Goal: Transaction & Acquisition: Purchase product/service

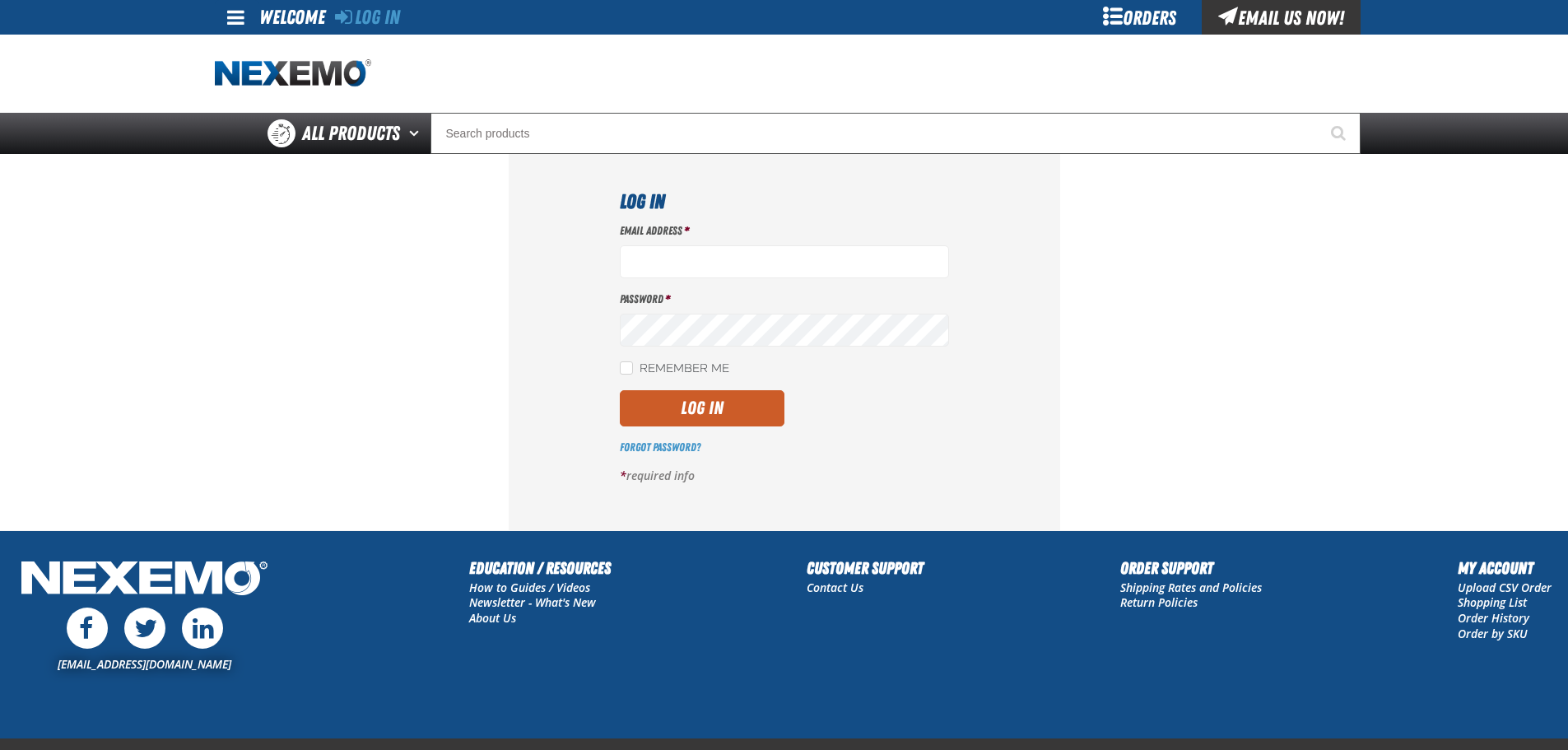
type input "bbuzbee@vtaig.com"
click at [648, 422] on button "Log In" at bounding box center [702, 407] width 165 height 36
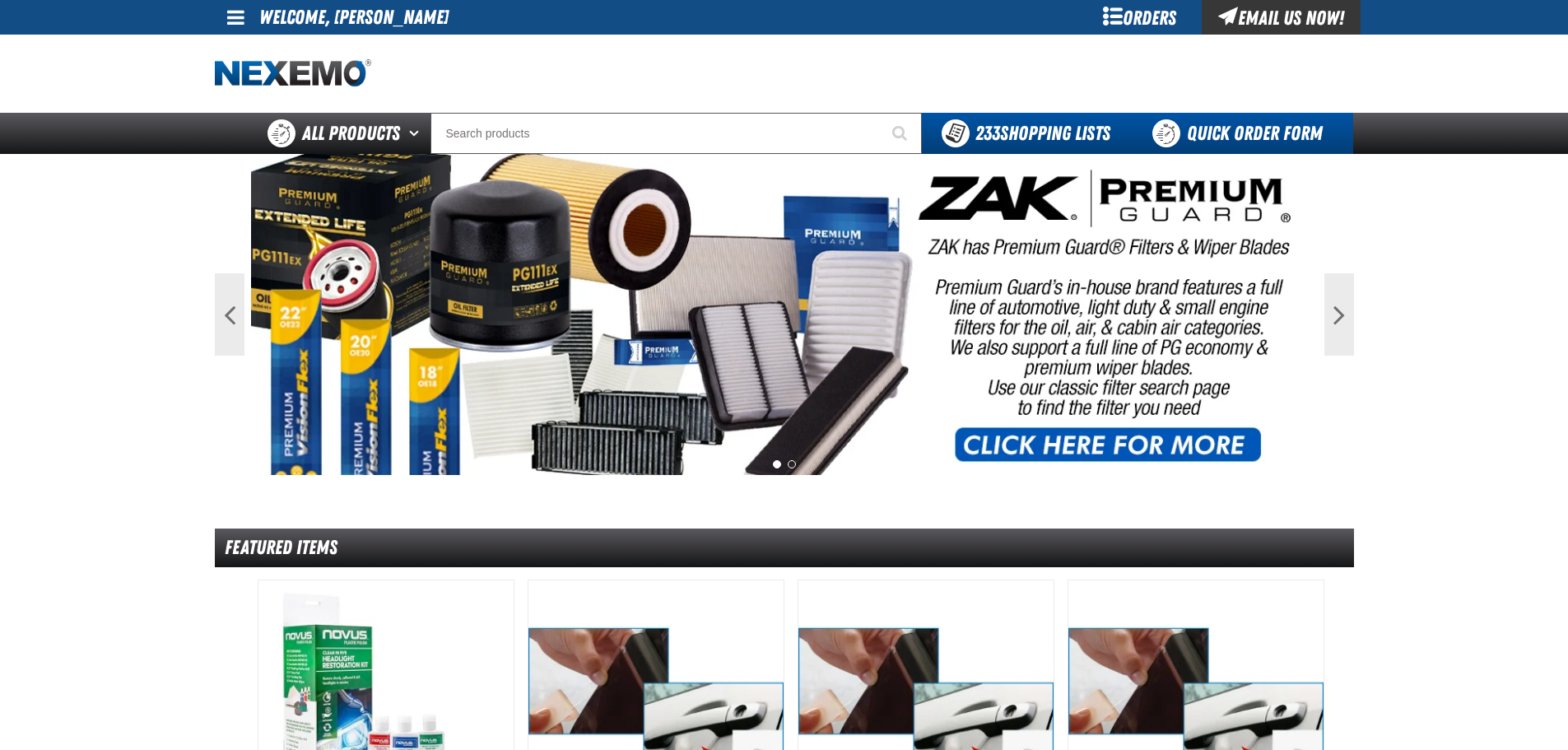
click at [1212, 138] on link "Quick Order Form" at bounding box center [1241, 133] width 223 height 41
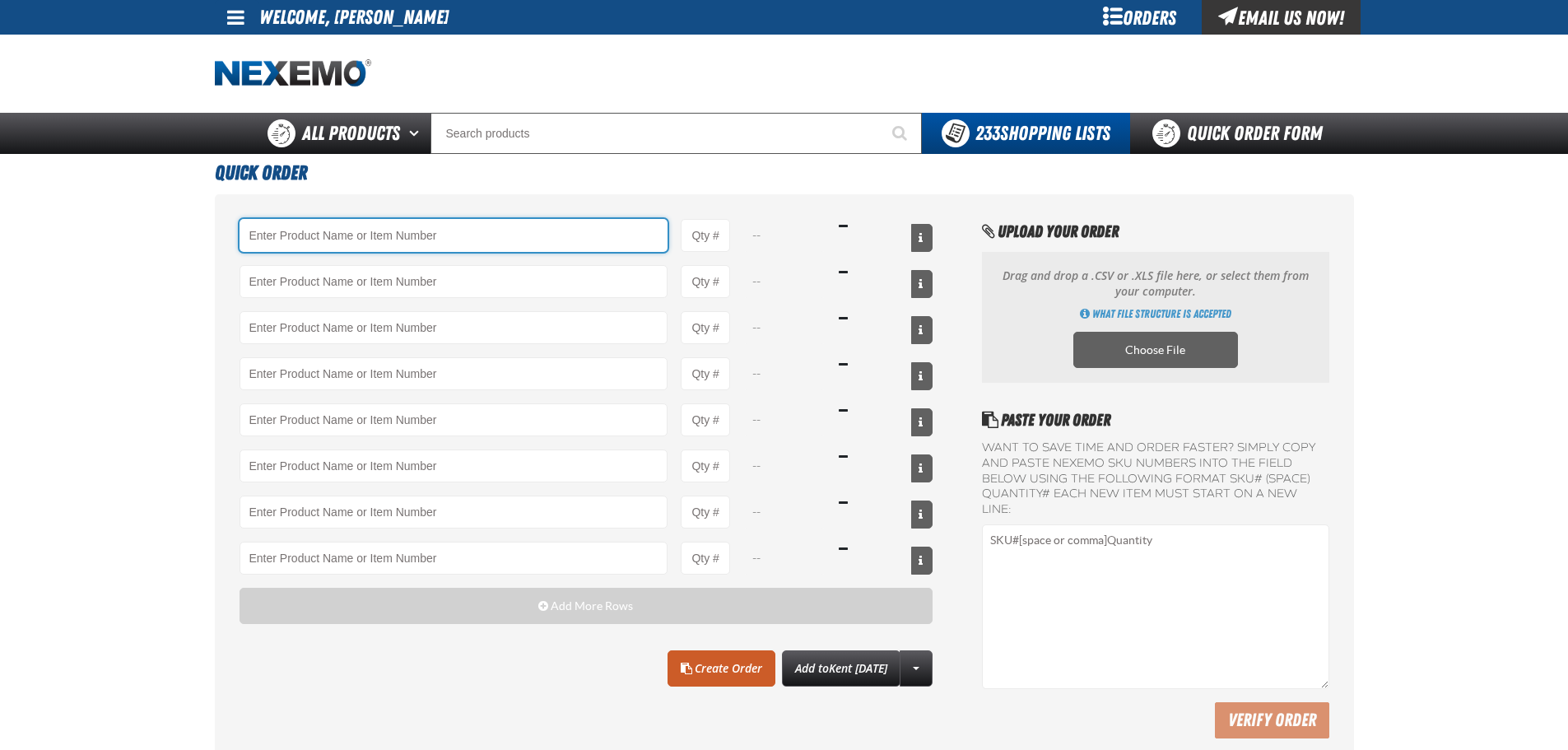
click at [553, 240] on input "Product" at bounding box center [453, 236] width 428 height 33
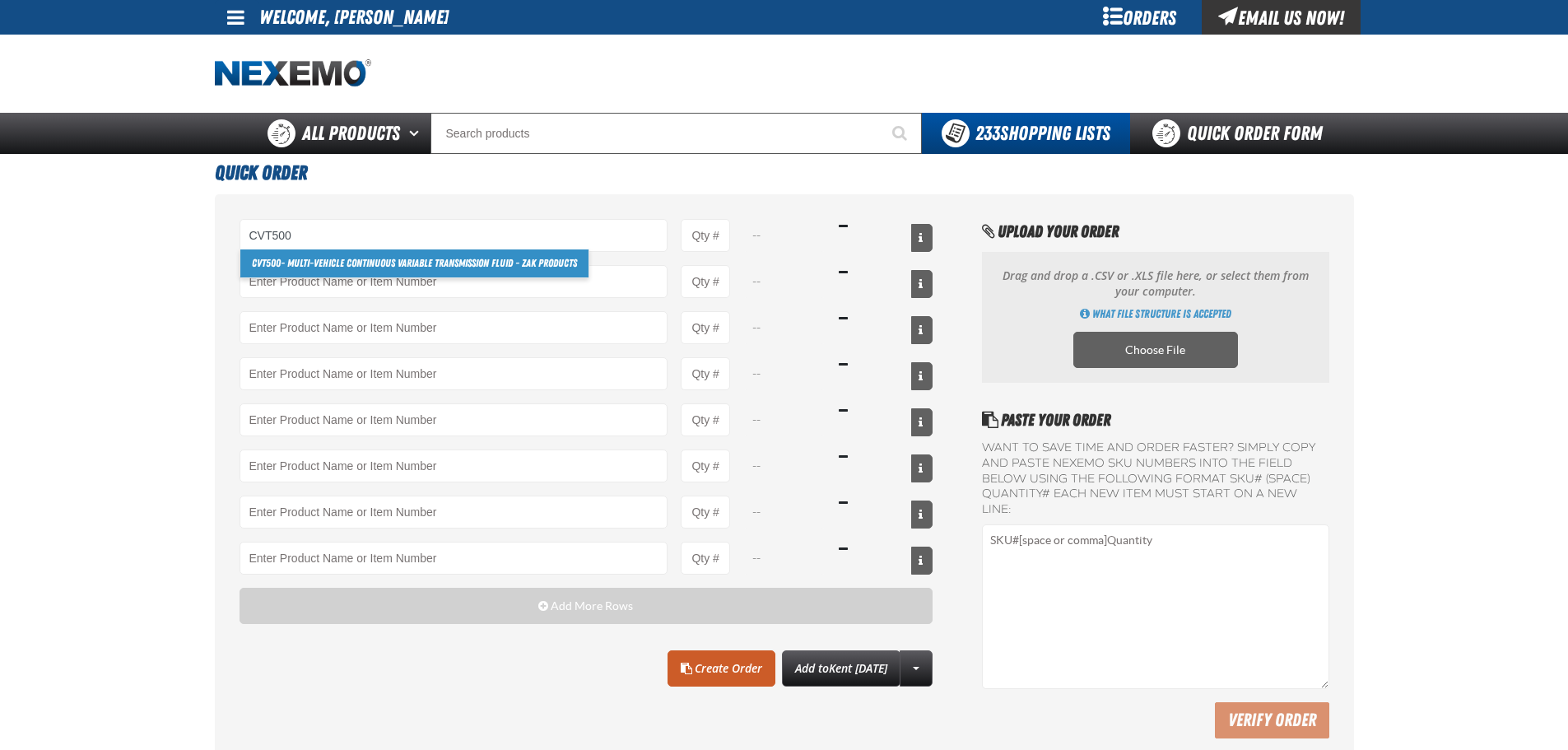
click at [406, 262] on link "CVT500 - Multi-Vehicle Continuous Variable Transmission Fluid - ZAK Products" at bounding box center [413, 264] width 348 height 28
type input "CVT500 - Multi-Vehicle Continuous Variable Transmission Fluid - ZAK Products"
type input "1"
select select "bottle"
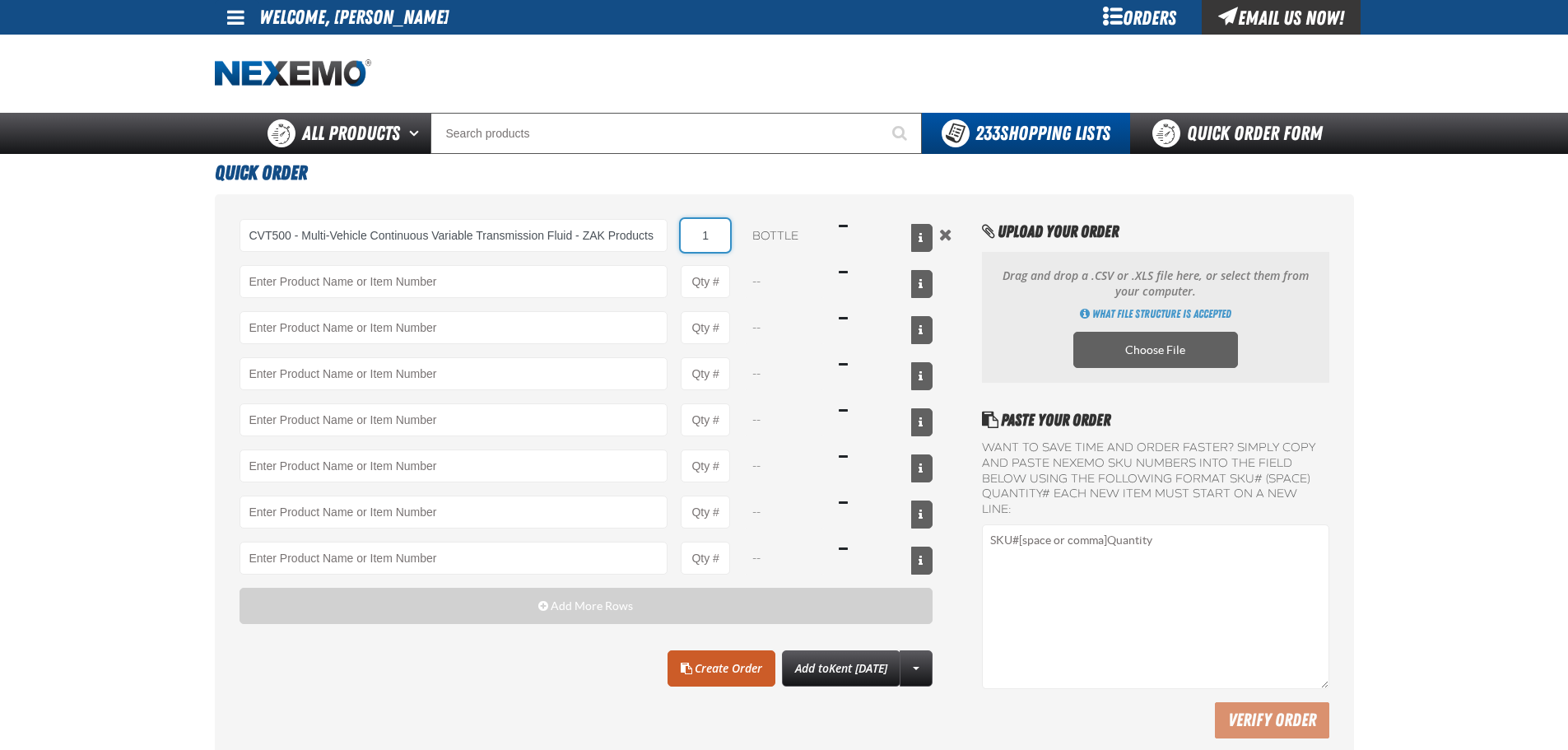
click at [711, 239] on input "1" at bounding box center [705, 236] width 49 height 33
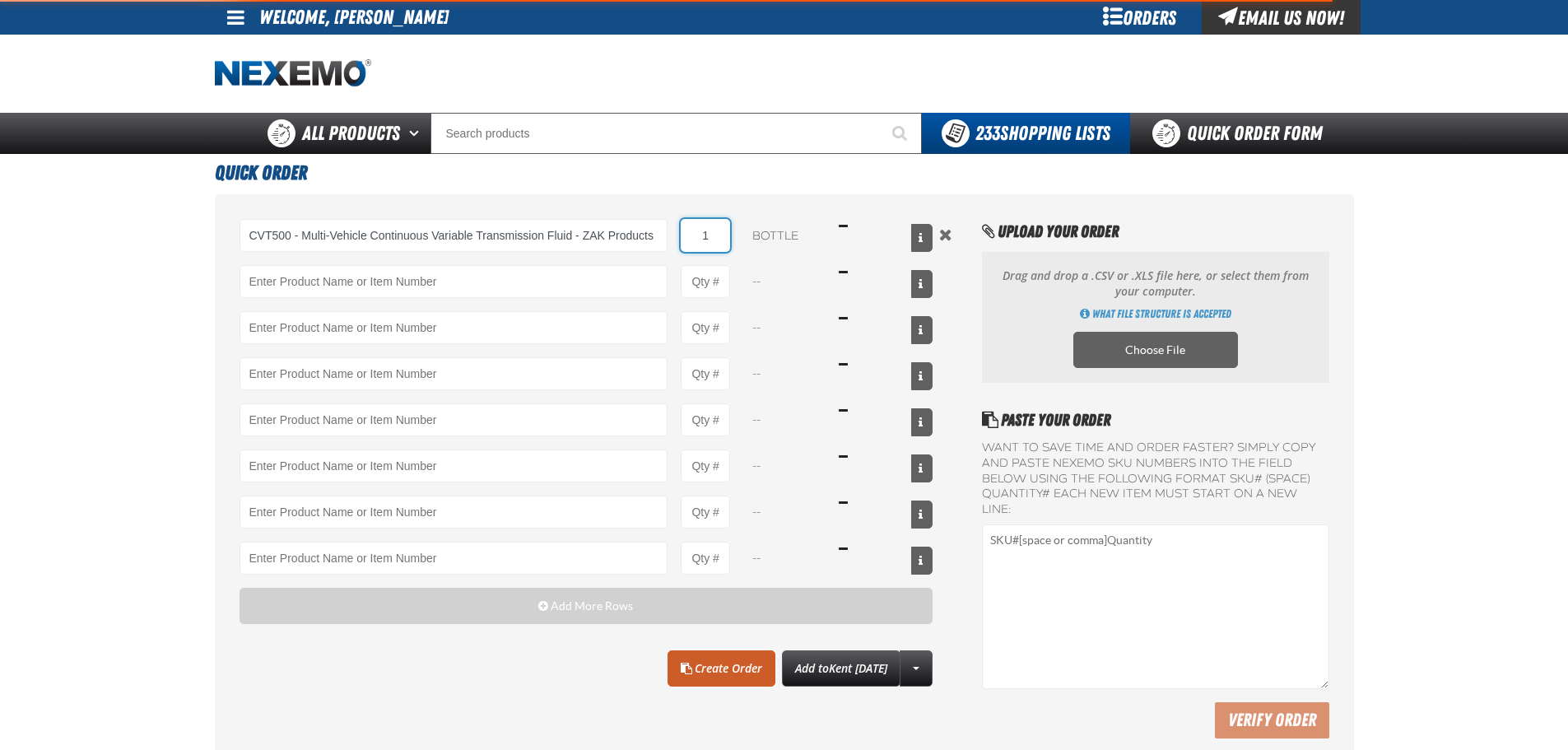
type input "CVT500 - Multi-Vehicle Continuous Variable Transmission Fluid - ZAK Products"
click at [711, 239] on input "1" at bounding box center [705, 236] width 49 height 33
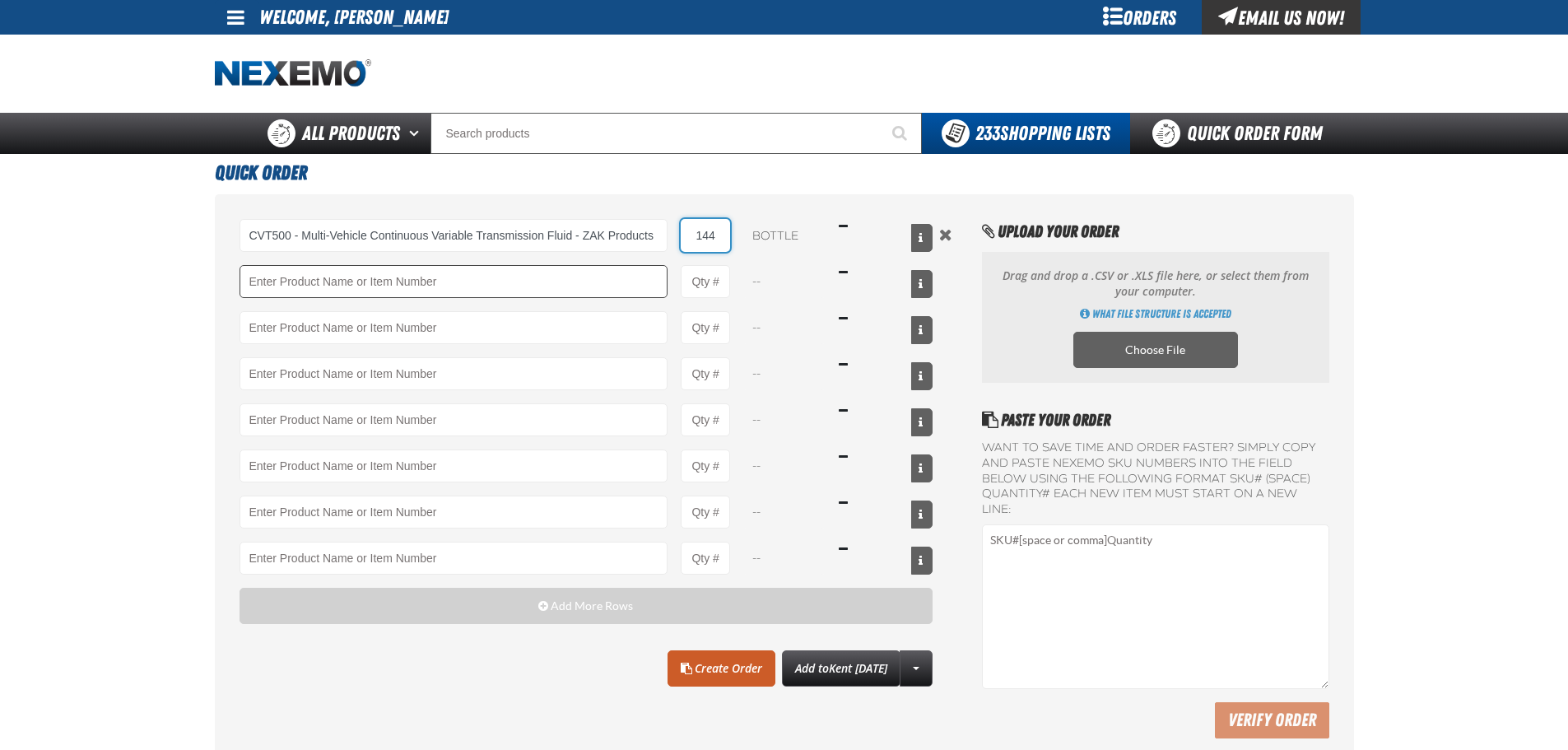
type input "144"
click at [512, 279] on input "Product" at bounding box center [453, 282] width 428 height 33
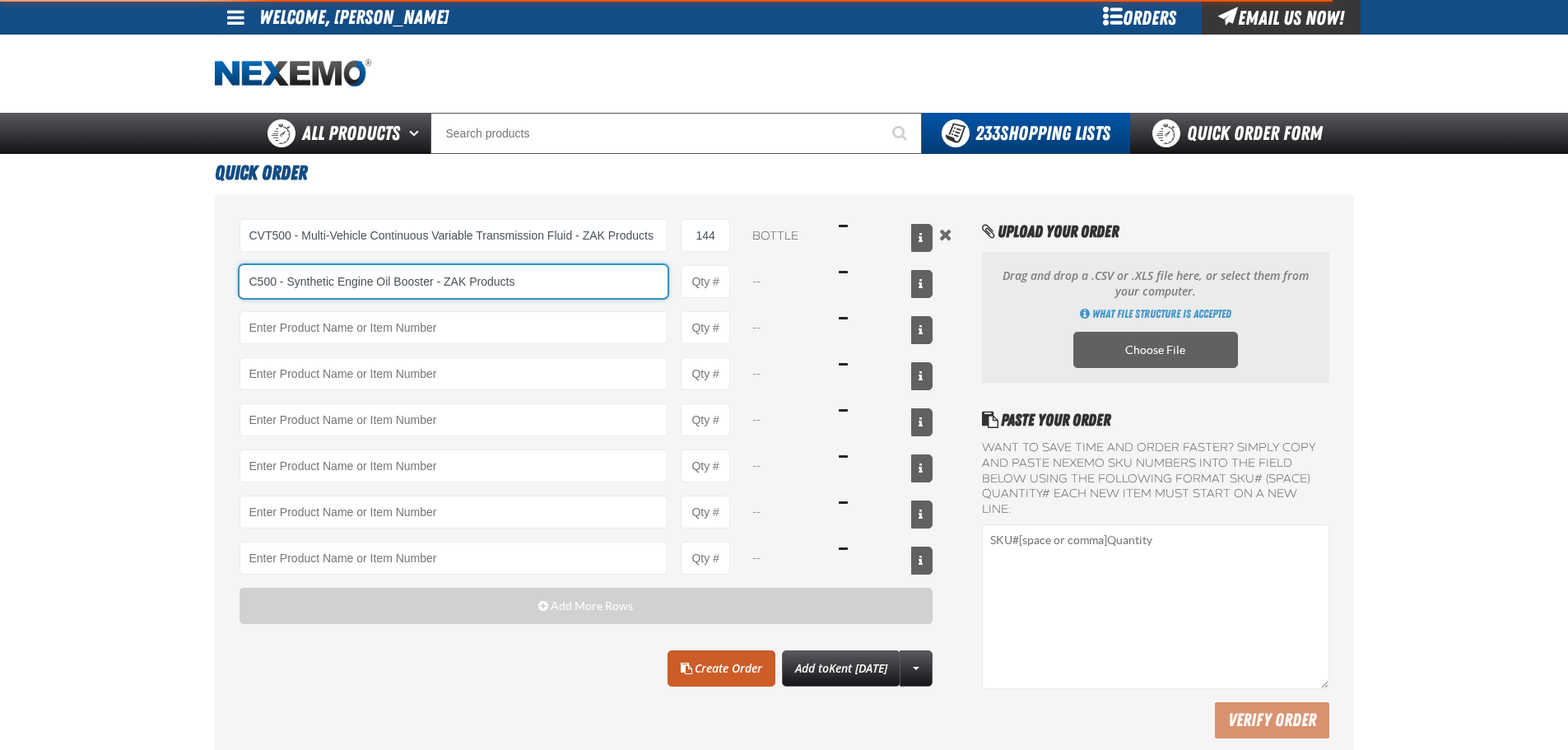
type input "C500 - Synthetic Engine Oil Booster - ZAK Products"
type input "1"
select select "bottle"
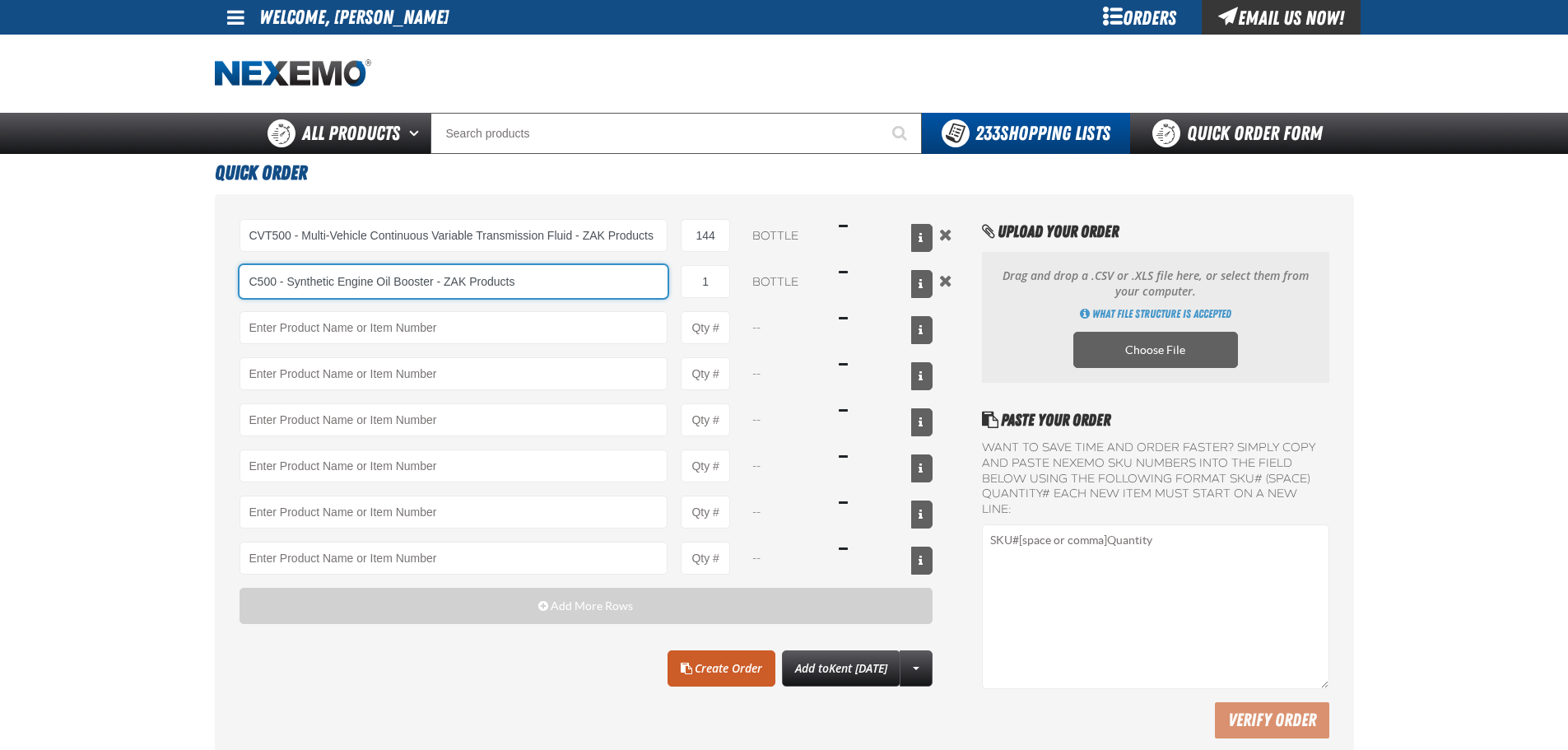
type input "C500 - Synthetic Engine Oil Booster - ZAK Products"
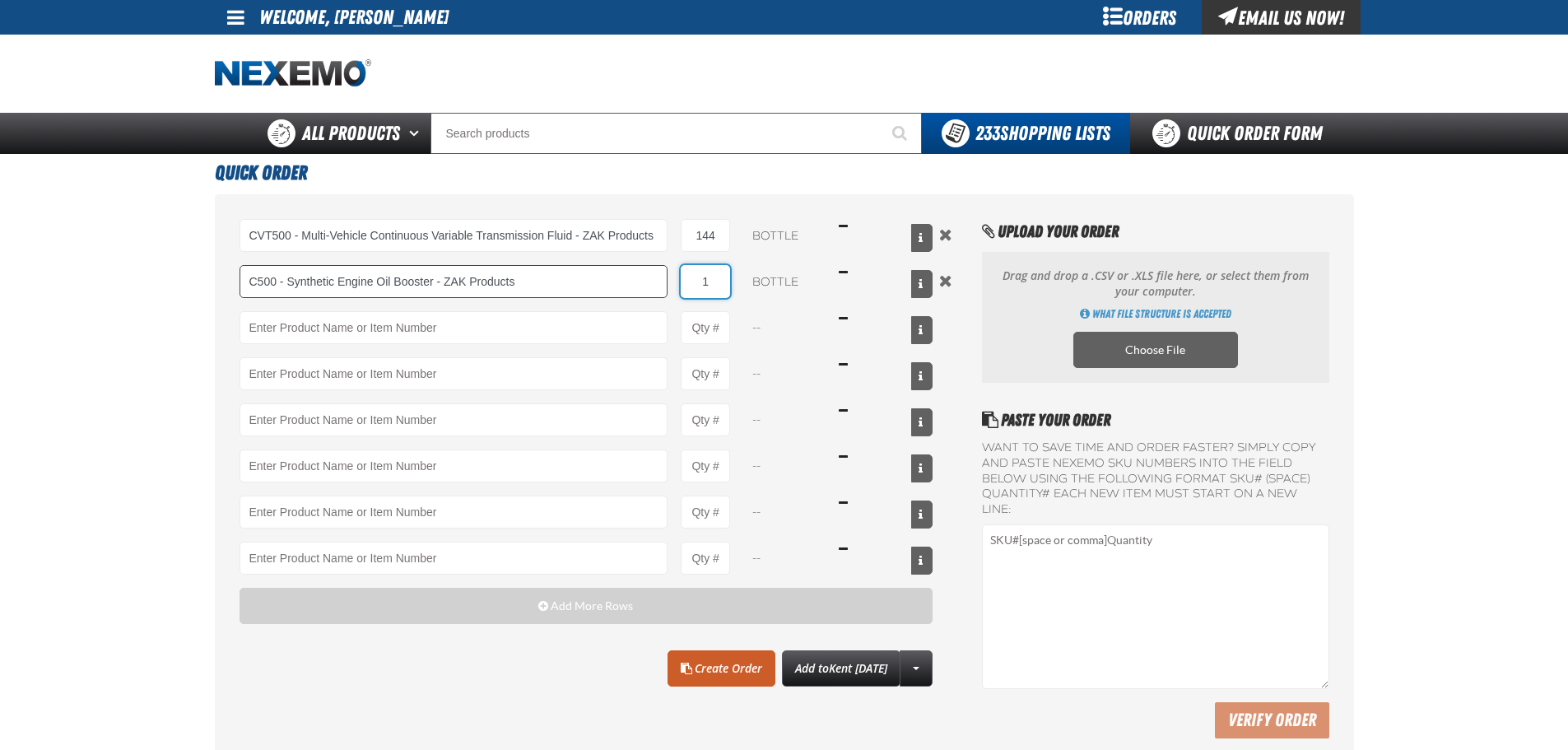
type input "9"
type input "C500 - Synthetic Engine Oil Booster - ZAK Products"
type input "96"
click at [512, 341] on input "Product" at bounding box center [453, 328] width 428 height 33
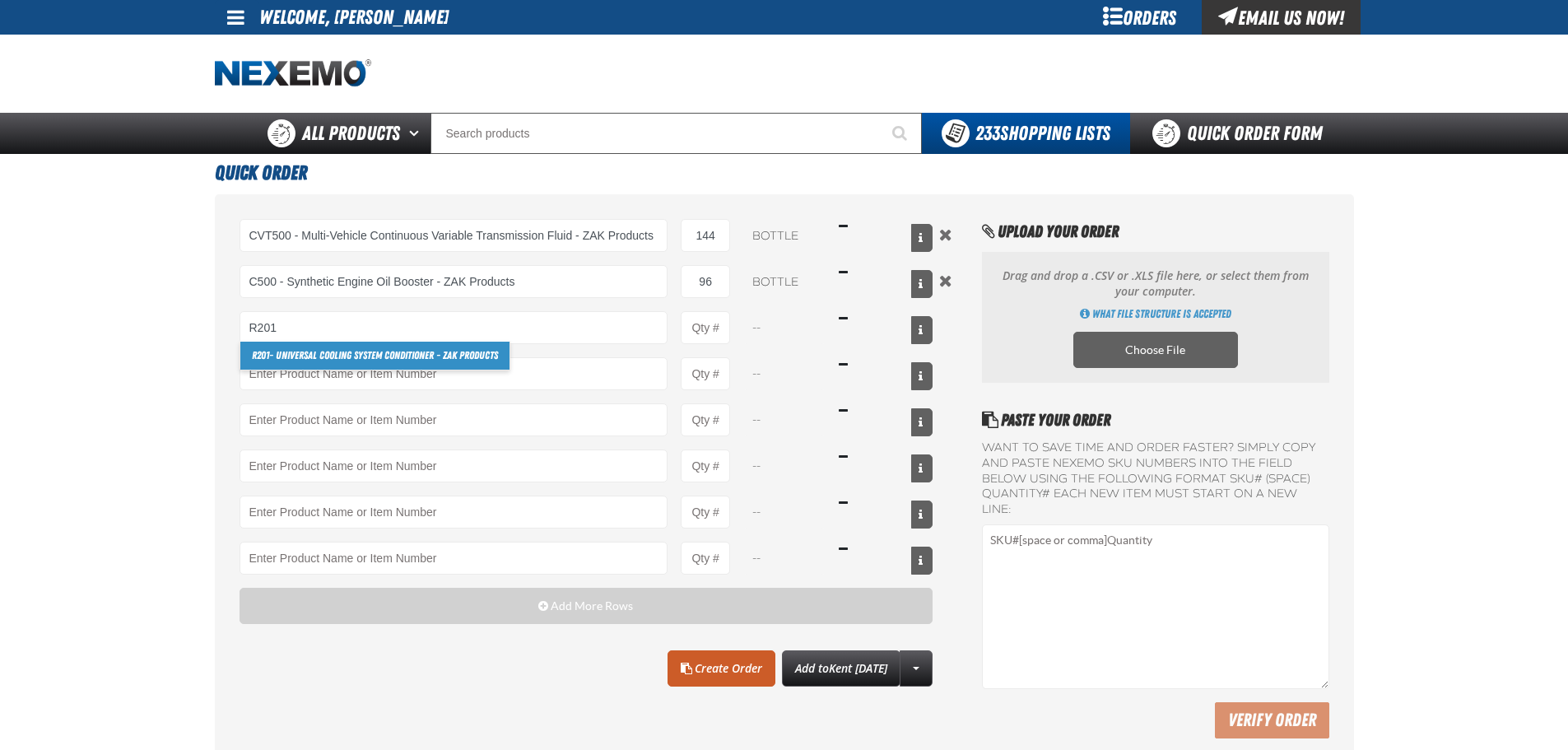
click at [345, 352] on link "R201 - Universal Cooling System Conditioner - ZAK Products" at bounding box center [374, 356] width 269 height 28
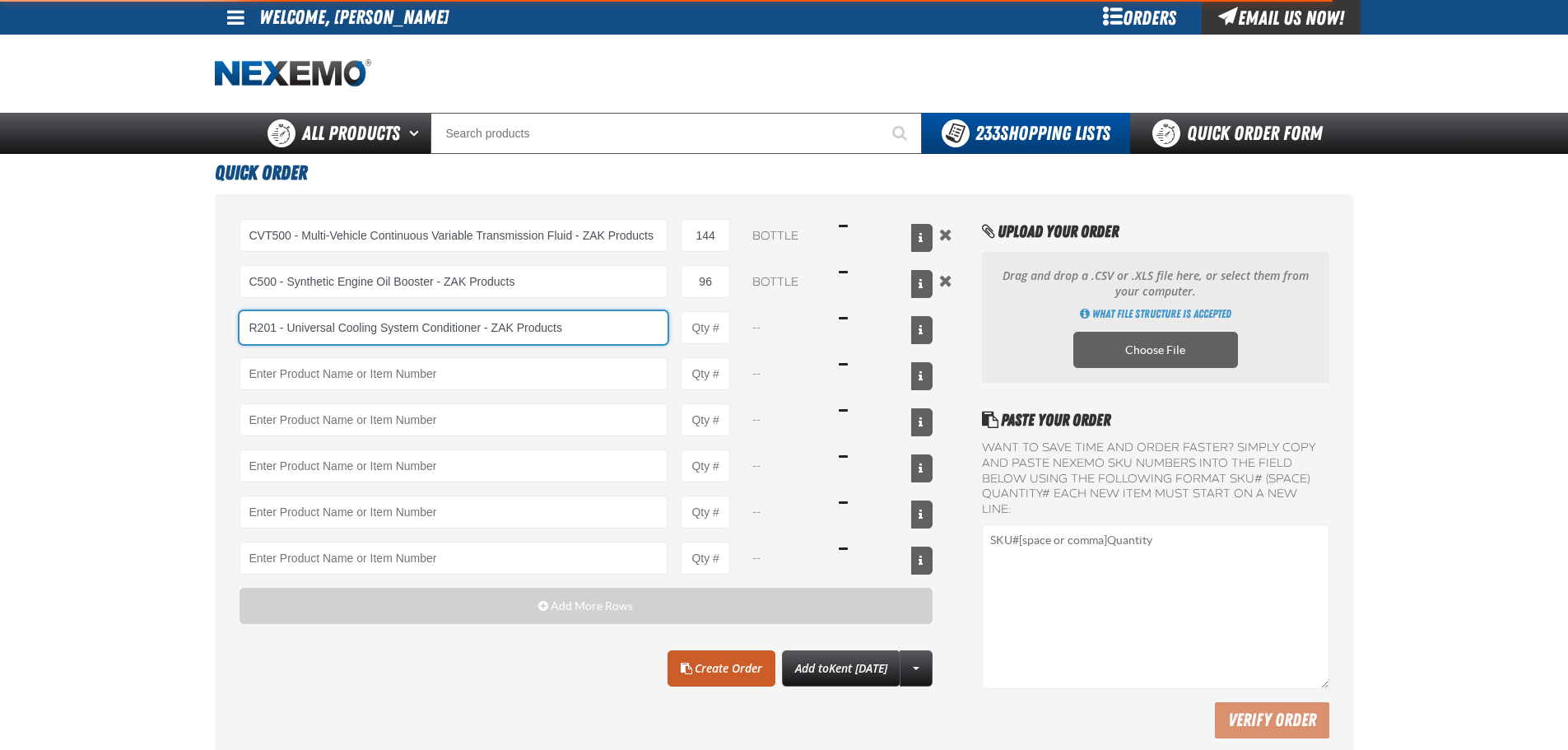
type input "R201 - Universal Cooling System Conditioner - ZAK Products"
type input "1"
select select "bottle"
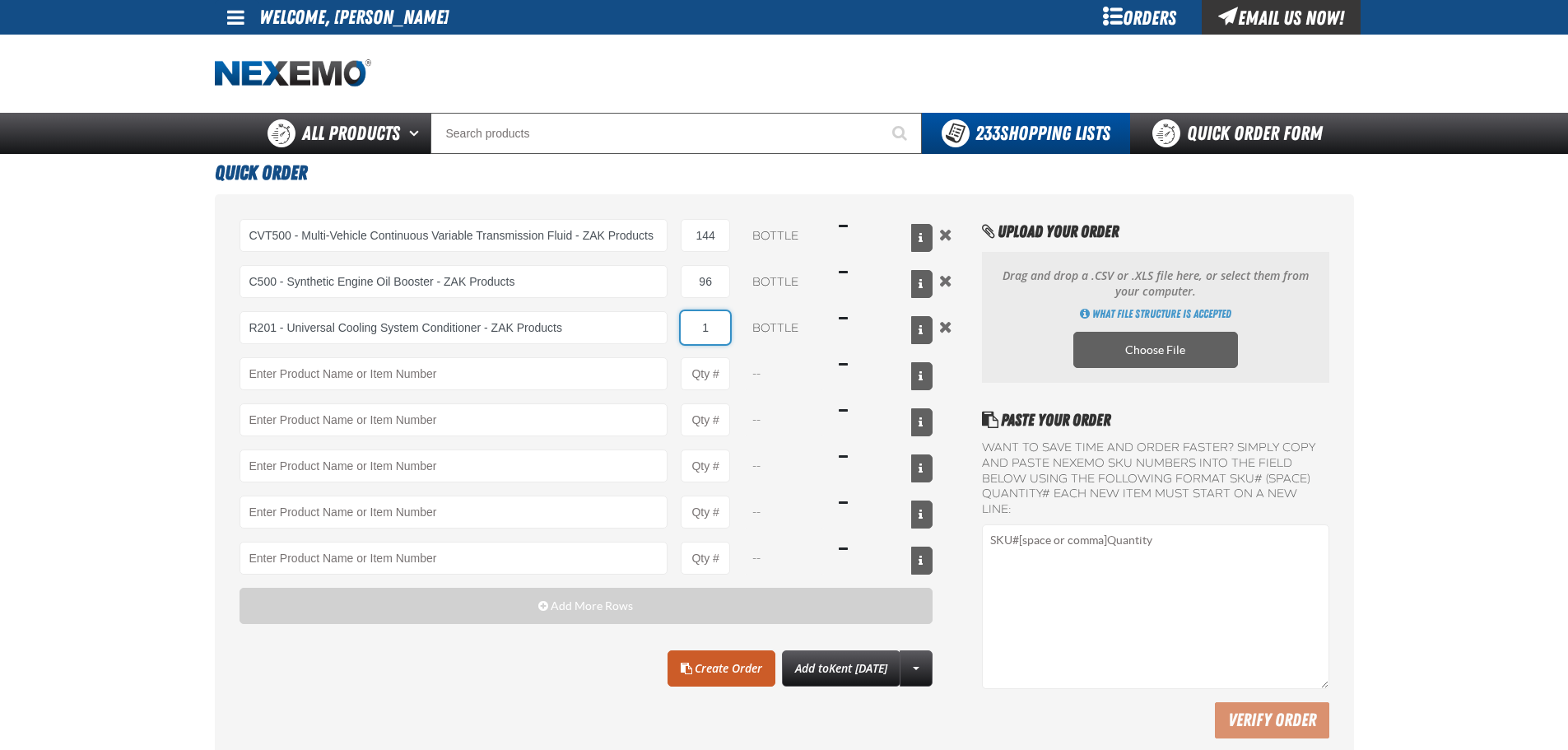
drag, startPoint x: 704, startPoint y: 322, endPoint x: 729, endPoint y: 321, distance: 25.0
click at [729, 321] on input "1" at bounding box center [705, 328] width 49 height 33
type input "R201 - Universal Cooling System Conditioner - ZAK Products"
type input "72"
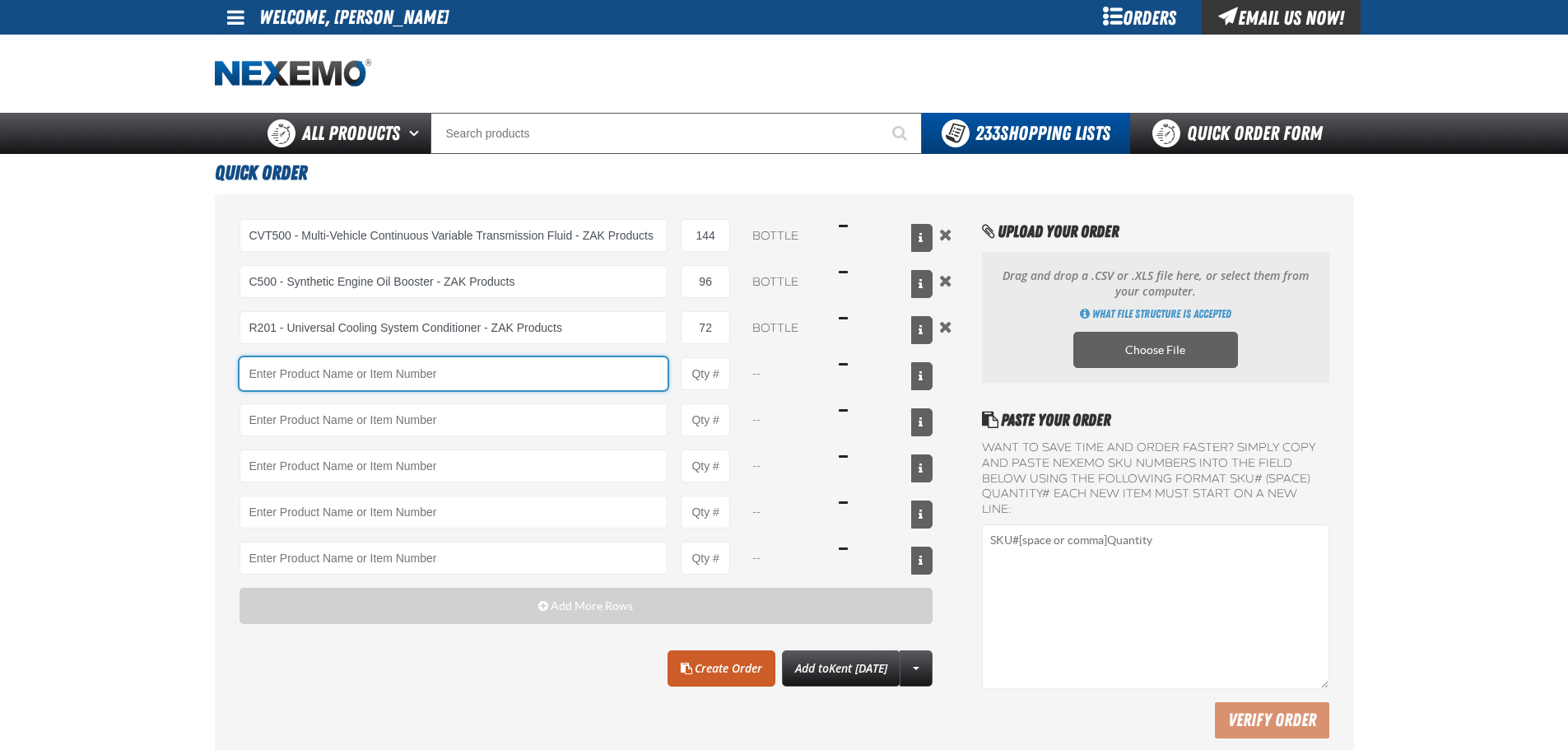
click at [483, 387] on input "Product" at bounding box center [453, 374] width 428 height 33
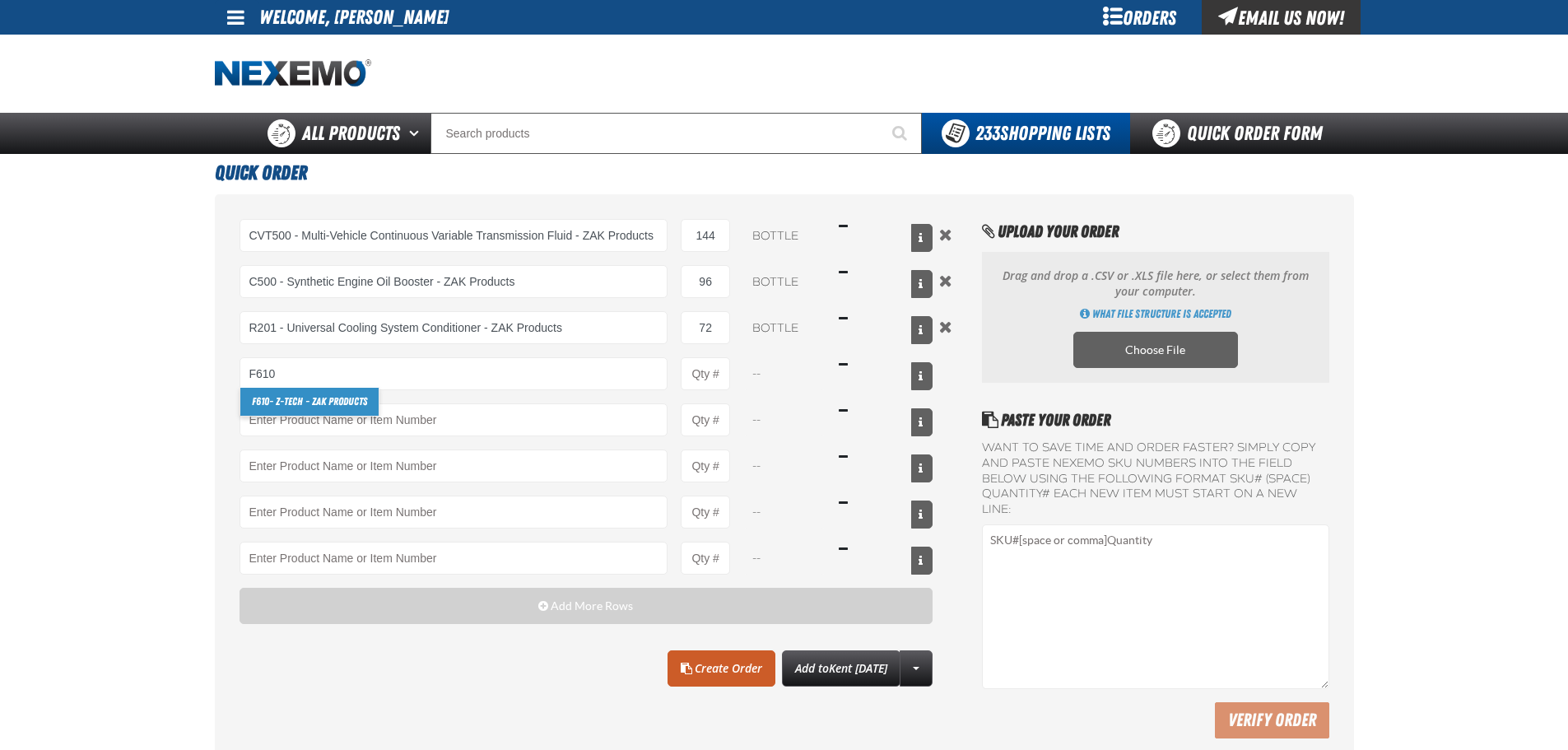
click at [318, 394] on link "F610 - Z-Tech - ZAK Products" at bounding box center [309, 401] width 138 height 28
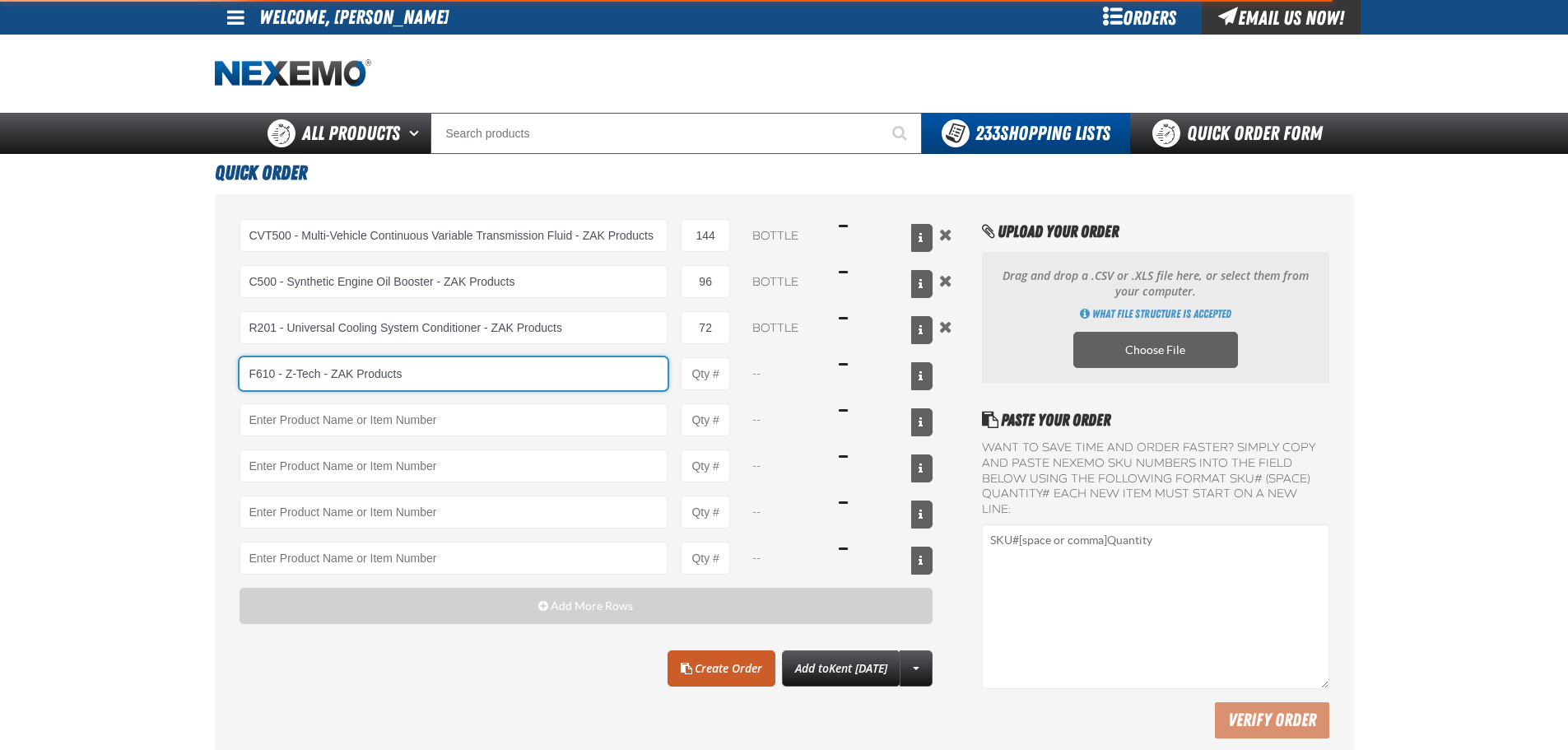
type input "F610 - Z-Tech - ZAK Products"
type input "1"
select select "bottle"
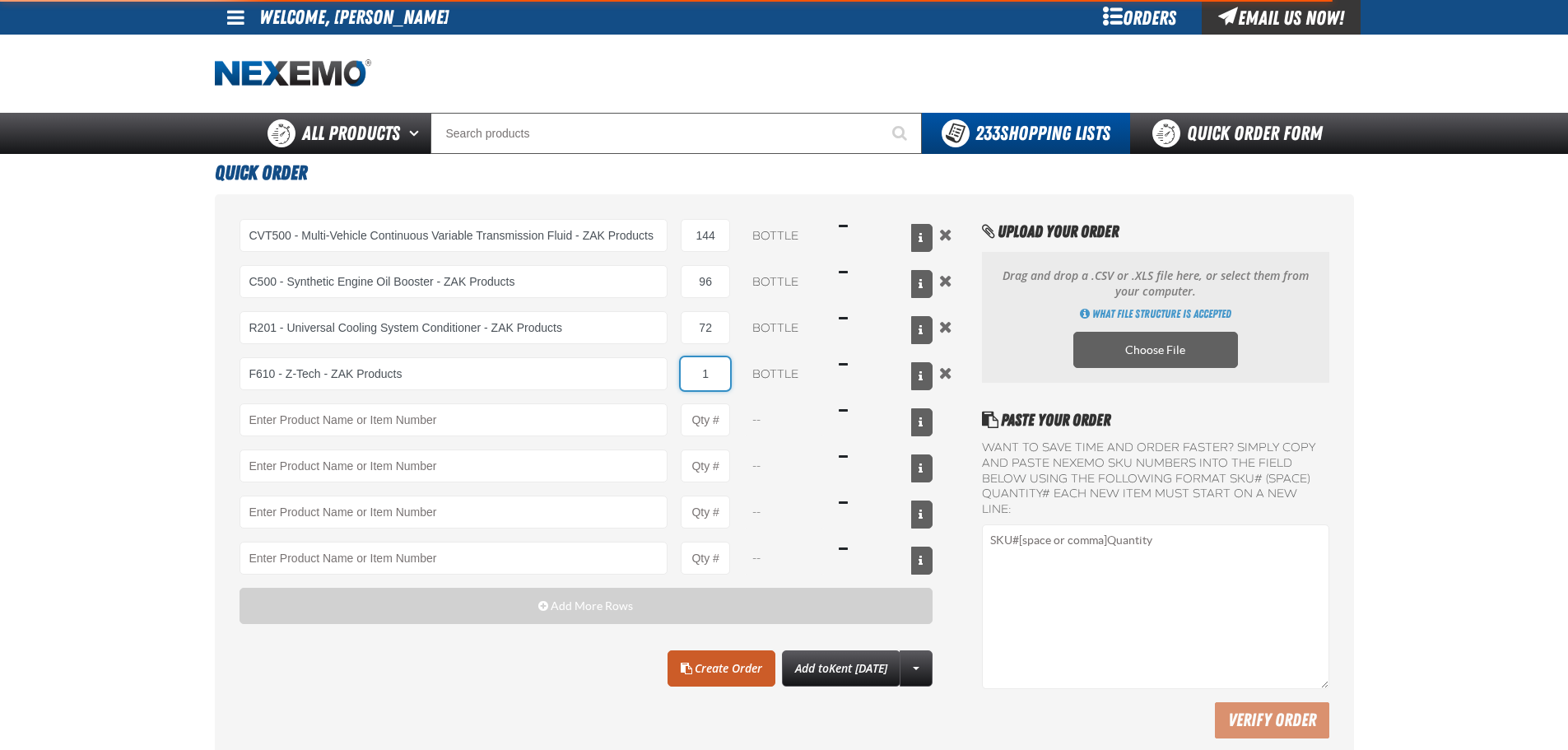
type input "F610 - Z-Tech - ZAK Products"
drag, startPoint x: 716, startPoint y: 376, endPoint x: 666, endPoint y: 365, distance: 51.2
click at [673, 370] on div "F610 - Z-Tech - ZAK Products F610 - Z-Tech - ZAK Products 1 bottle $16.49" at bounding box center [586, 374] width 694 height 33
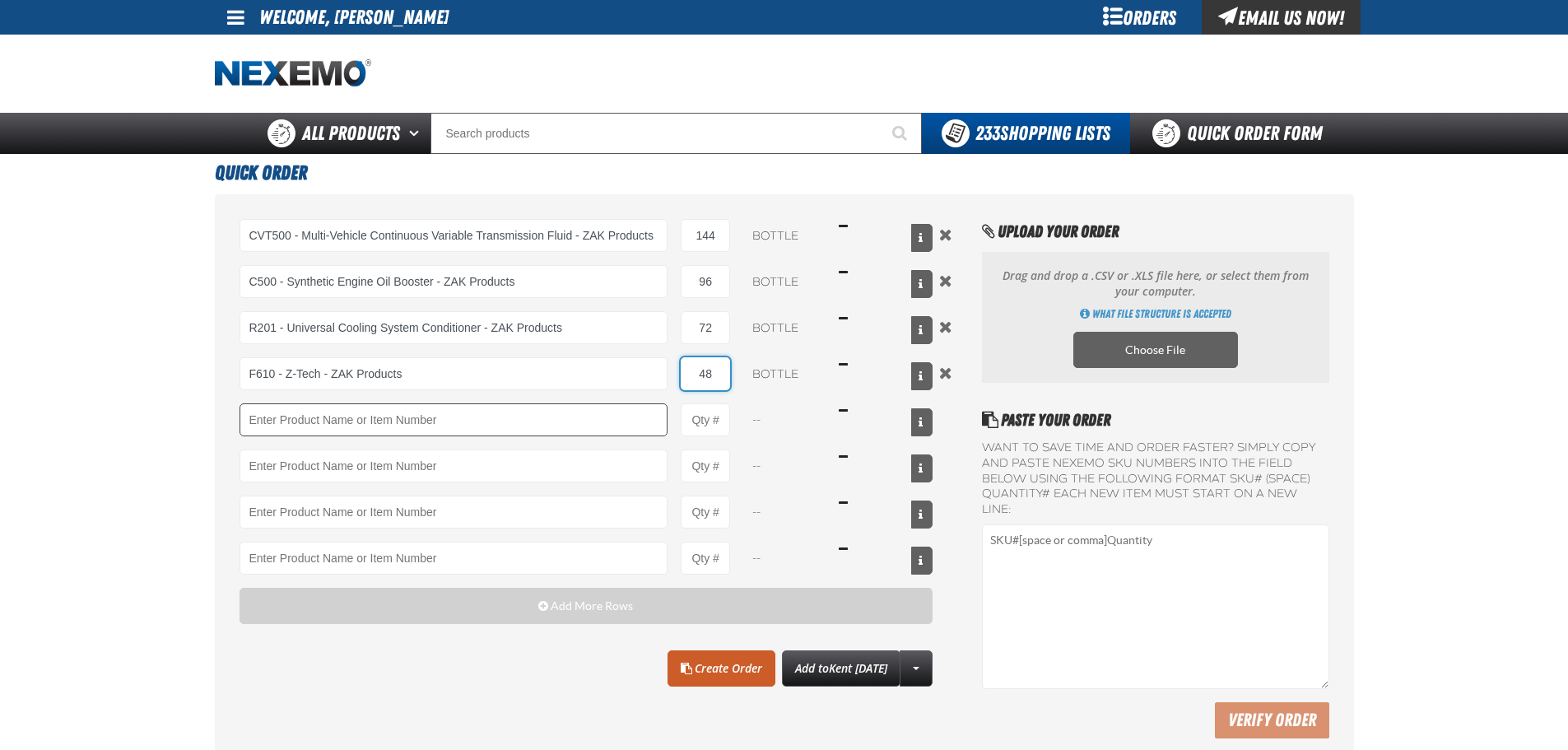
type input "48"
click at [618, 429] on input "Product" at bounding box center [453, 420] width 428 height 33
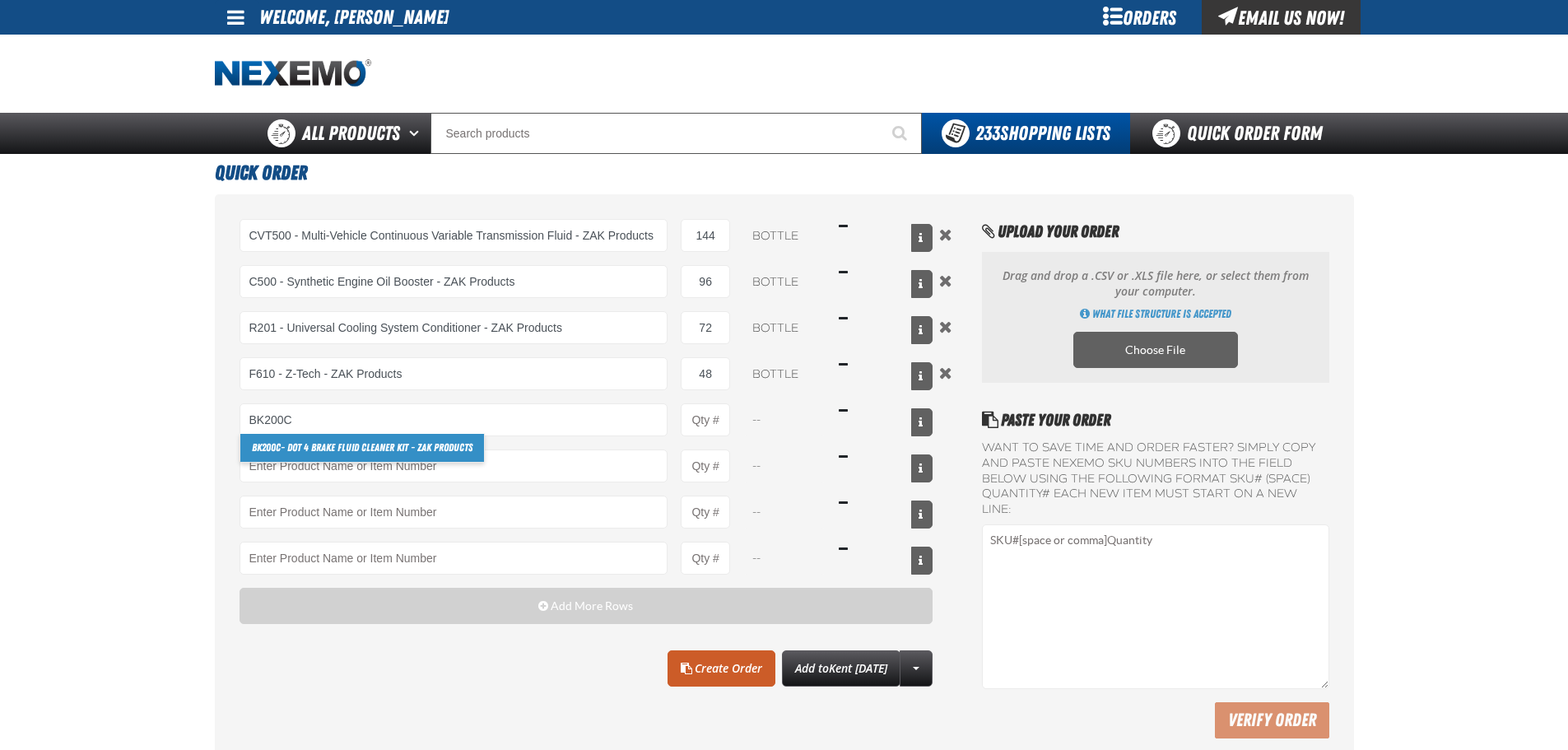
click at [403, 448] on link "BK200C - DOT 4 Brake Fluid Cleaner Kit - ZAK Products" at bounding box center [362, 448] width 244 height 28
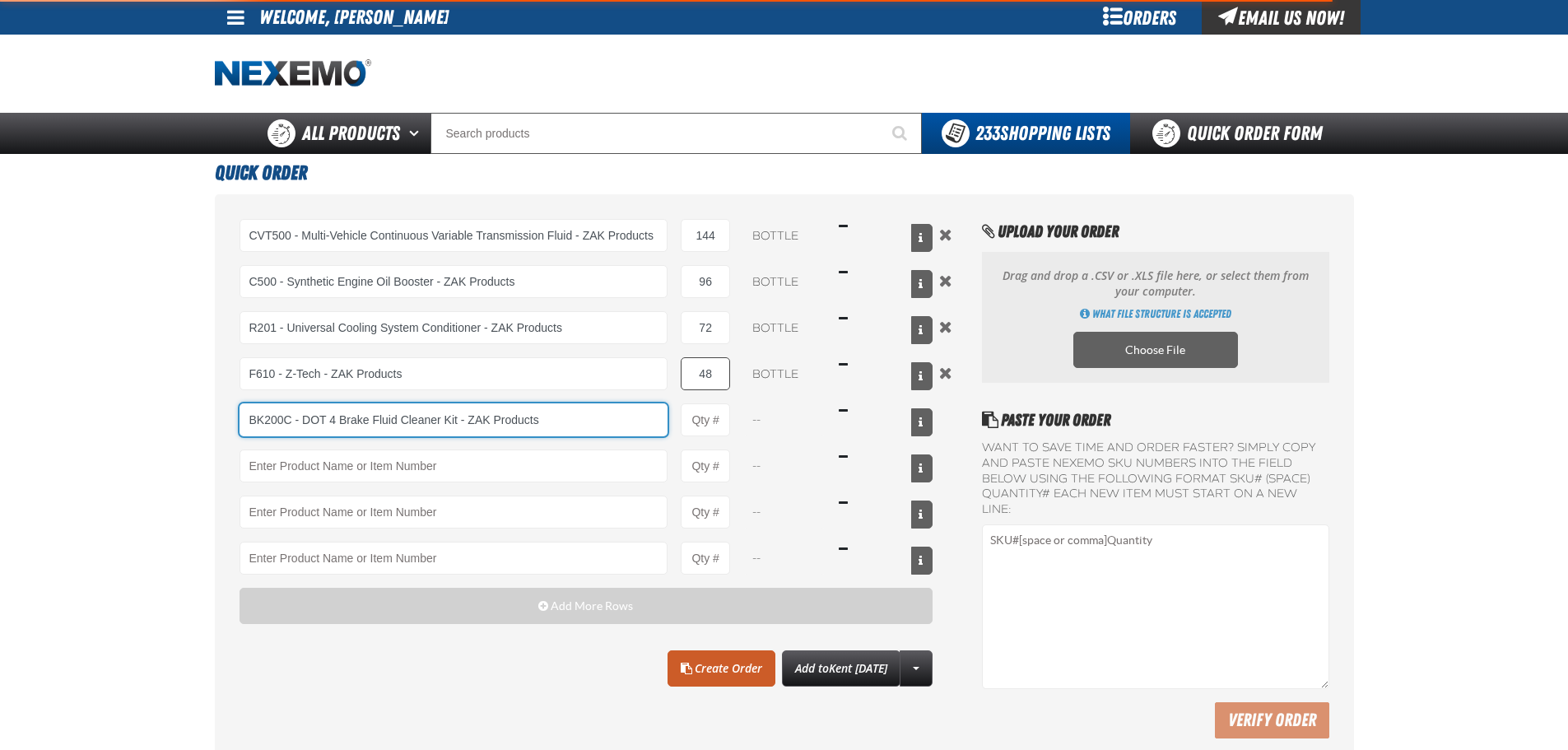
type input "BK200C - DOT 4 Brake Fluid Cleaner Kit - ZAK Products"
type input "1"
select select "kit"
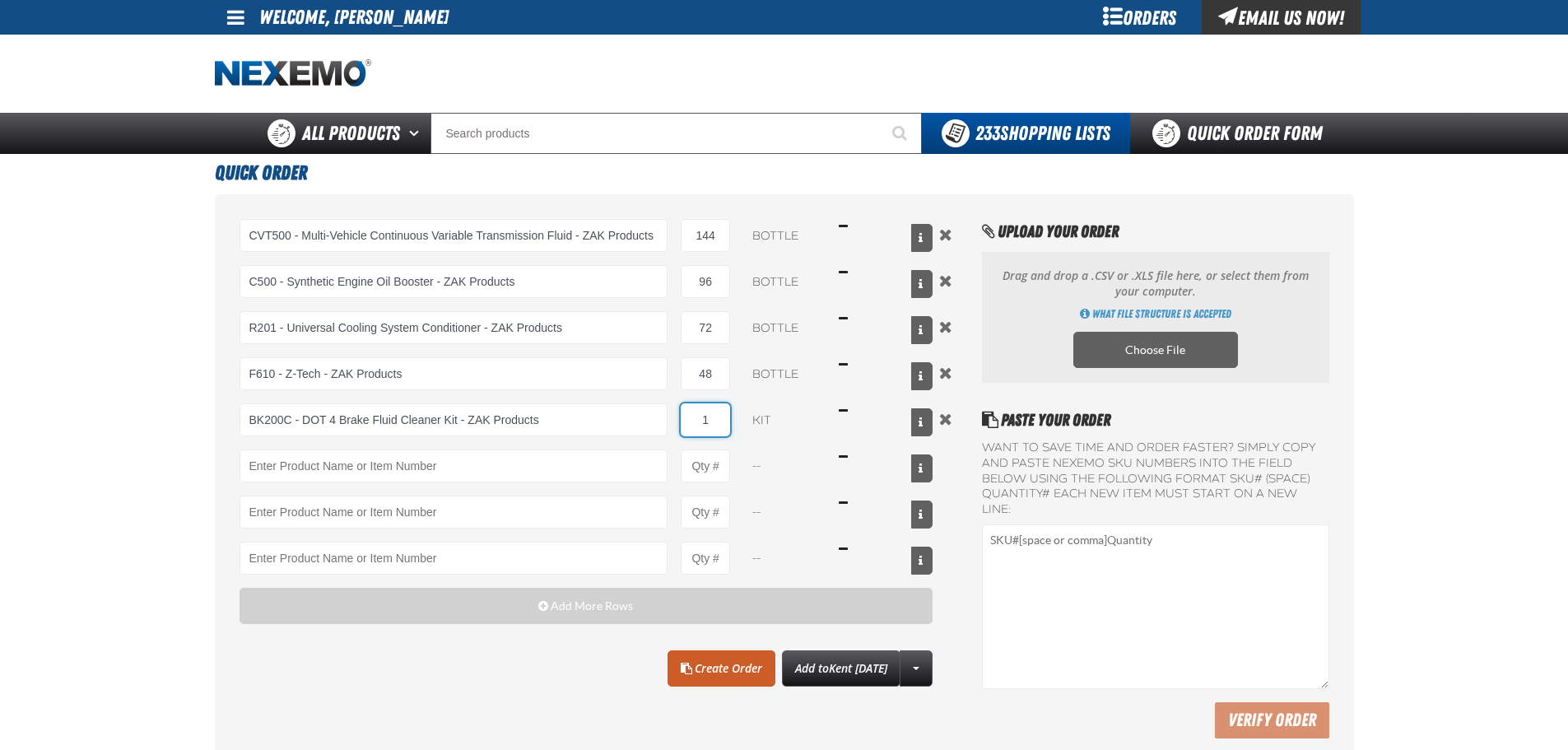
click at [699, 426] on input "1" at bounding box center [705, 420] width 49 height 33
type input "BK200C - DOT 4 Brake Fluid Cleaner Kit - ZAK Products"
type input "24"
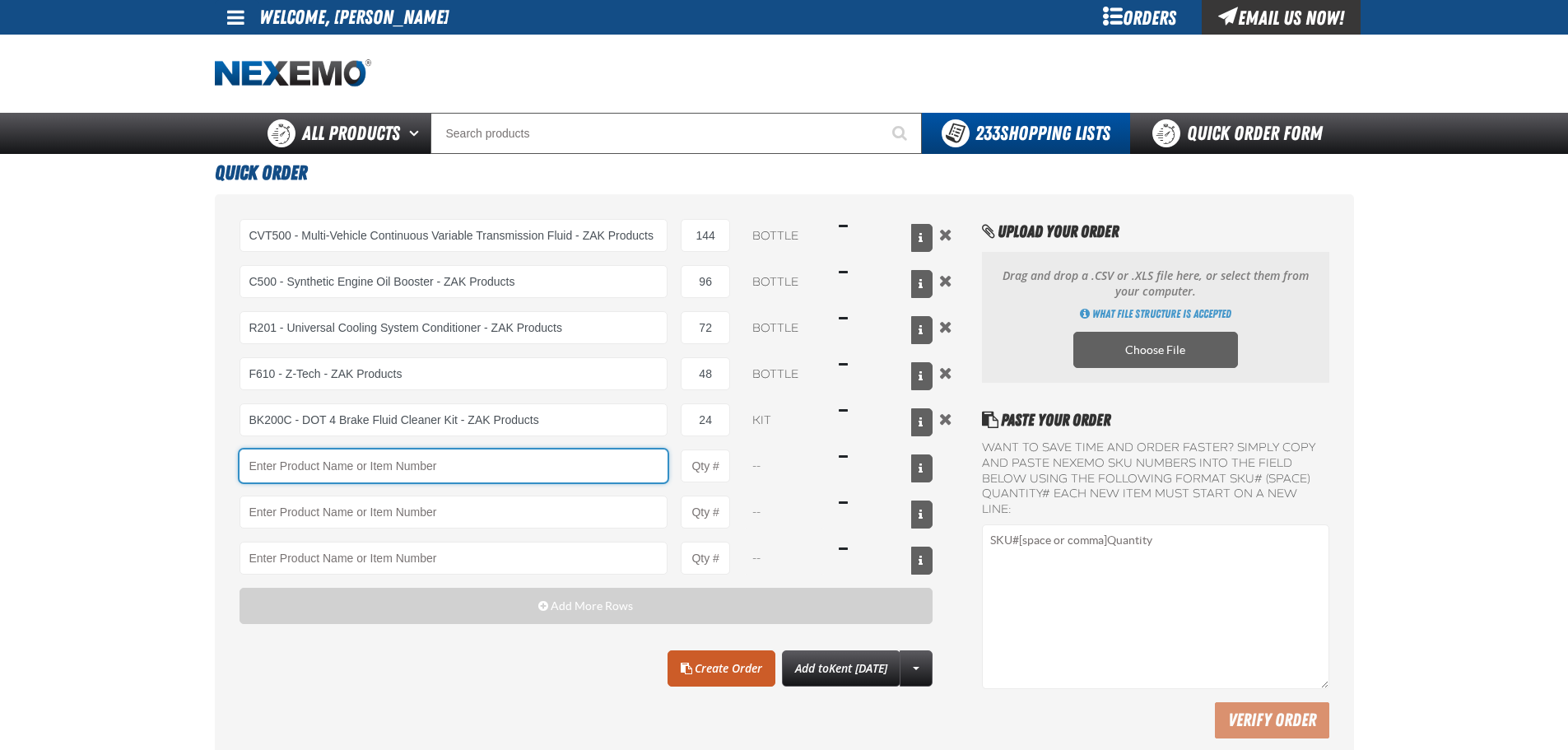
click at [589, 475] on input "Product" at bounding box center [453, 466] width 428 height 33
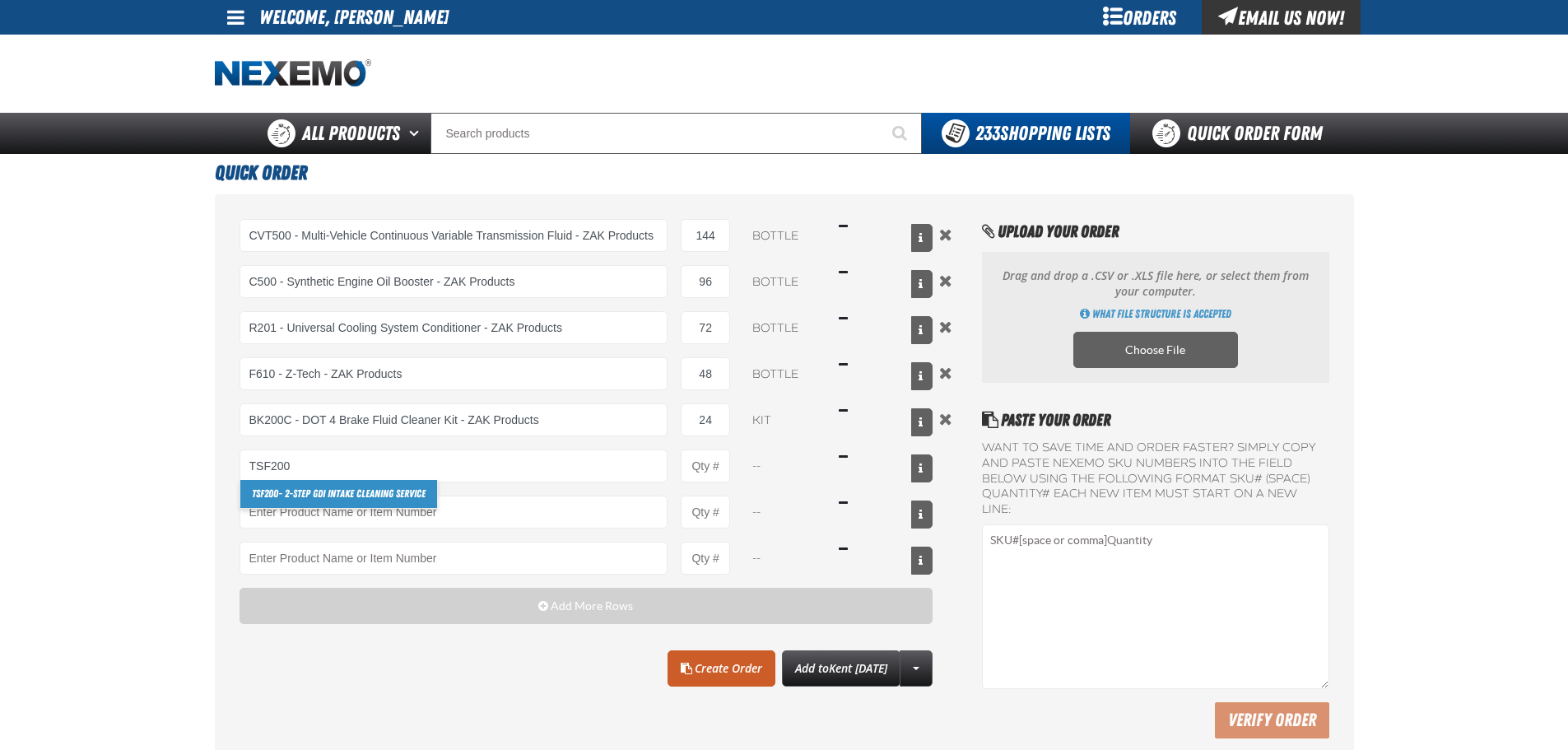
click at [348, 495] on link "TSF200 - 2-Step GDI Intake Cleaning Service" at bounding box center [338, 494] width 197 height 28
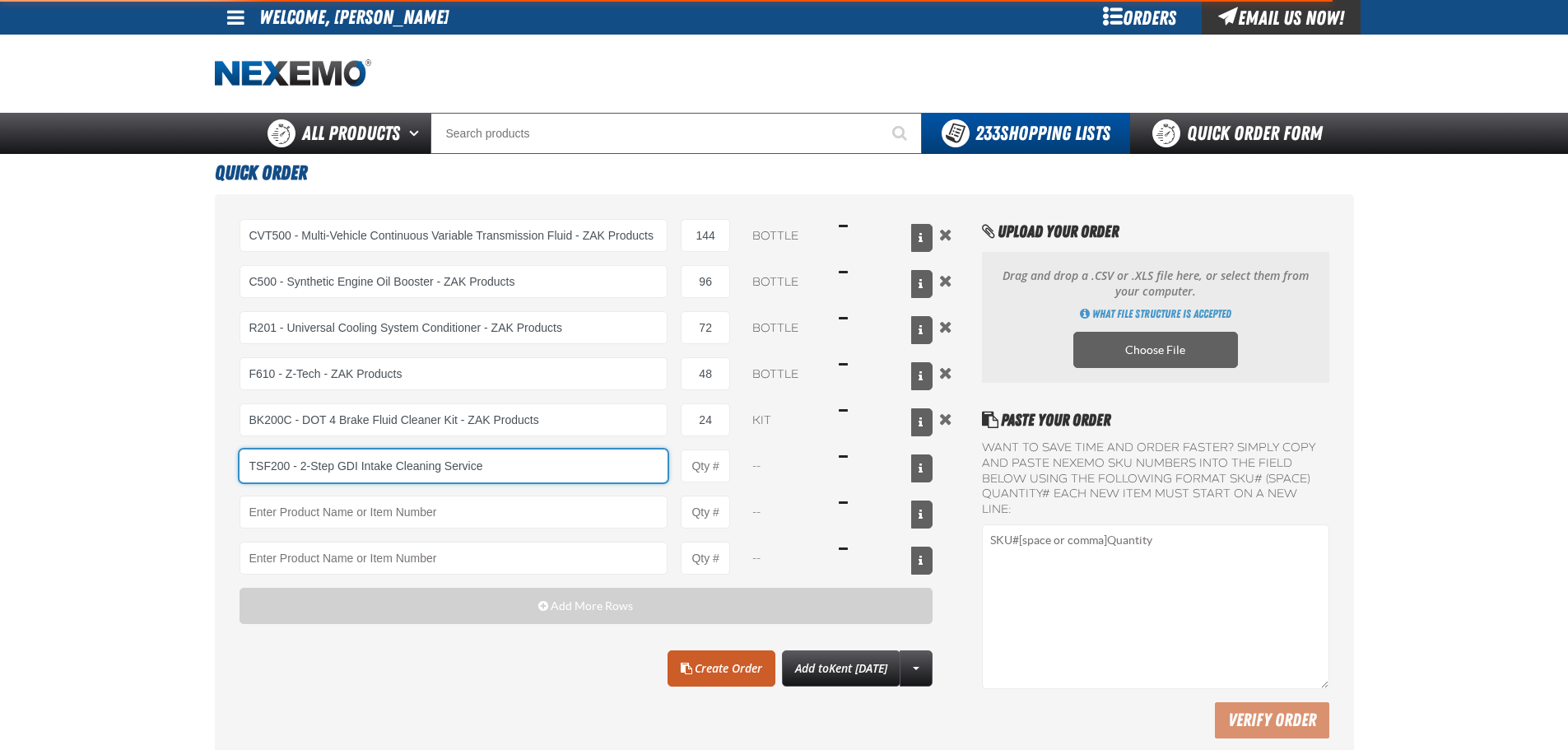
type input "TSF200 - 2-Step GDI Intake Cleaning Service"
type input "1"
select select "kit"
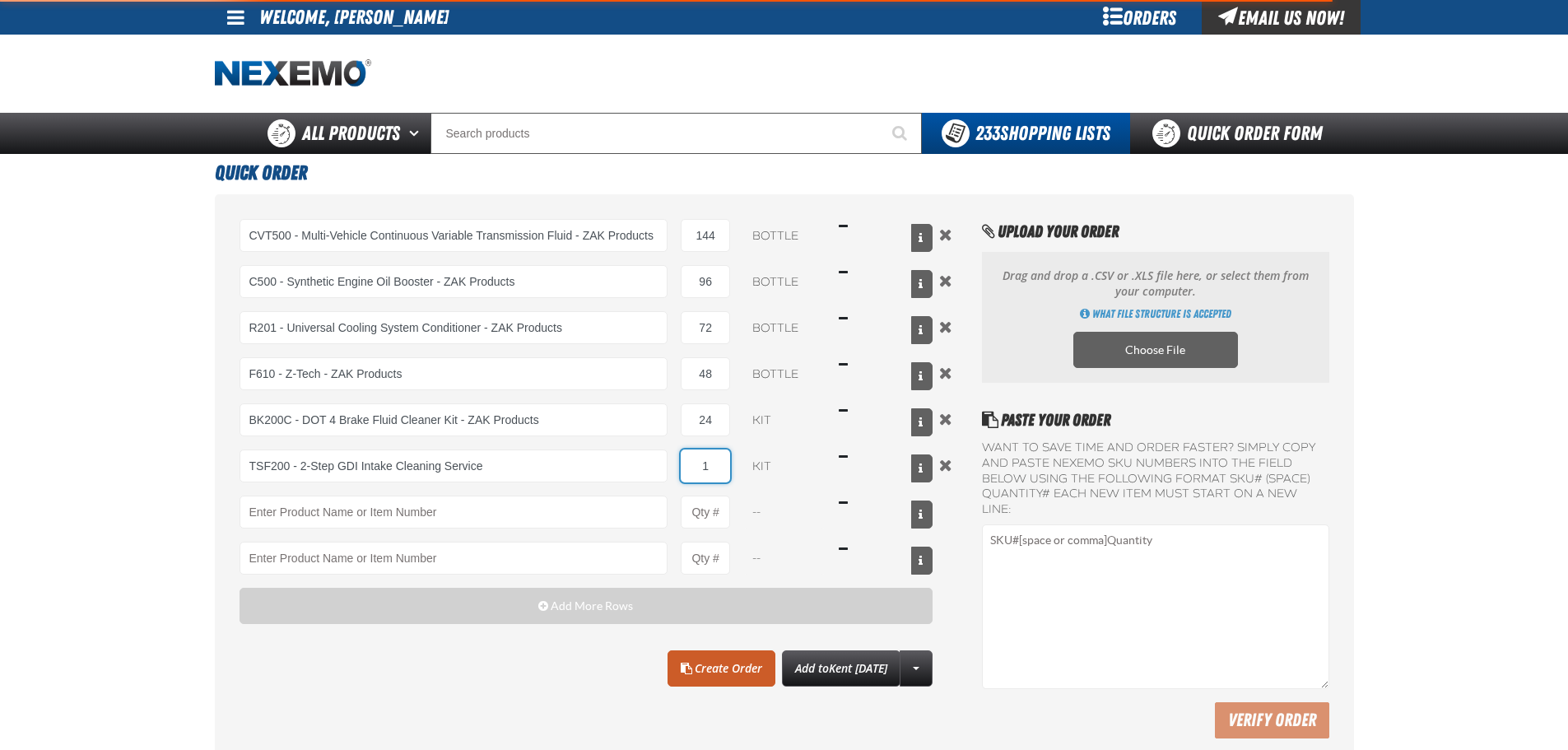
type input "TSF200 - 2-Step GDI Intake Cleaning Service"
drag, startPoint x: 703, startPoint y: 467, endPoint x: 716, endPoint y: 461, distance: 14.3
click at [716, 461] on input "1" at bounding box center [705, 466] width 49 height 33
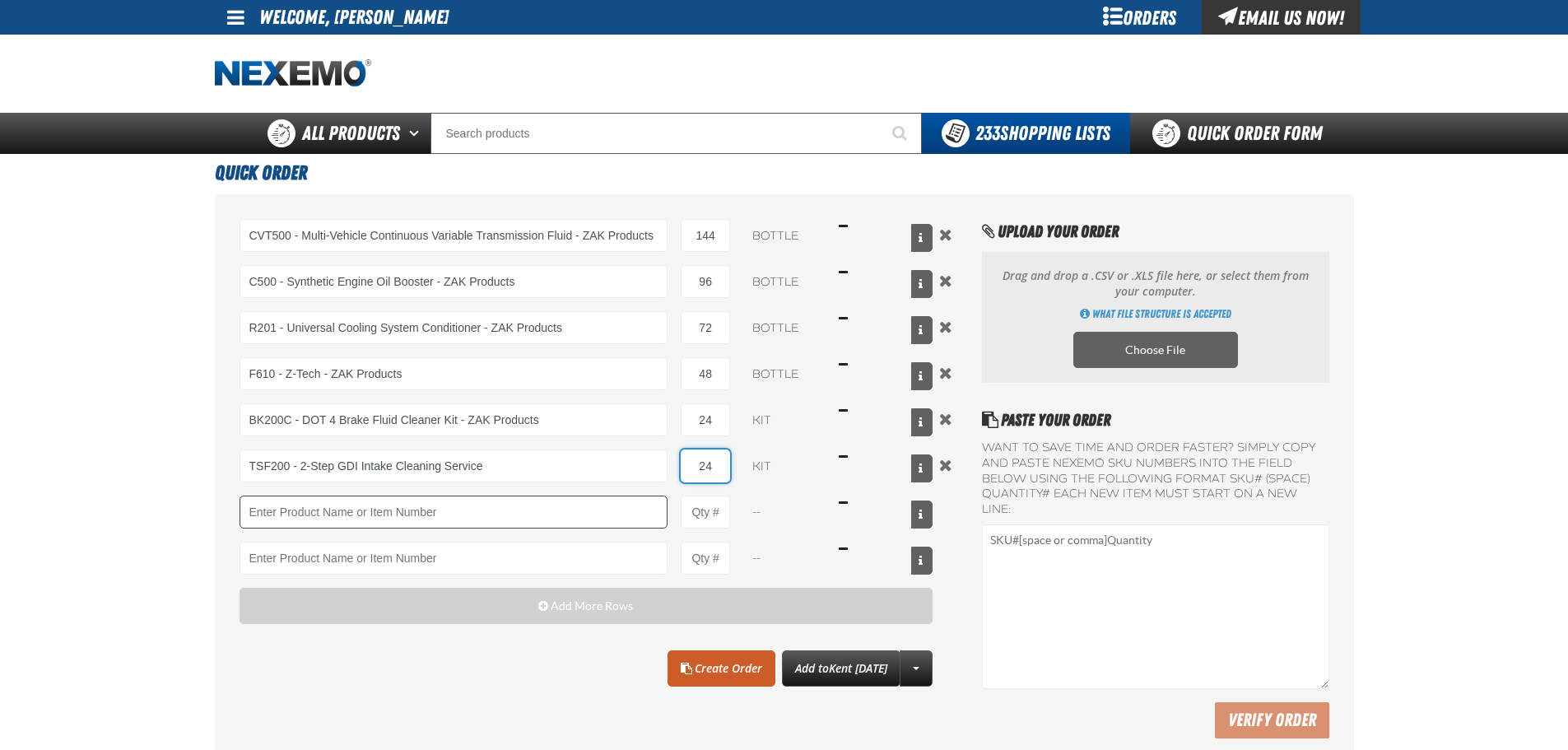
type input "24"
click at [530, 528] on input "Product" at bounding box center [453, 513] width 428 height 33
click at [529, 521] on input "Product" at bounding box center [453, 513] width 428 height 33
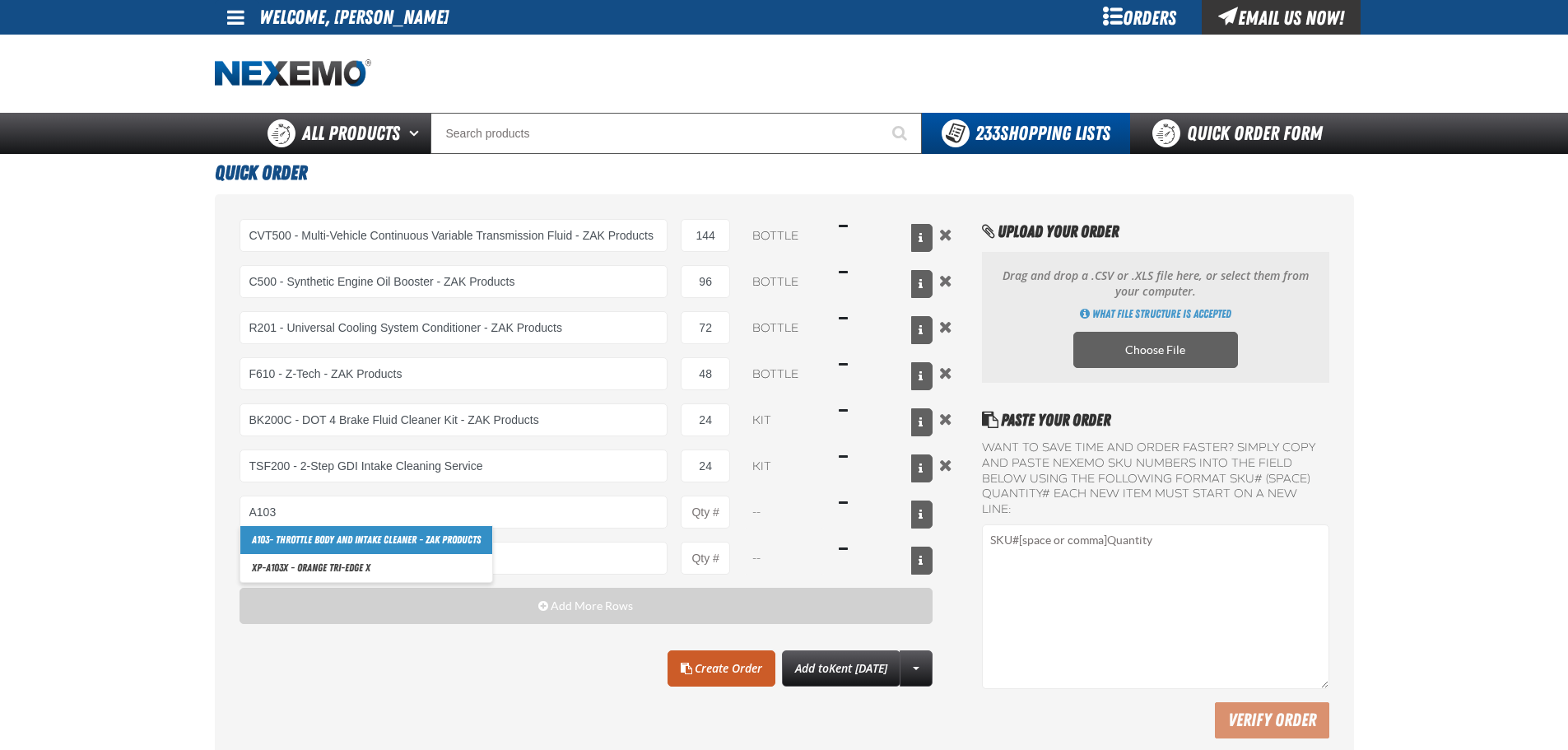
click at [371, 545] on link "A103 - Throttle Body and Intake Cleaner - ZAK Products" at bounding box center [365, 540] width 251 height 28
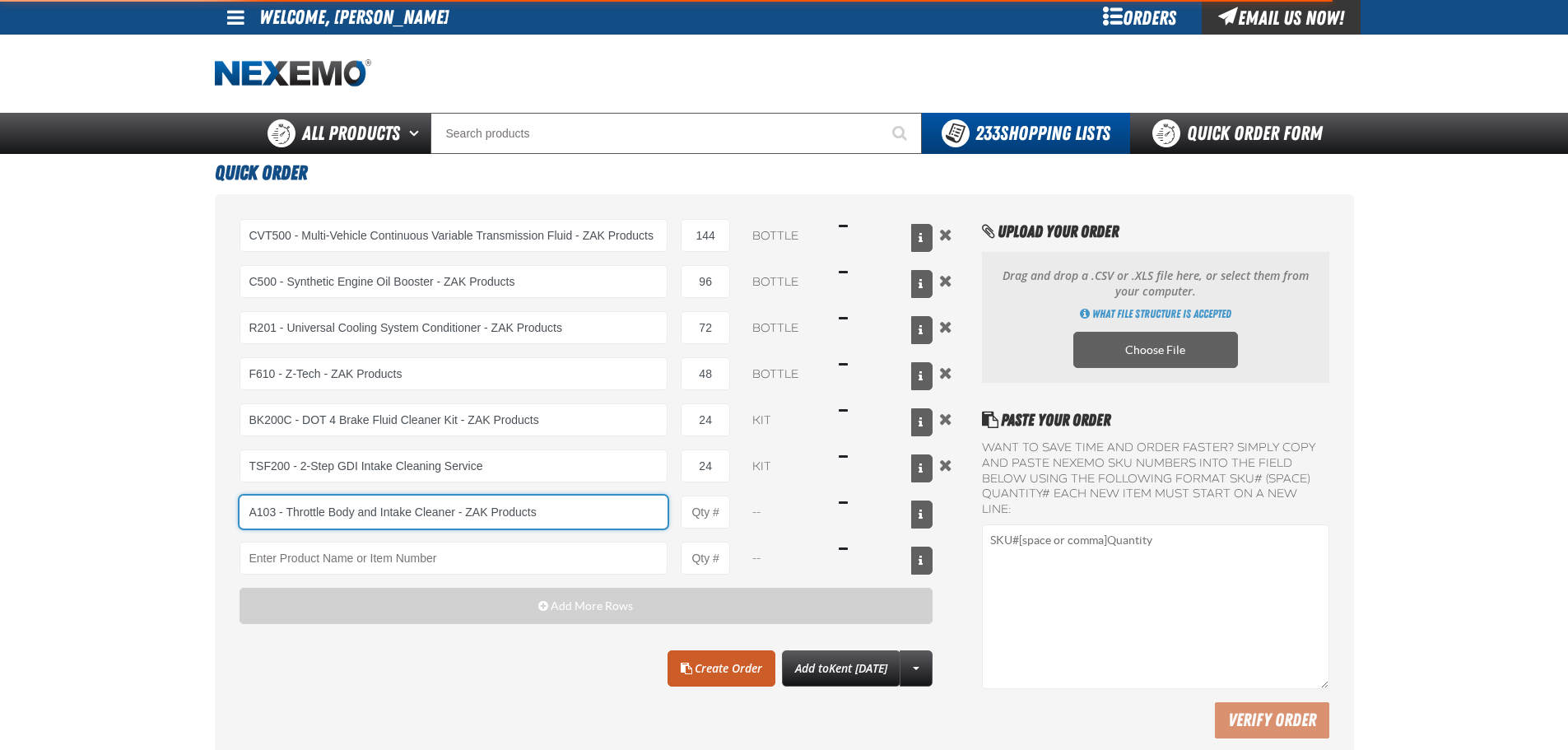
type input "A103 - Throttle Body and Intake Cleaner - ZAK Products"
type input "1"
select select "can"
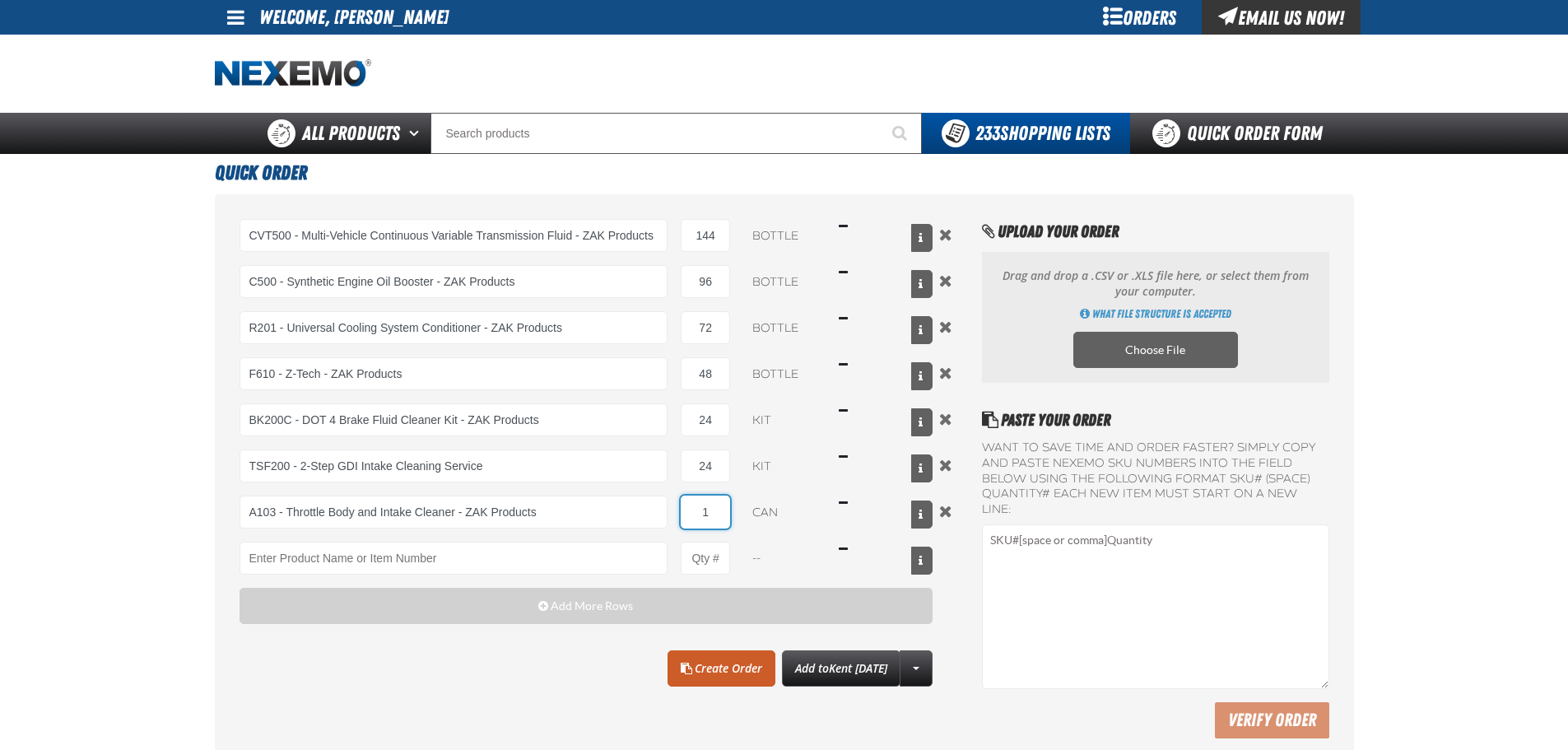
type input "A103 - Throttle Body and Intake Cleaner - ZAK Products"
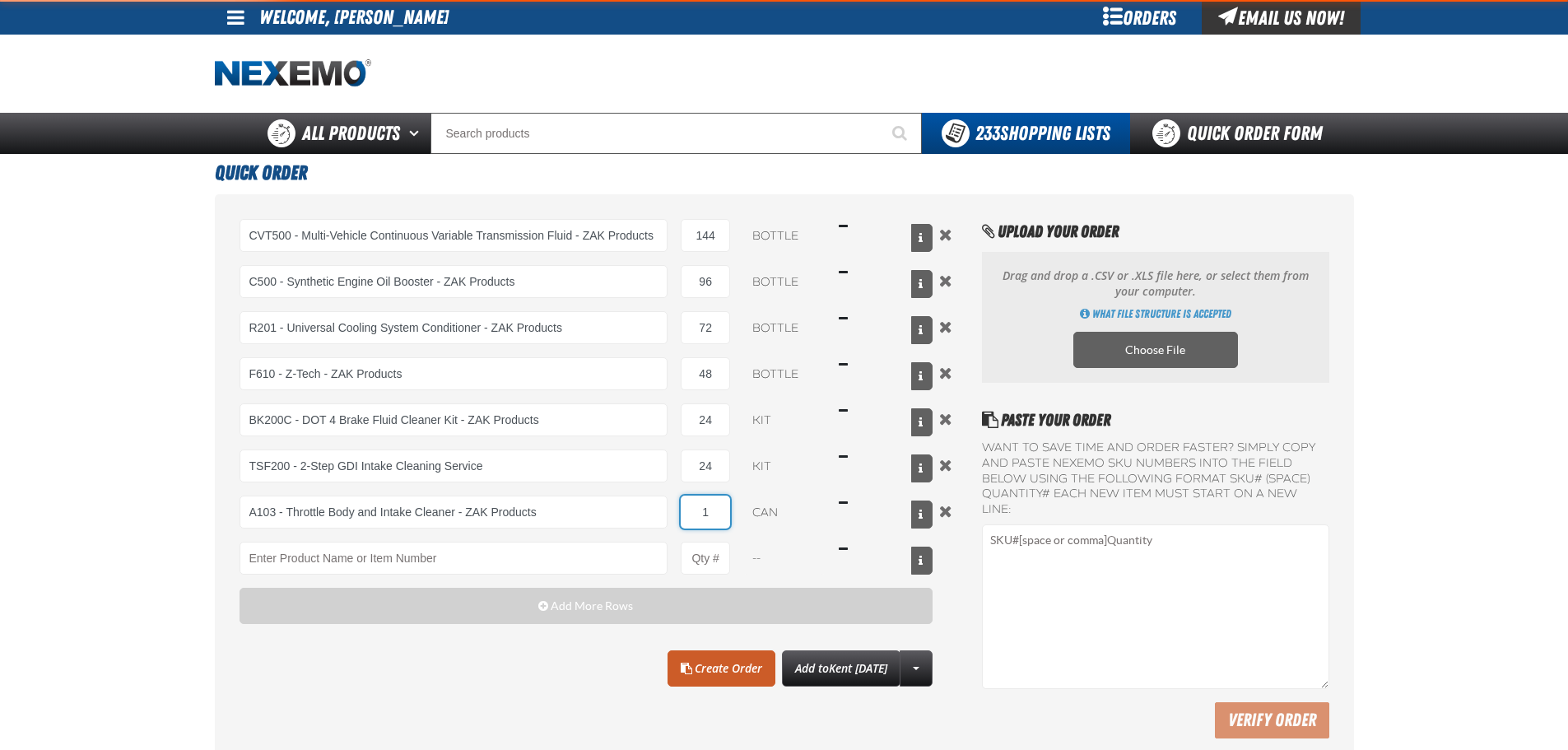
drag, startPoint x: 697, startPoint y: 523, endPoint x: 727, endPoint y: 518, distance: 30.4
click at [727, 518] on input "1" at bounding box center [705, 513] width 49 height 33
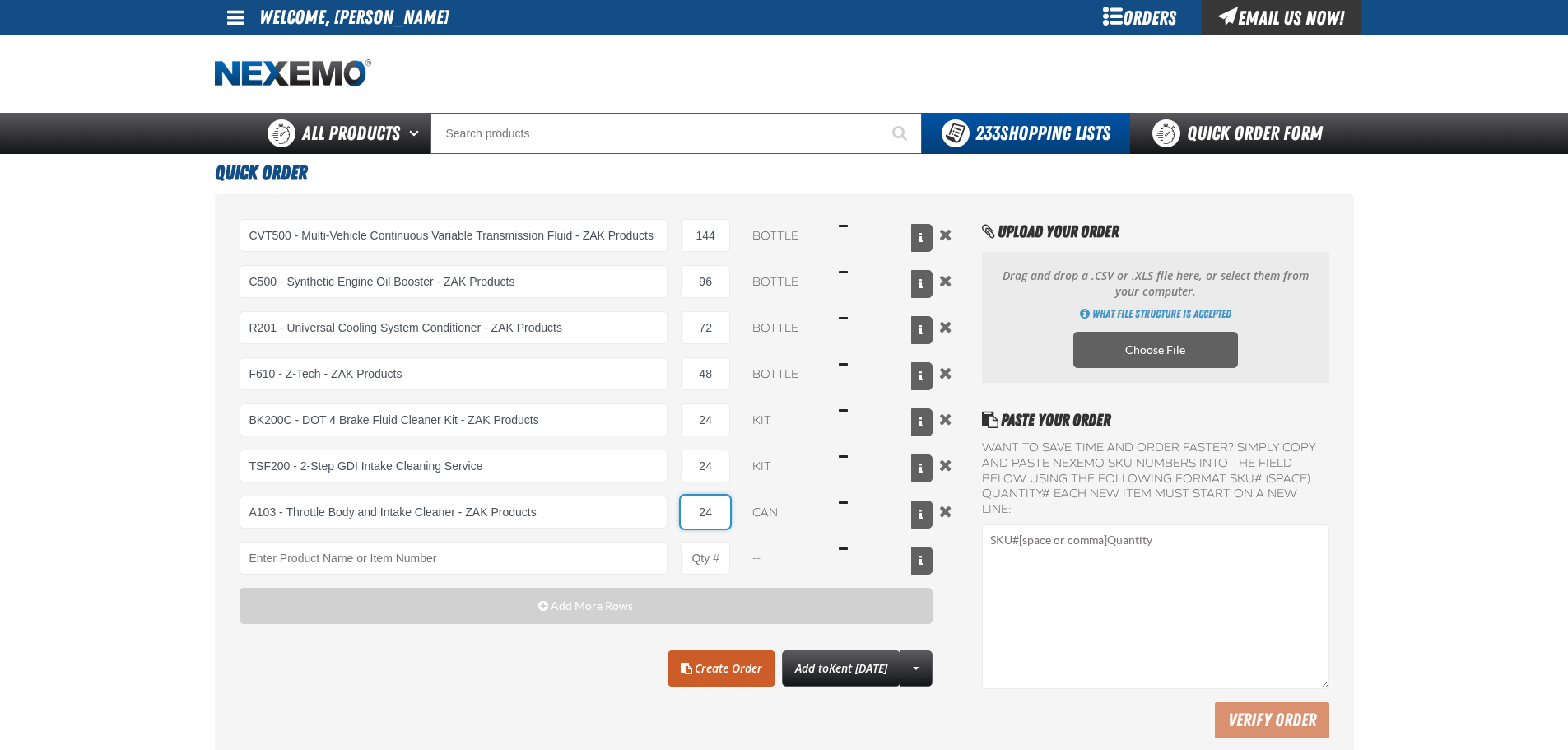
type input "24"
click at [562, 579] on div "CVT500 - Multi-Vehicle Continuous Variable Transmission Fluid - ZAK Products CV…" at bounding box center [586, 421] width 694 height 405
click at [562, 578] on div "CVT500 - Multi-Vehicle Continuous Variable Transmission Fluid - ZAK Products CV…" at bounding box center [586, 421] width 694 height 405
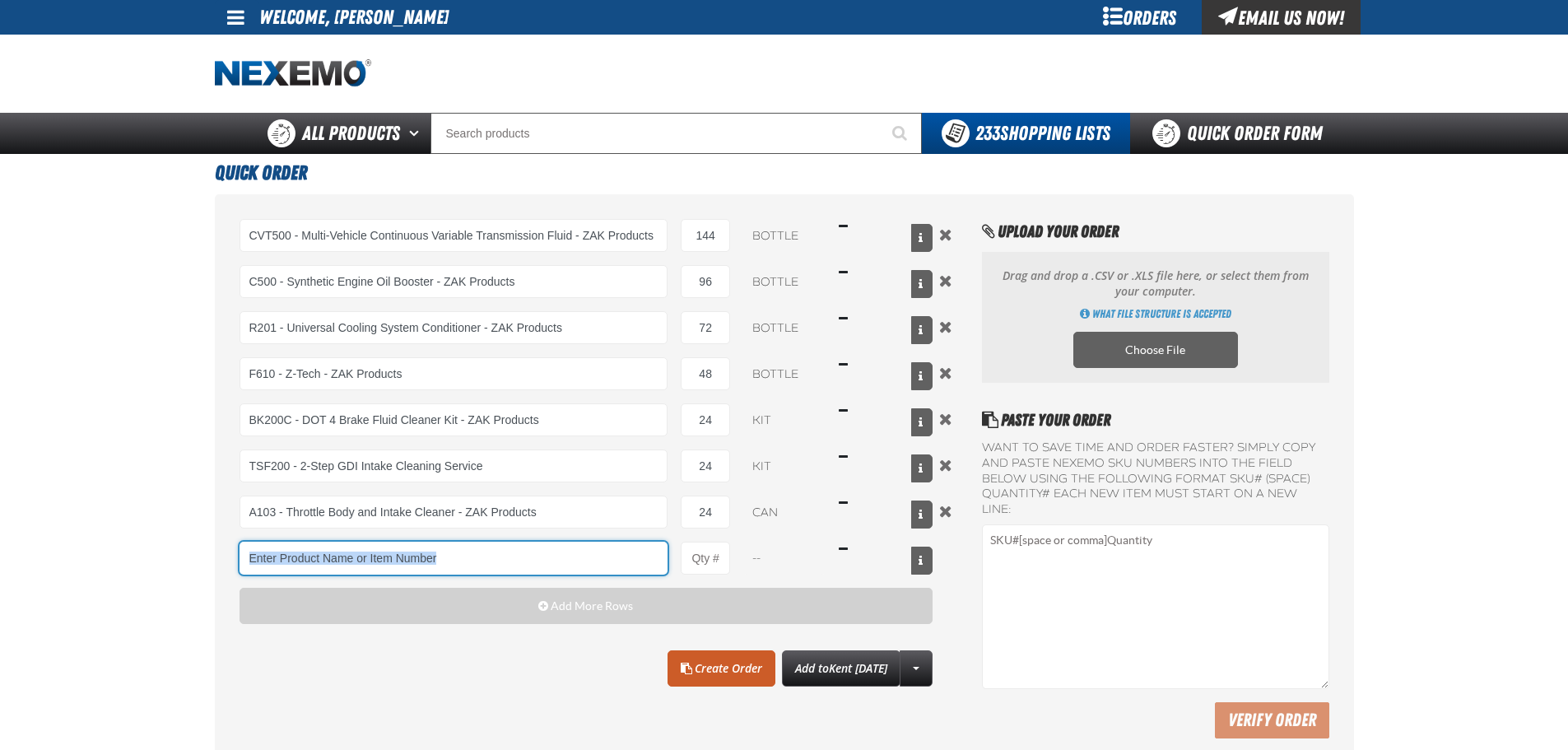
click at [566, 562] on input "Product" at bounding box center [453, 558] width 428 height 33
click at [564, 562] on input "Product" at bounding box center [453, 558] width 428 height 33
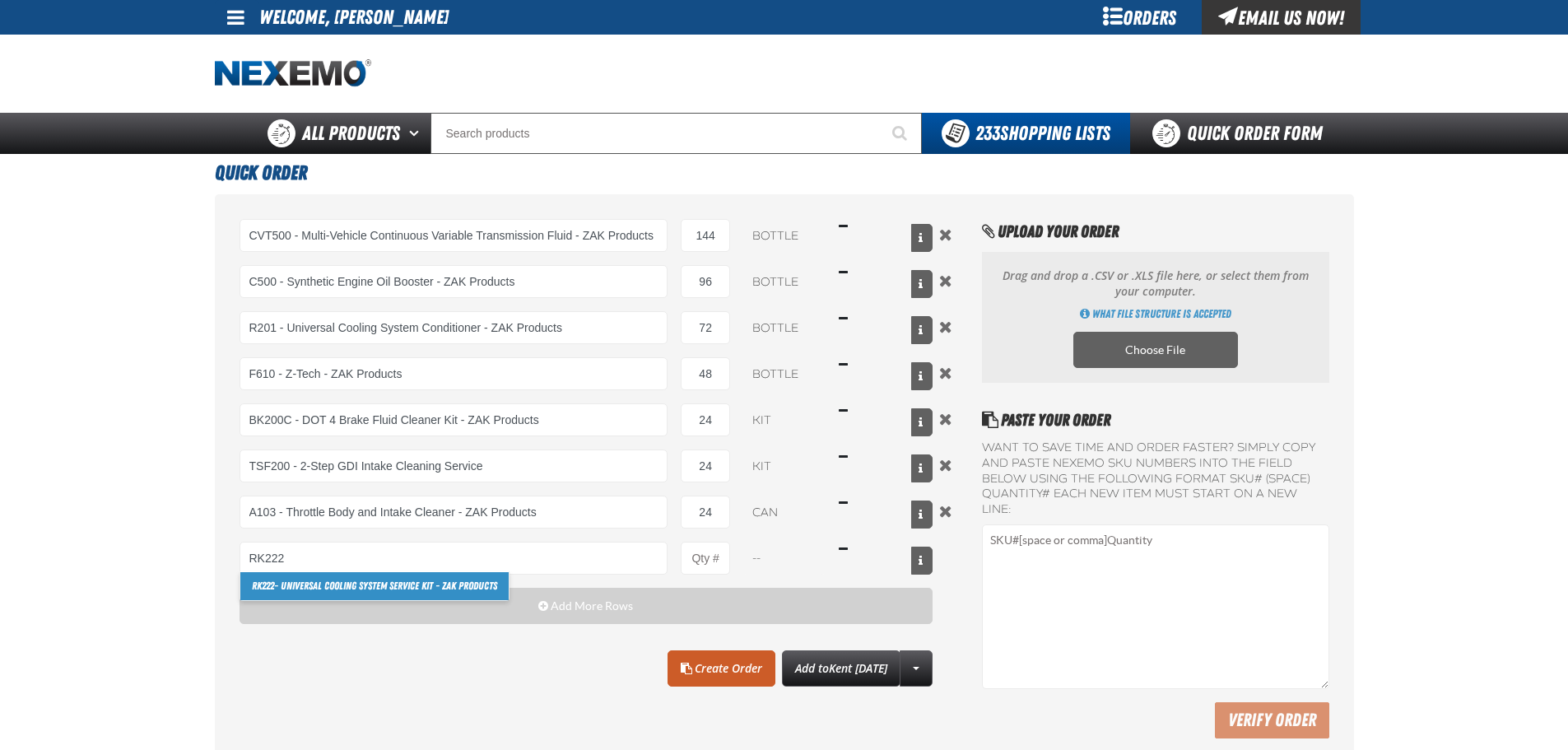
click at [313, 592] on link "RK222 - Universal Cooling System Service Kit - ZAK Products" at bounding box center [374, 586] width 268 height 28
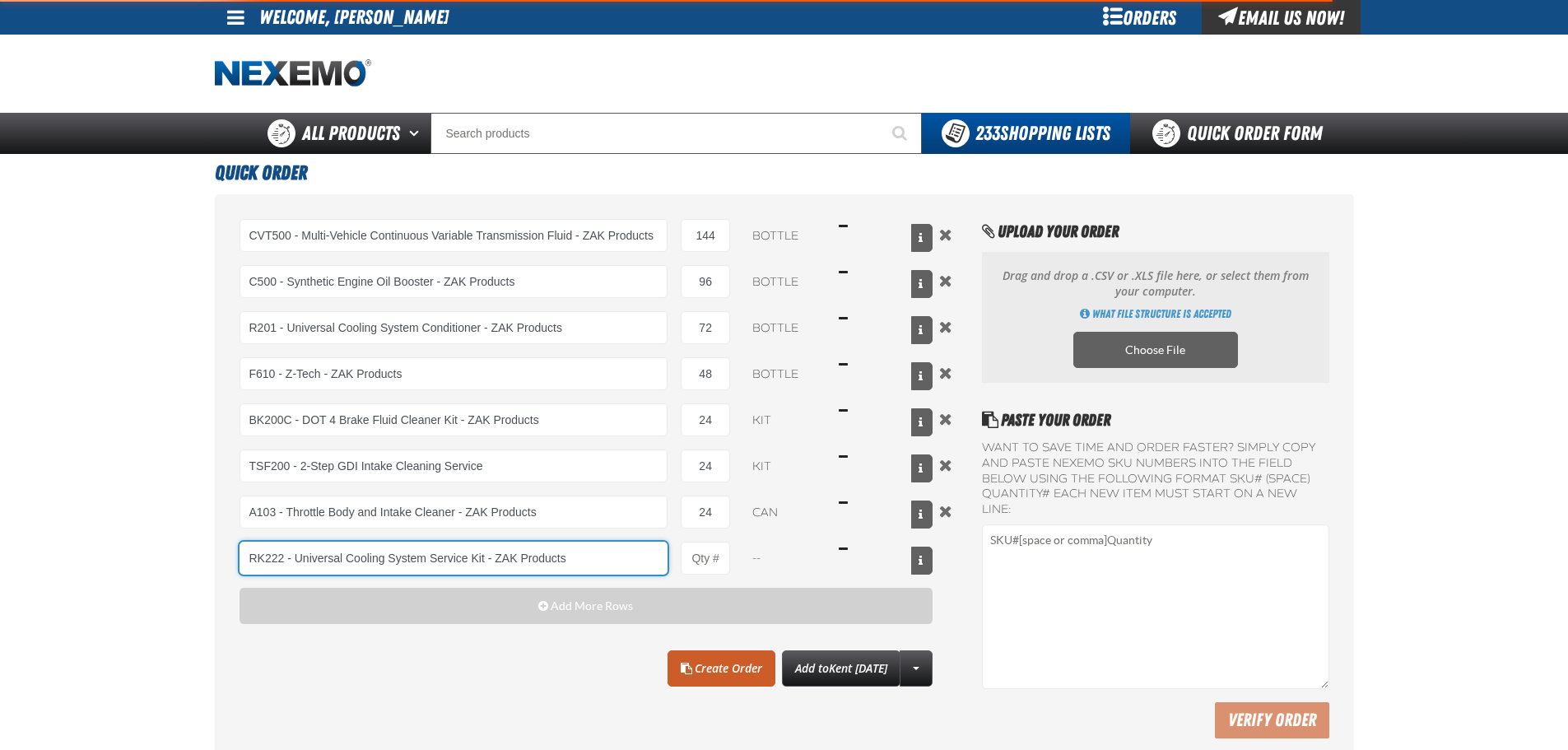
type input "RK222 - Universal Cooling System Service Kit - ZAK Products"
type input "1"
select select "kit"
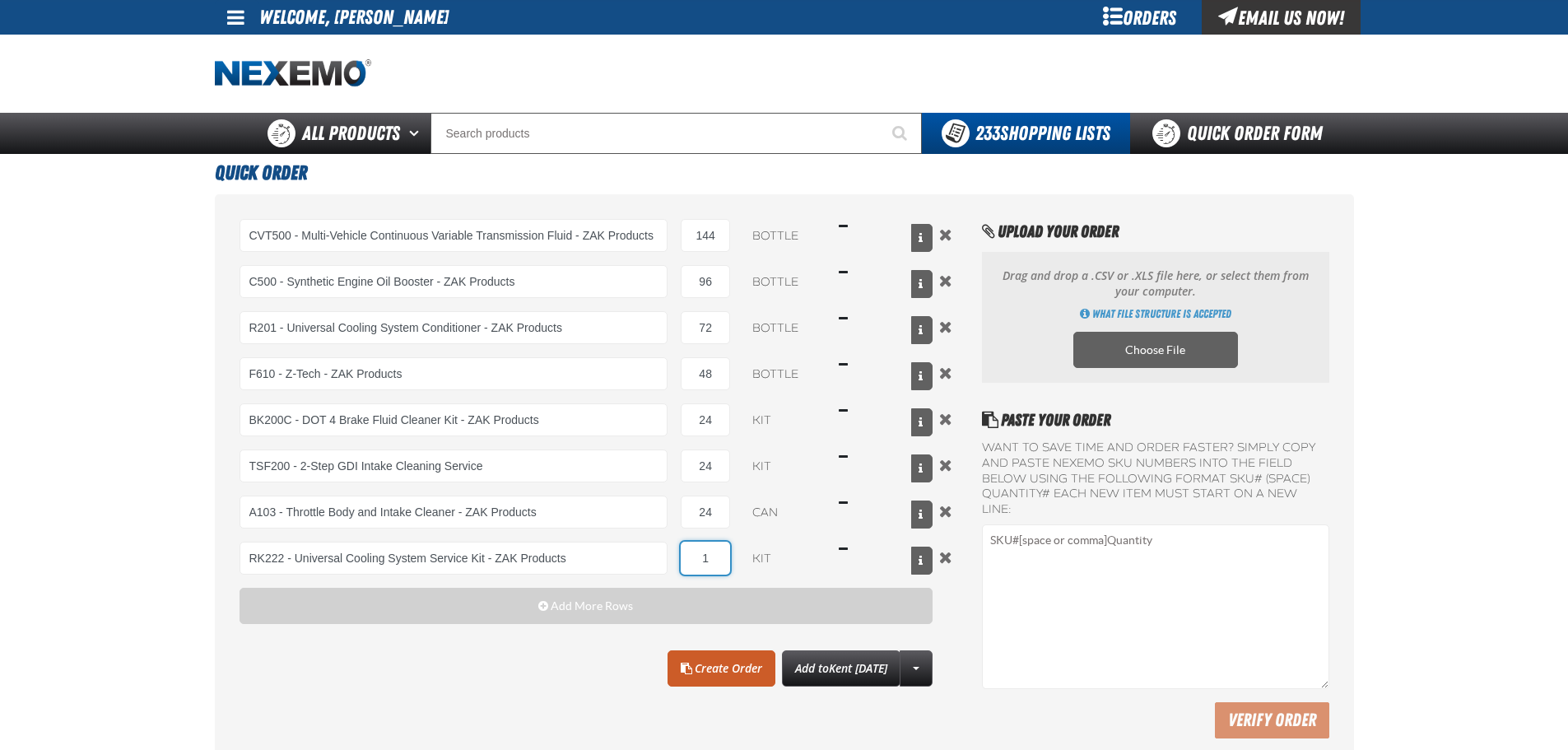
drag, startPoint x: 699, startPoint y: 552, endPoint x: 720, endPoint y: 555, distance: 21.2
click at [720, 555] on input "1" at bounding box center [705, 558] width 49 height 33
type input "RK222 - Universal Cooling System Service Kit - ZAK Products"
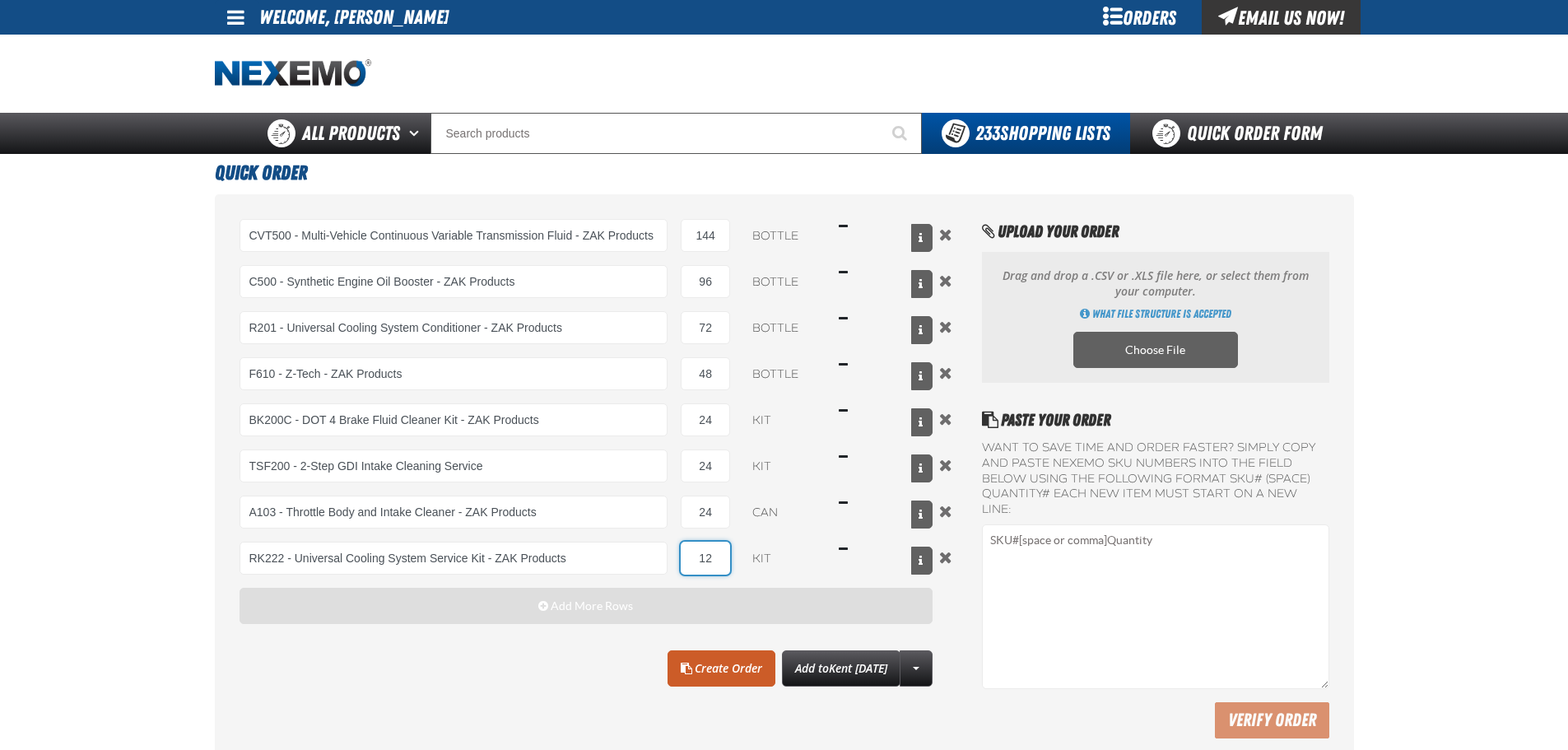
type input "12"
click at [543, 606] on span "button" at bounding box center [542, 605] width 10 height 11
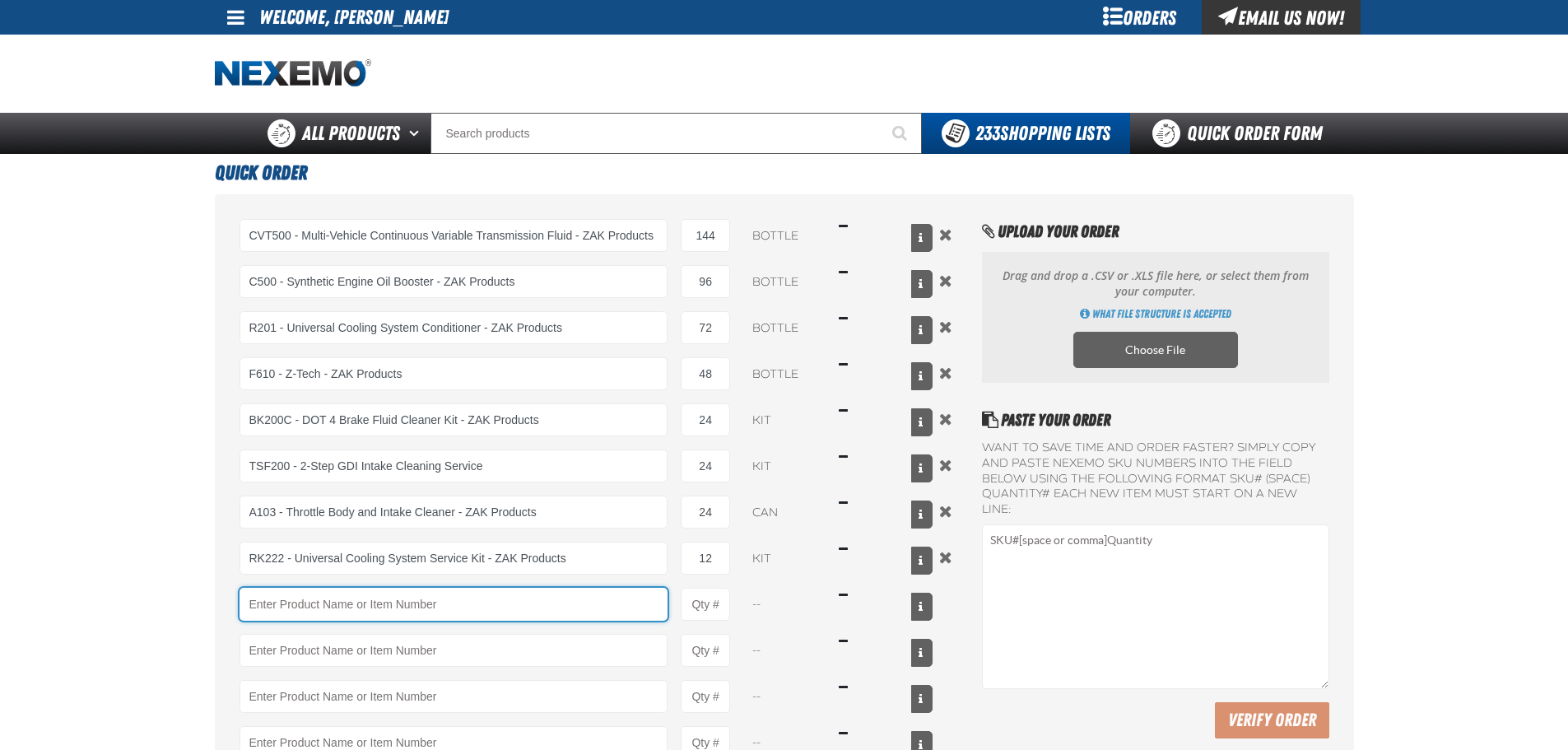
click at [443, 591] on input "Product" at bounding box center [453, 605] width 428 height 33
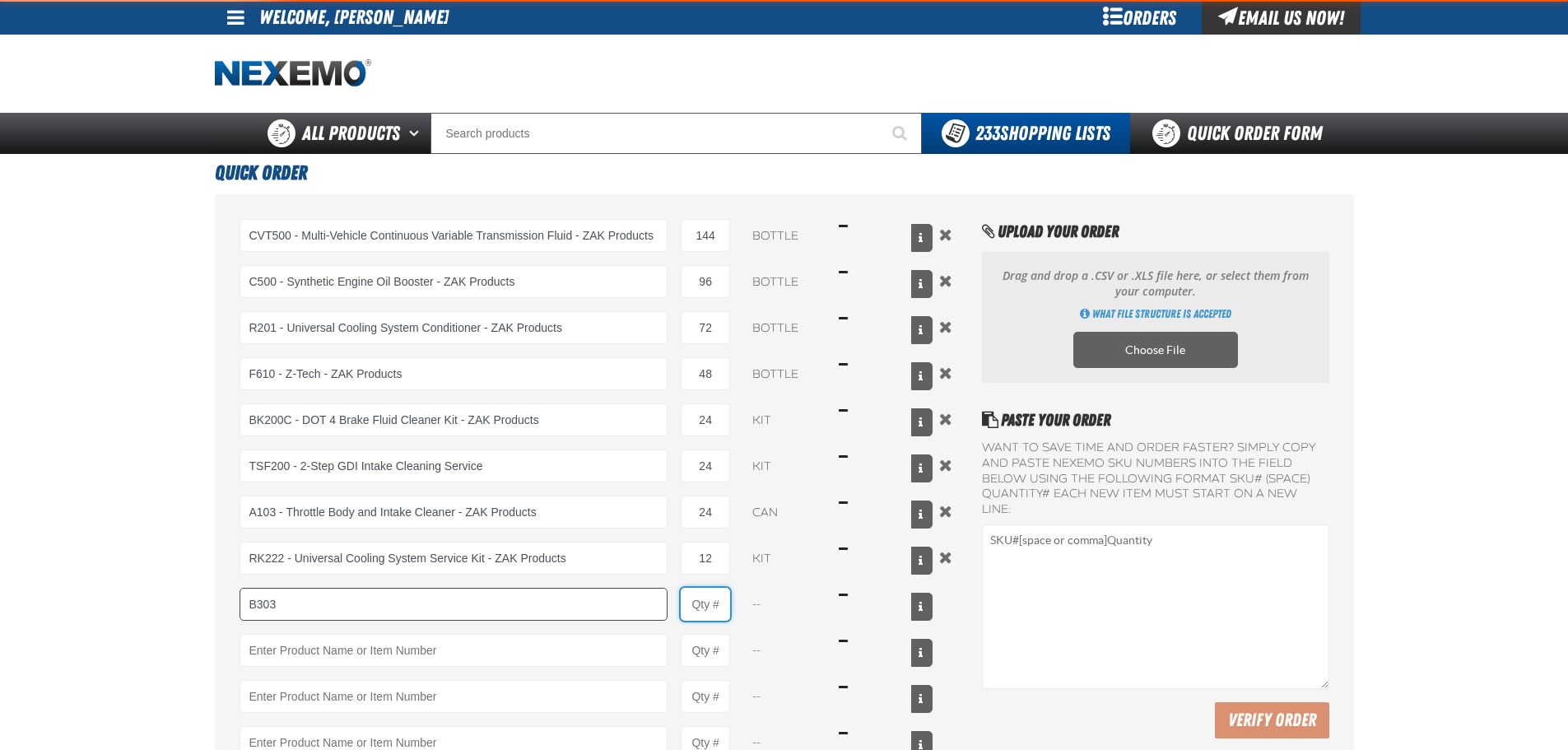
type input "B303 - Battery Service Kit - Cleaner &amp; Protector - ZAK Products"
type input "11"
select select "kit"
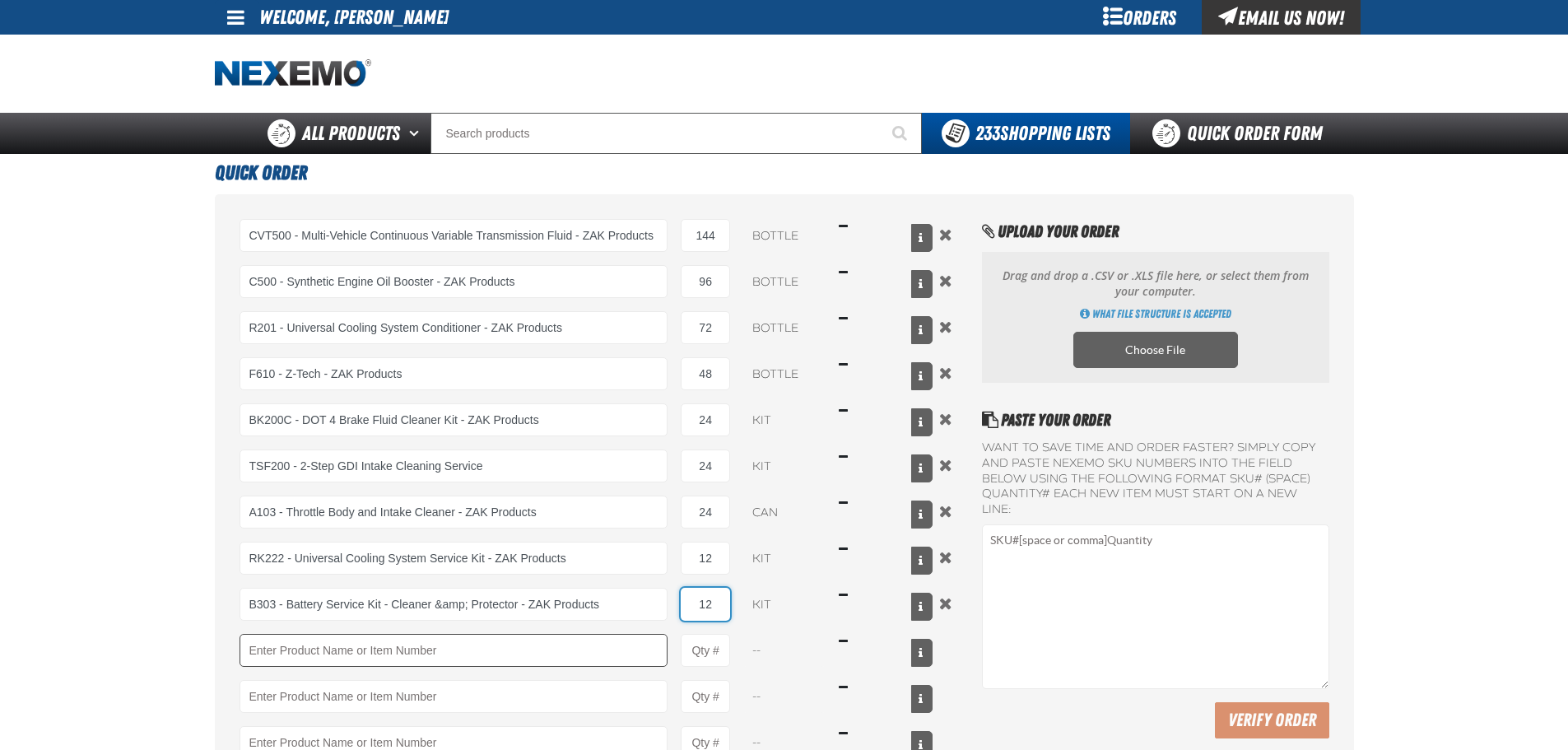
type input "12"
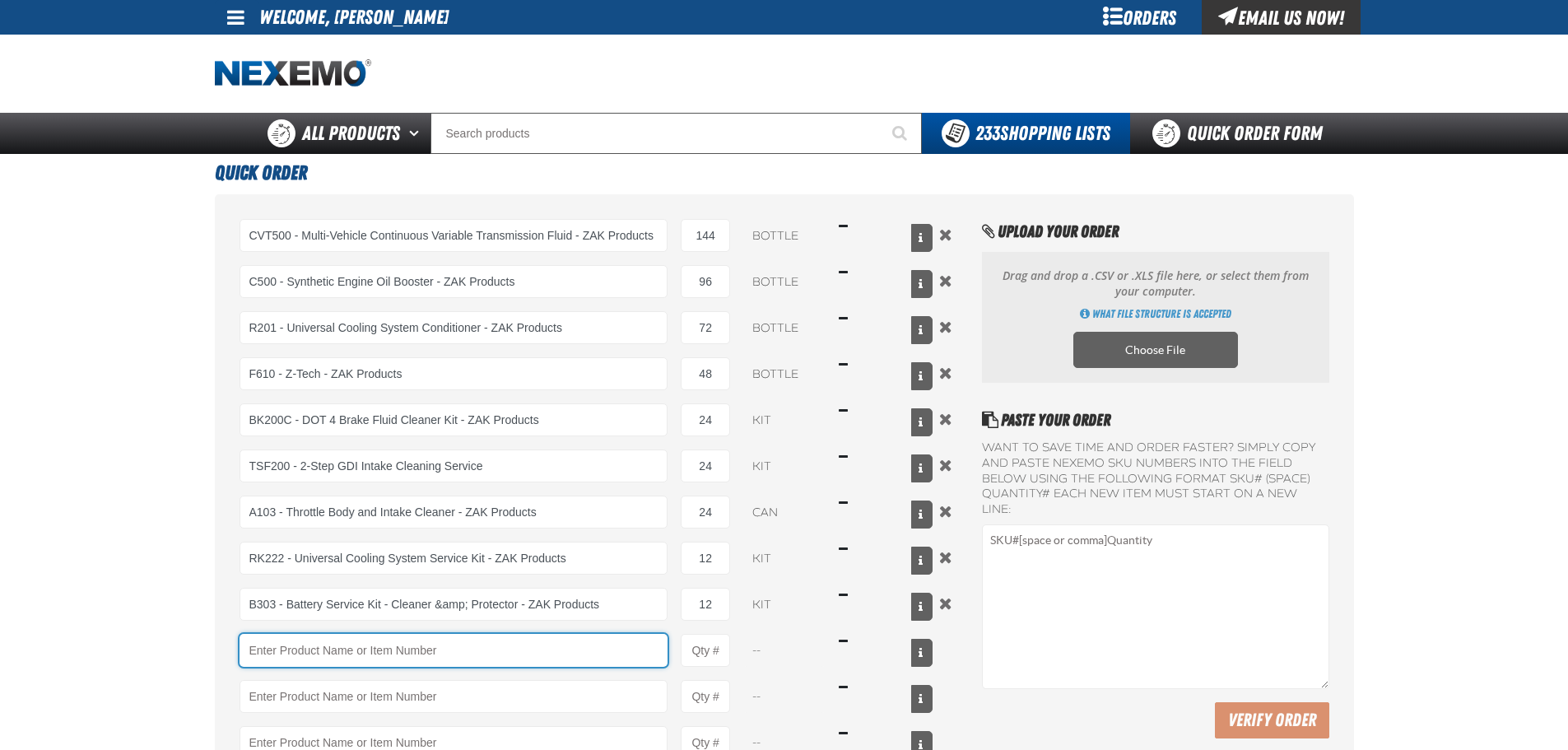
click at [459, 658] on input "Product" at bounding box center [453, 650] width 428 height 33
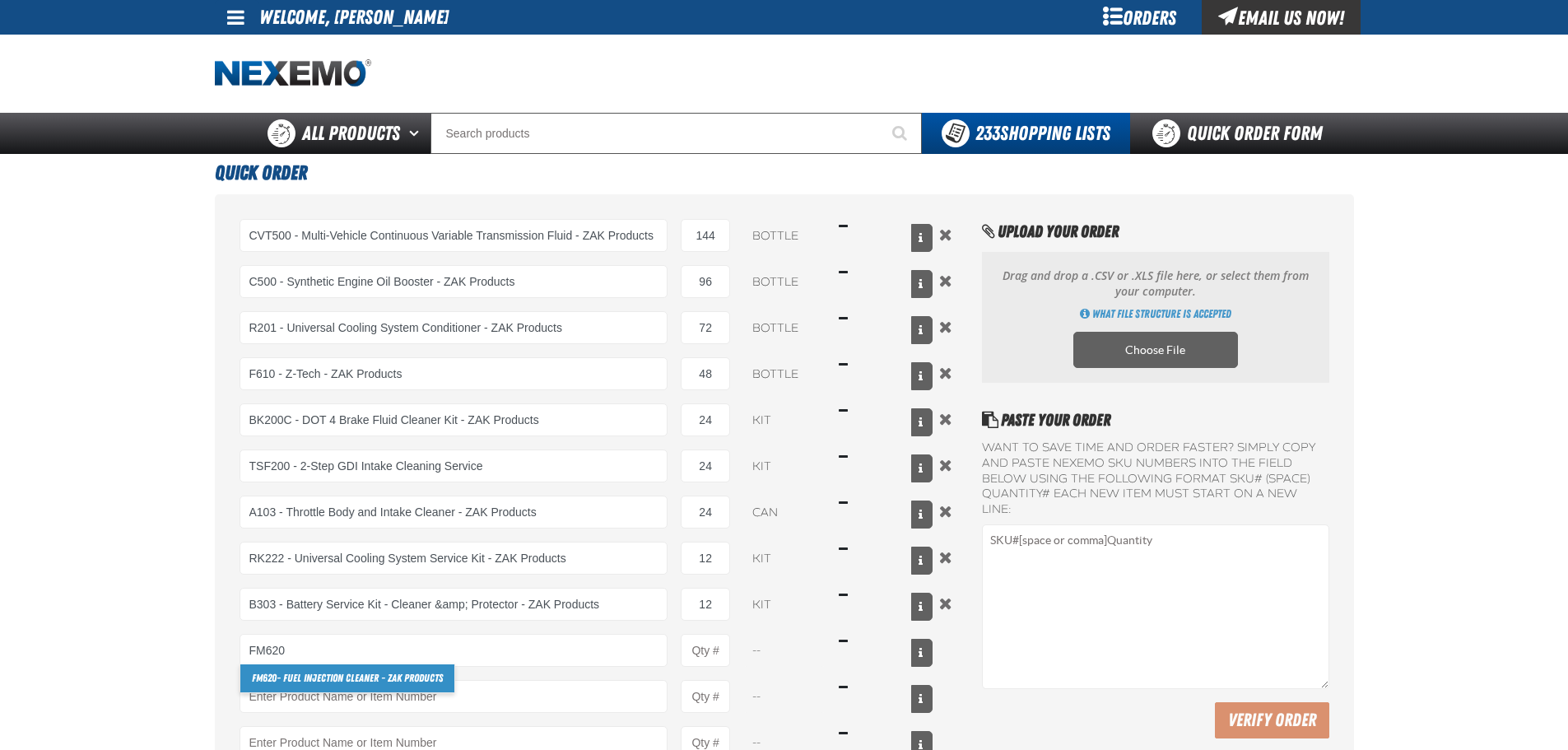
click at [408, 672] on link "FM620 - Fuel Injection Cleaner - ZAK Products" at bounding box center [347, 678] width 214 height 28
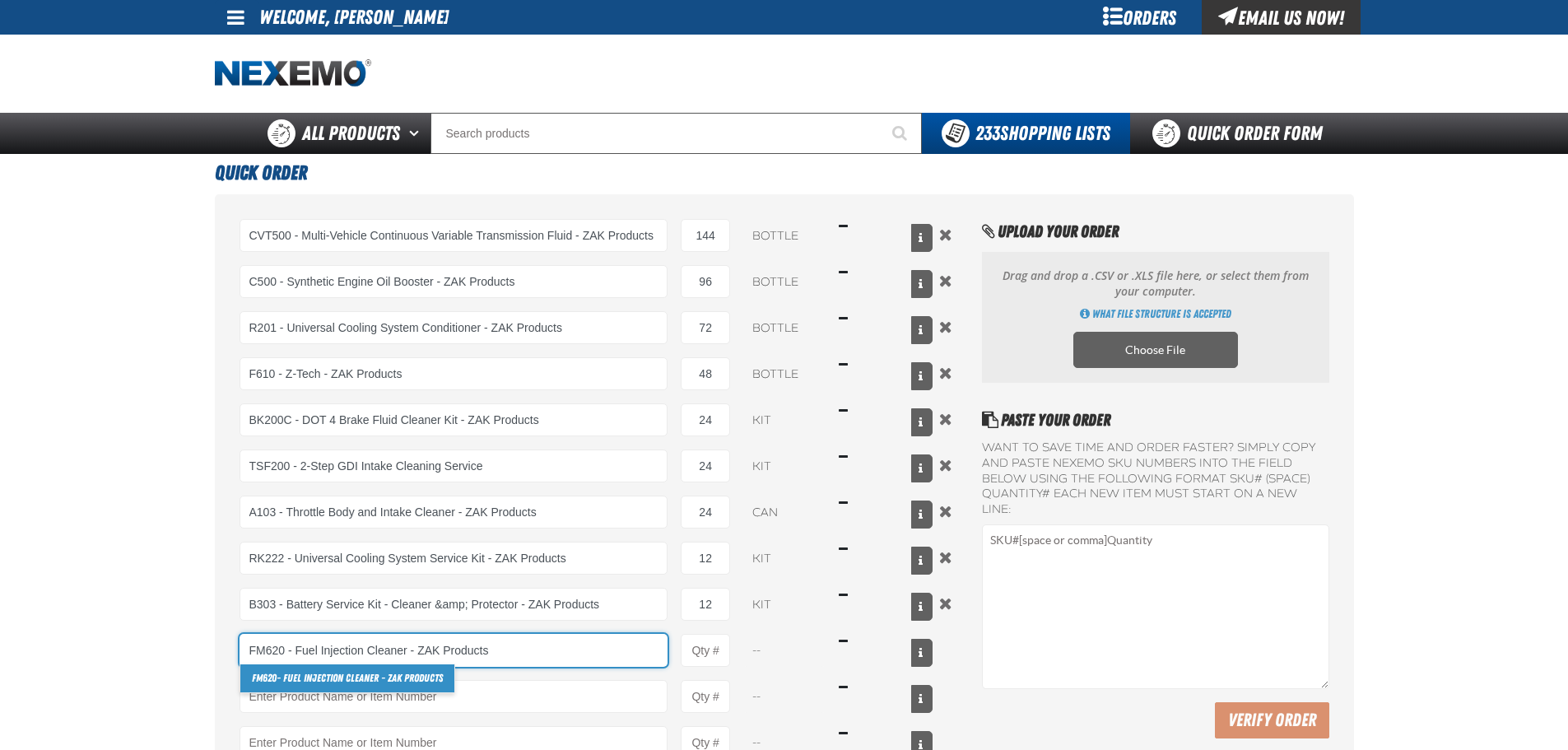
type input "FM620 - Fuel Injection Cleaner - ZAK Products"
type input "1"
select select "bottle"
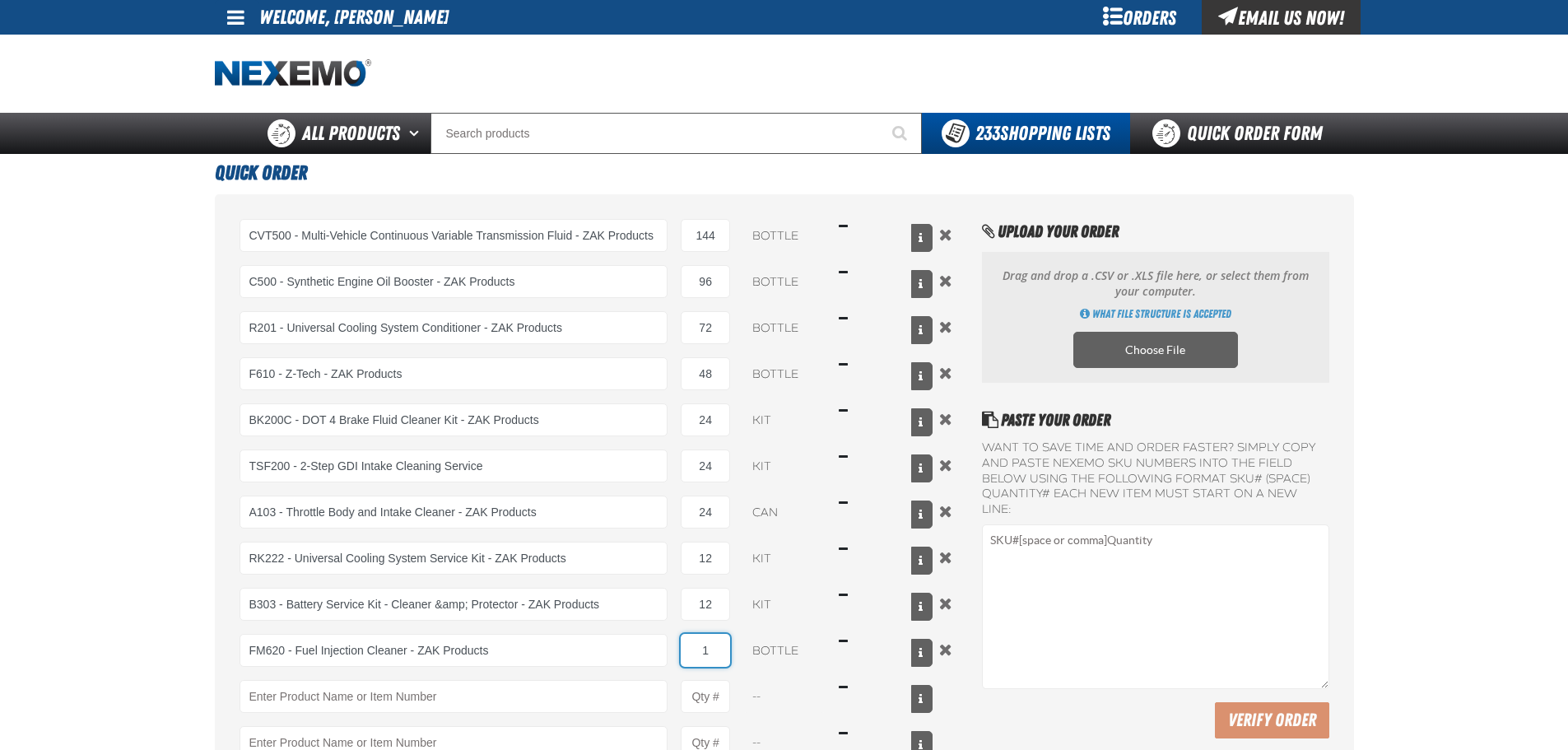
drag, startPoint x: 703, startPoint y: 649, endPoint x: 718, endPoint y: 646, distance: 15.3
click at [718, 646] on input "1" at bounding box center [705, 650] width 49 height 33
type input "FM620 - Fuel Injection Cleaner - ZAK Products"
type input "24"
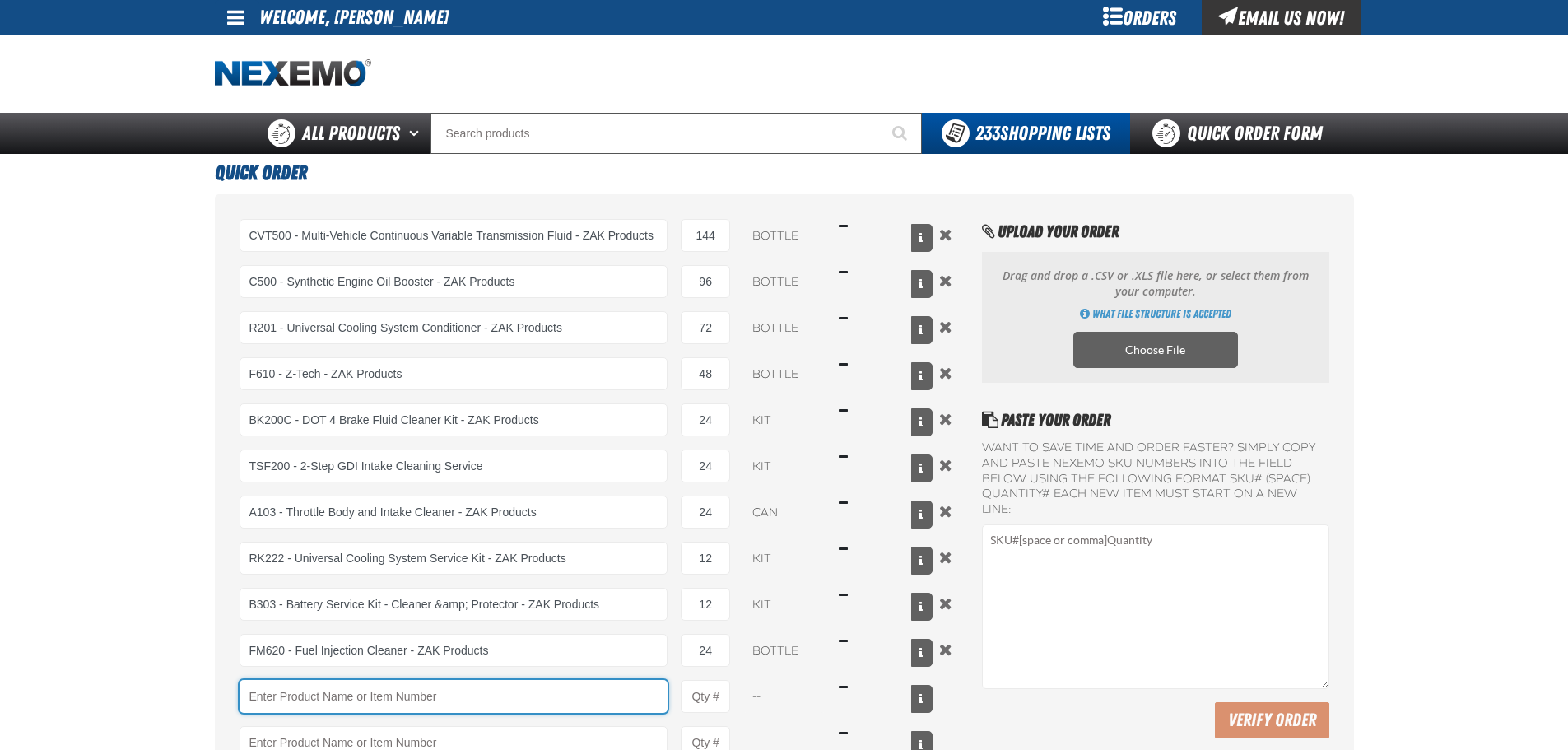
click at [455, 693] on input "Product" at bounding box center [453, 697] width 428 height 33
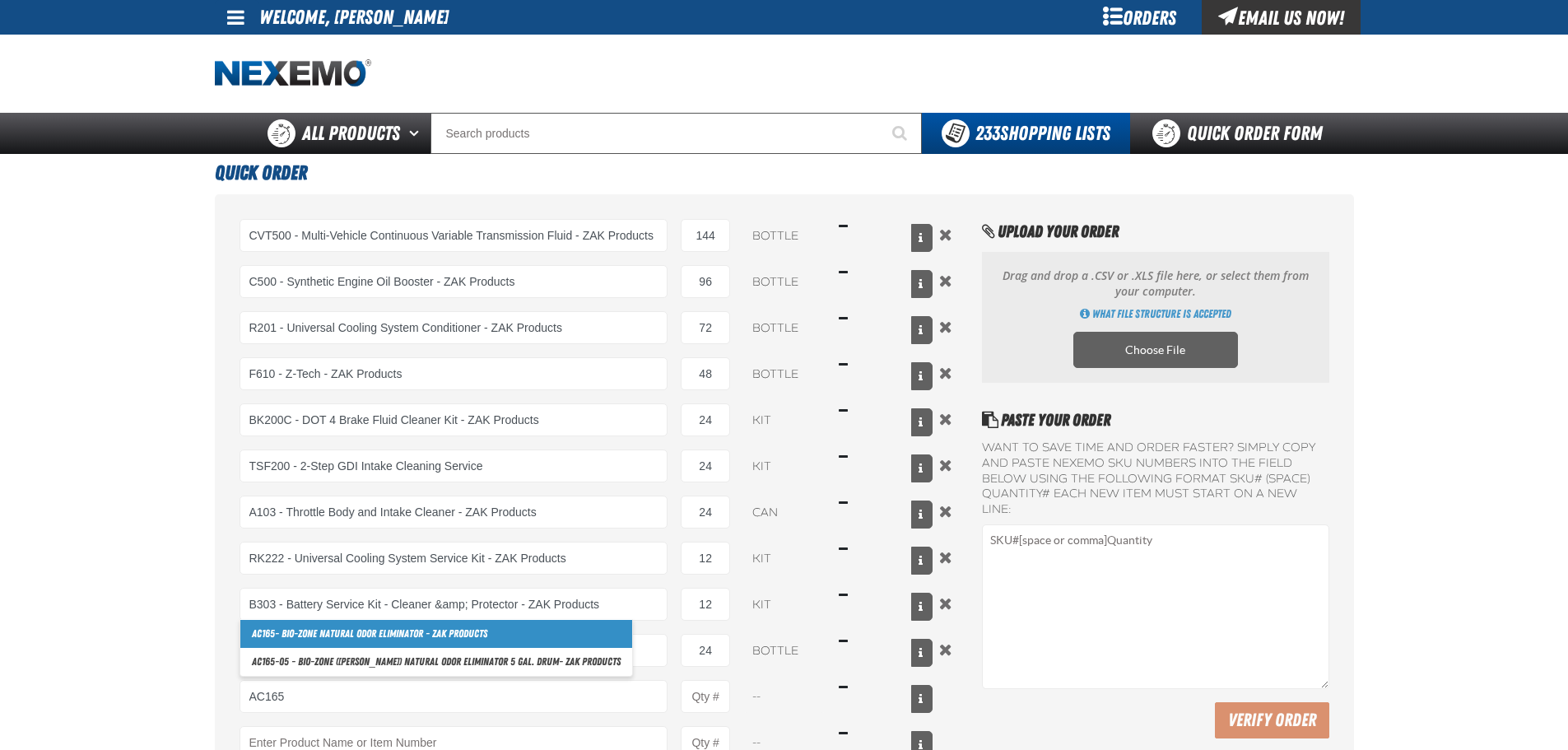
click at [455, 638] on link "AC165 - Bio-Zone Natural Odor Eliminator - ZAK Products" at bounding box center [435, 633] width 392 height 28
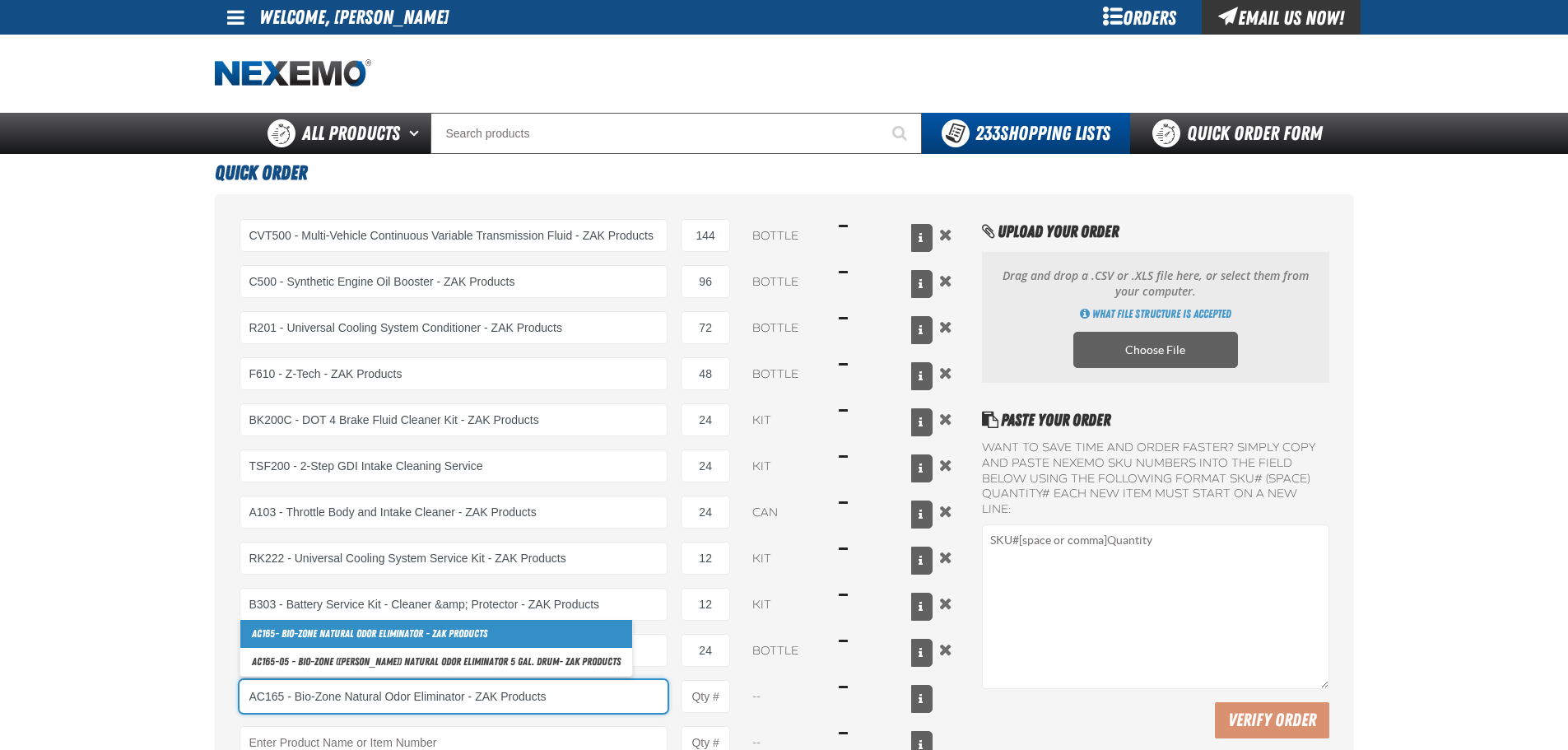
type input "AC165 - Bio-Zone Natural Odor Eliminator - ZAK Products"
type input "1"
select select "bottle"
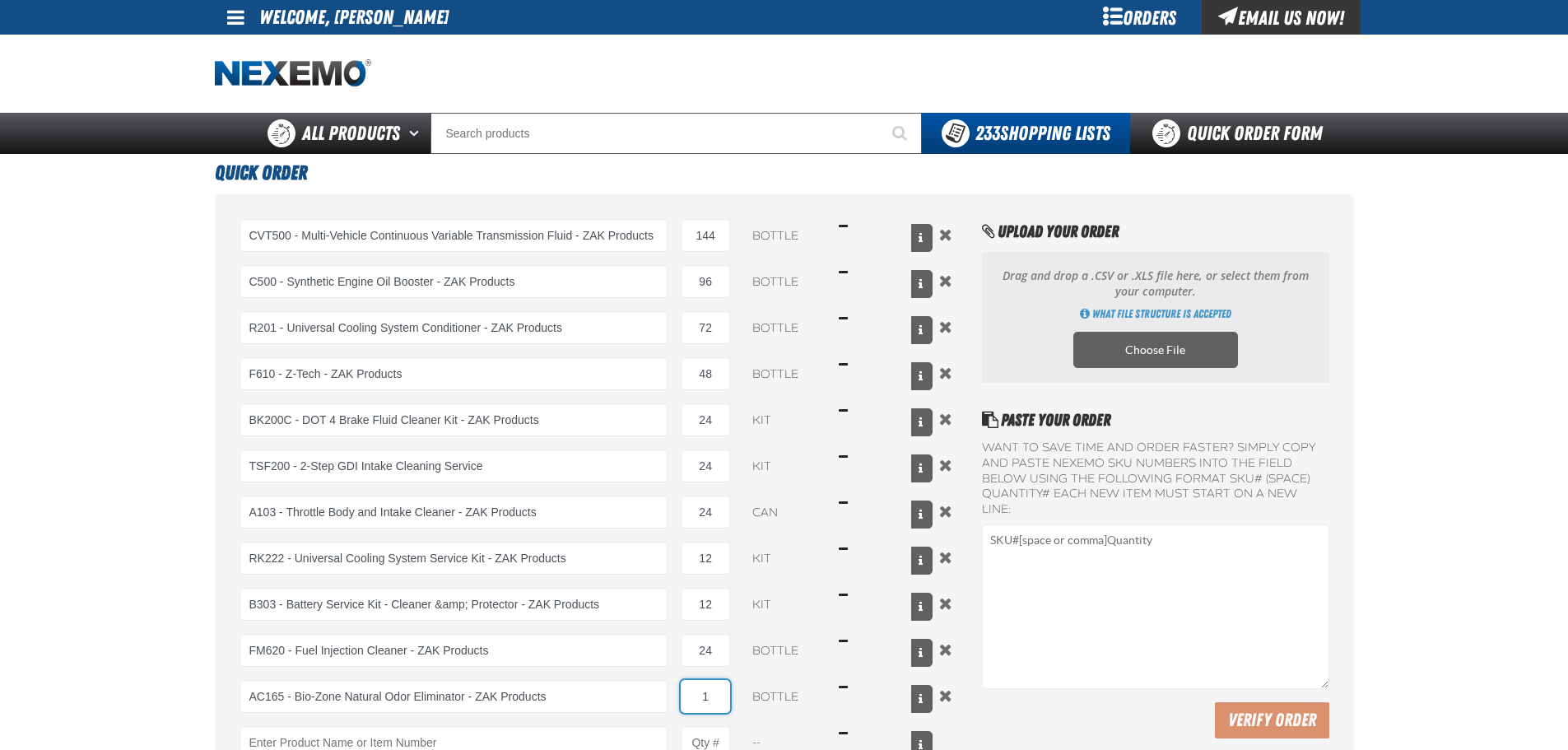
type input "AC165 - Bio-Zone Natural Odor Eliminator - ZAK Products"
drag, startPoint x: 693, startPoint y: 704, endPoint x: 703, endPoint y: 704, distance: 10.0
click at [703, 704] on input "1" at bounding box center [705, 697] width 49 height 33
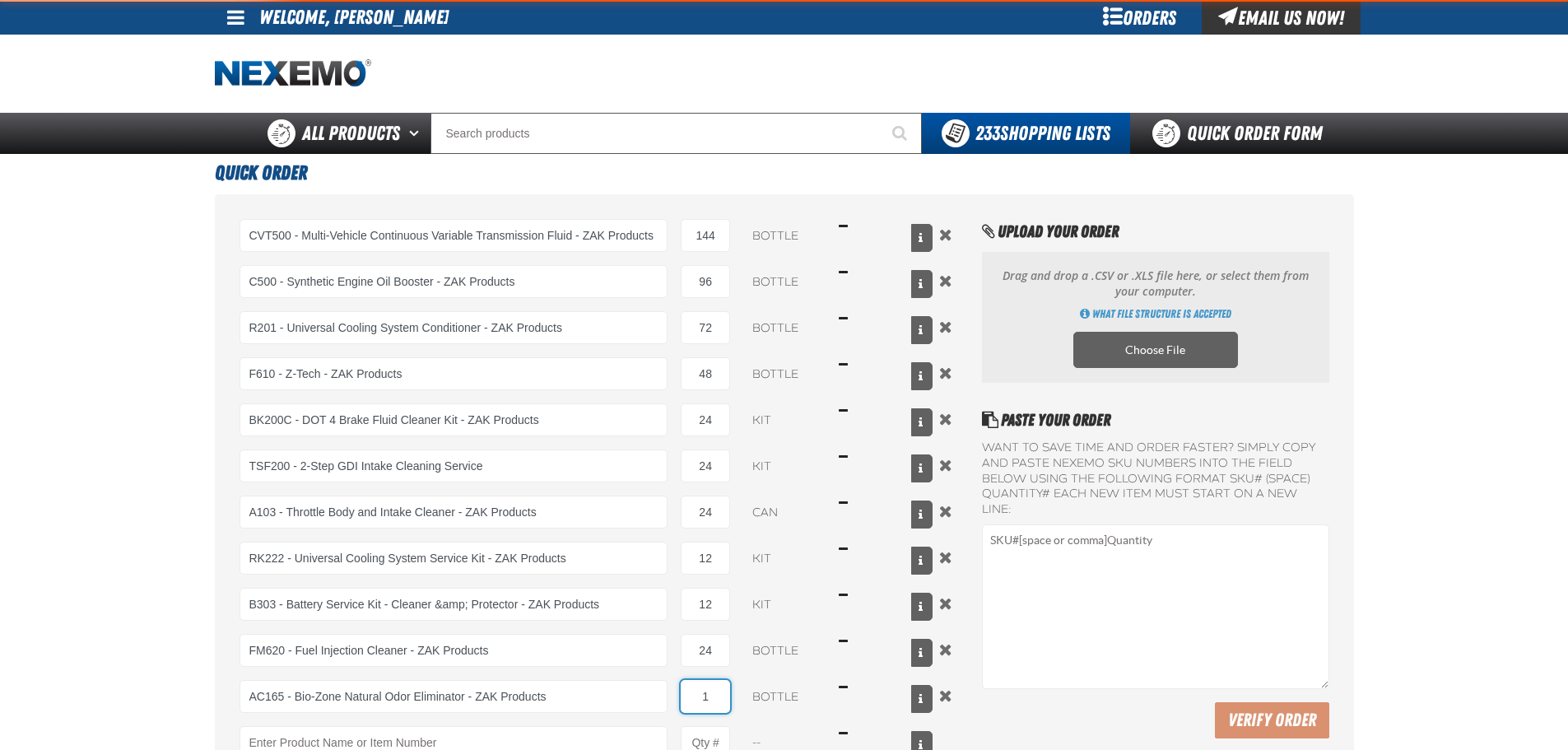
click at [714, 704] on input "1" at bounding box center [705, 697] width 49 height 33
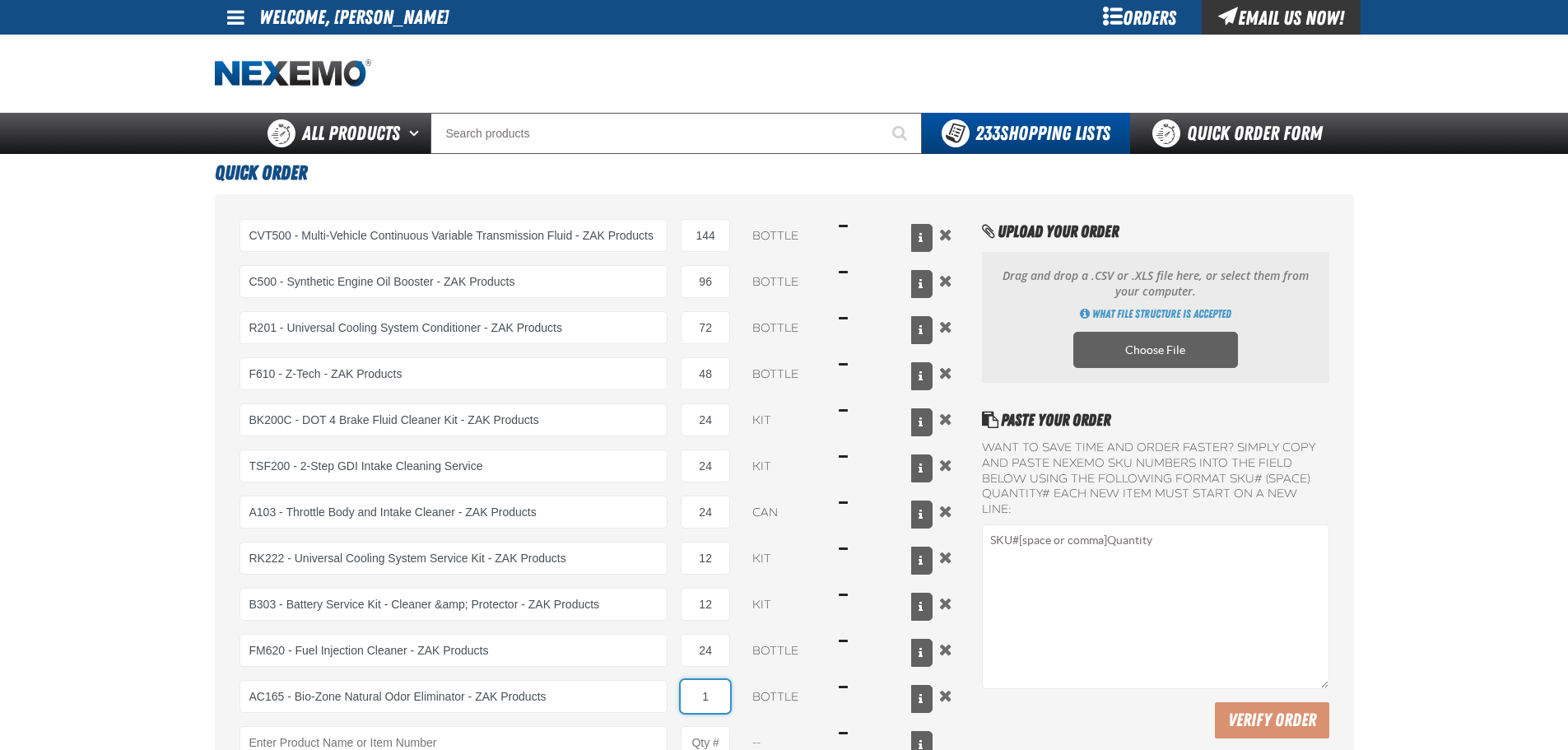
drag, startPoint x: 713, startPoint y: 704, endPoint x: 698, endPoint y: 704, distance: 15.0
click at [699, 702] on input "1" at bounding box center [705, 697] width 49 height 33
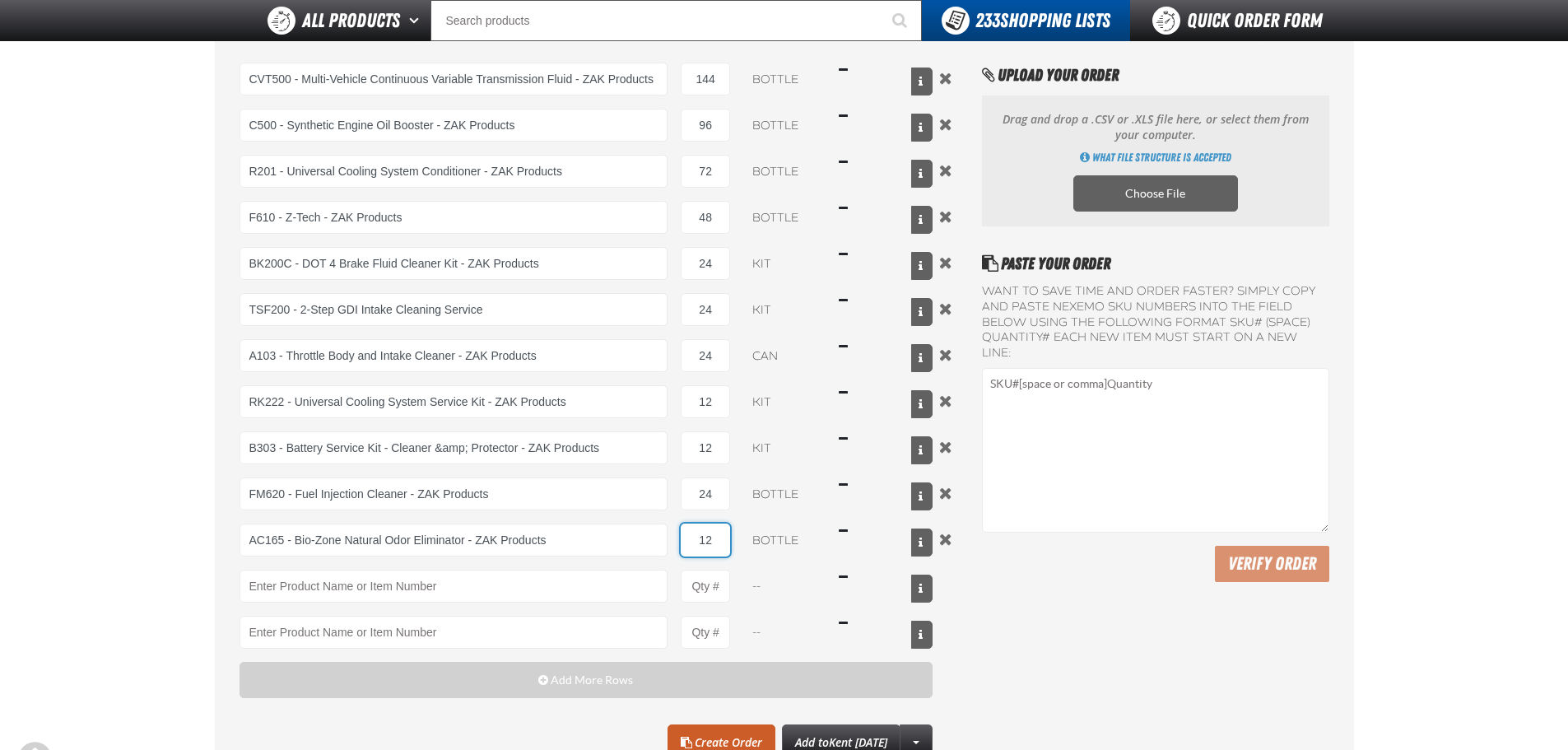
scroll to position [165, 0]
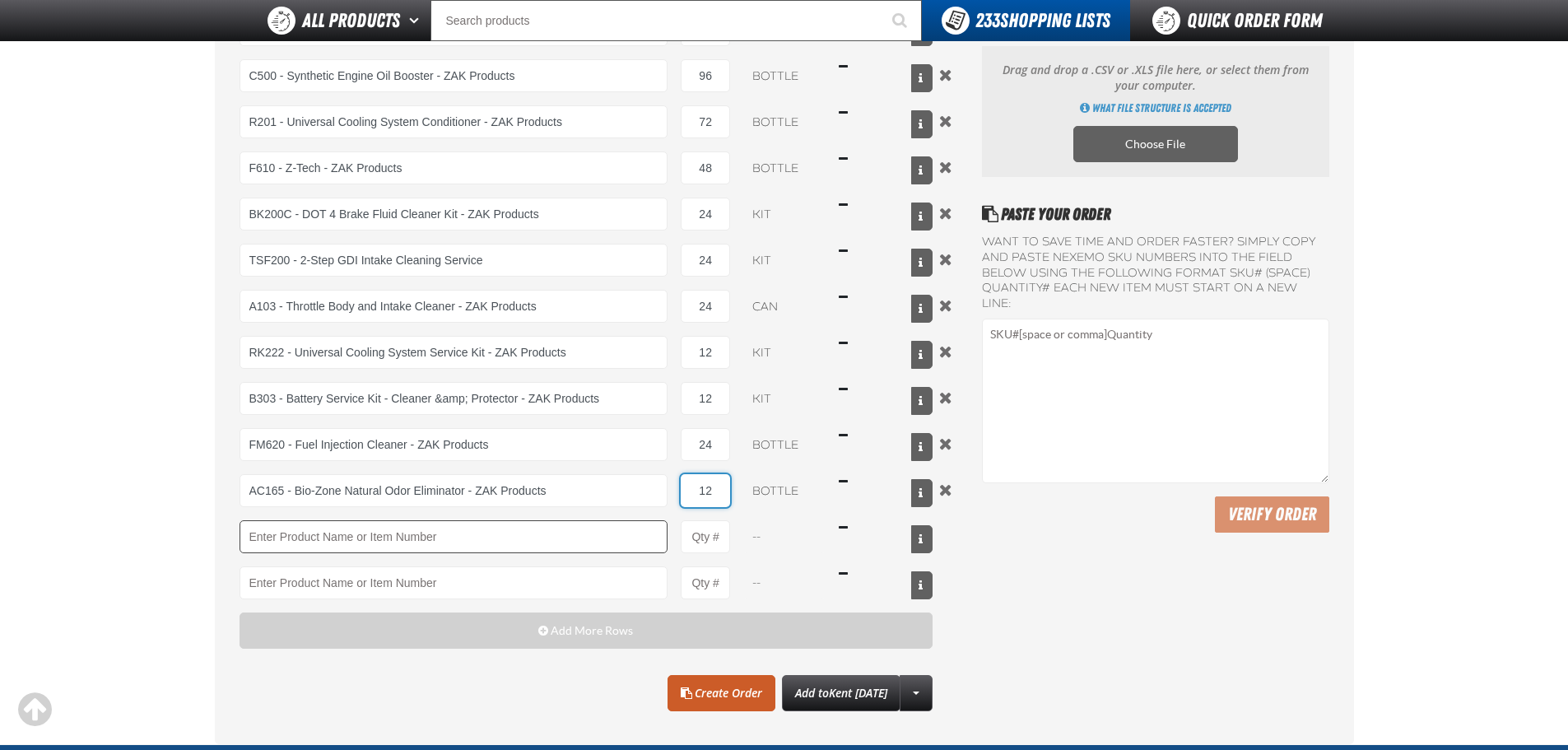
type input "12"
click at [515, 537] on input "Product" at bounding box center [453, 537] width 428 height 33
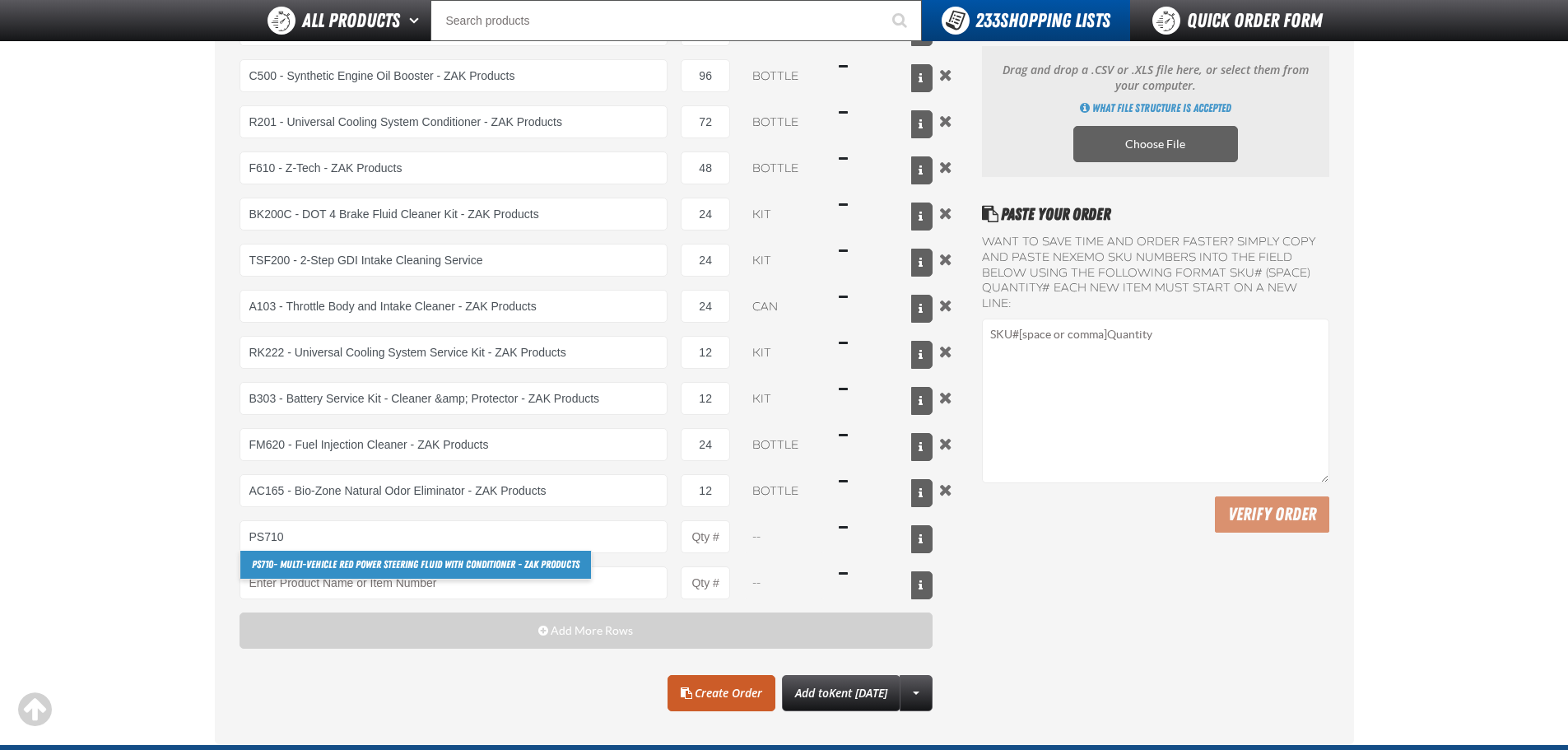
click at [401, 569] on link "PS710 - Multi-Vehicle Red Power Steering Fluid with Conditioner - ZAK Products" at bounding box center [415, 565] width 350 height 28
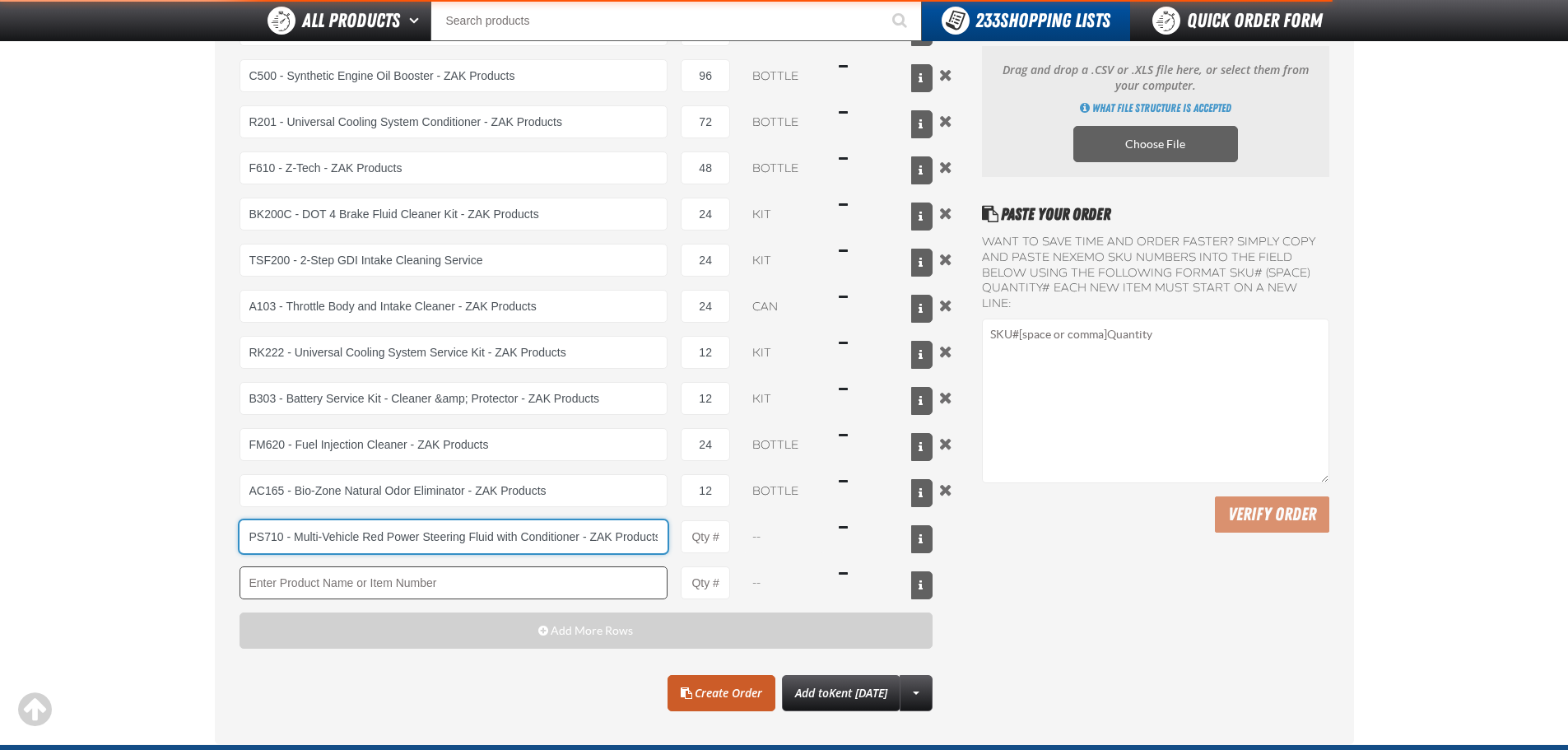
scroll to position [0, 3]
type input "PS710 - Multi-Vehicle Red Power Steering Fluid with Conditioner - ZAK Products"
type input "1"
select select "bottle"
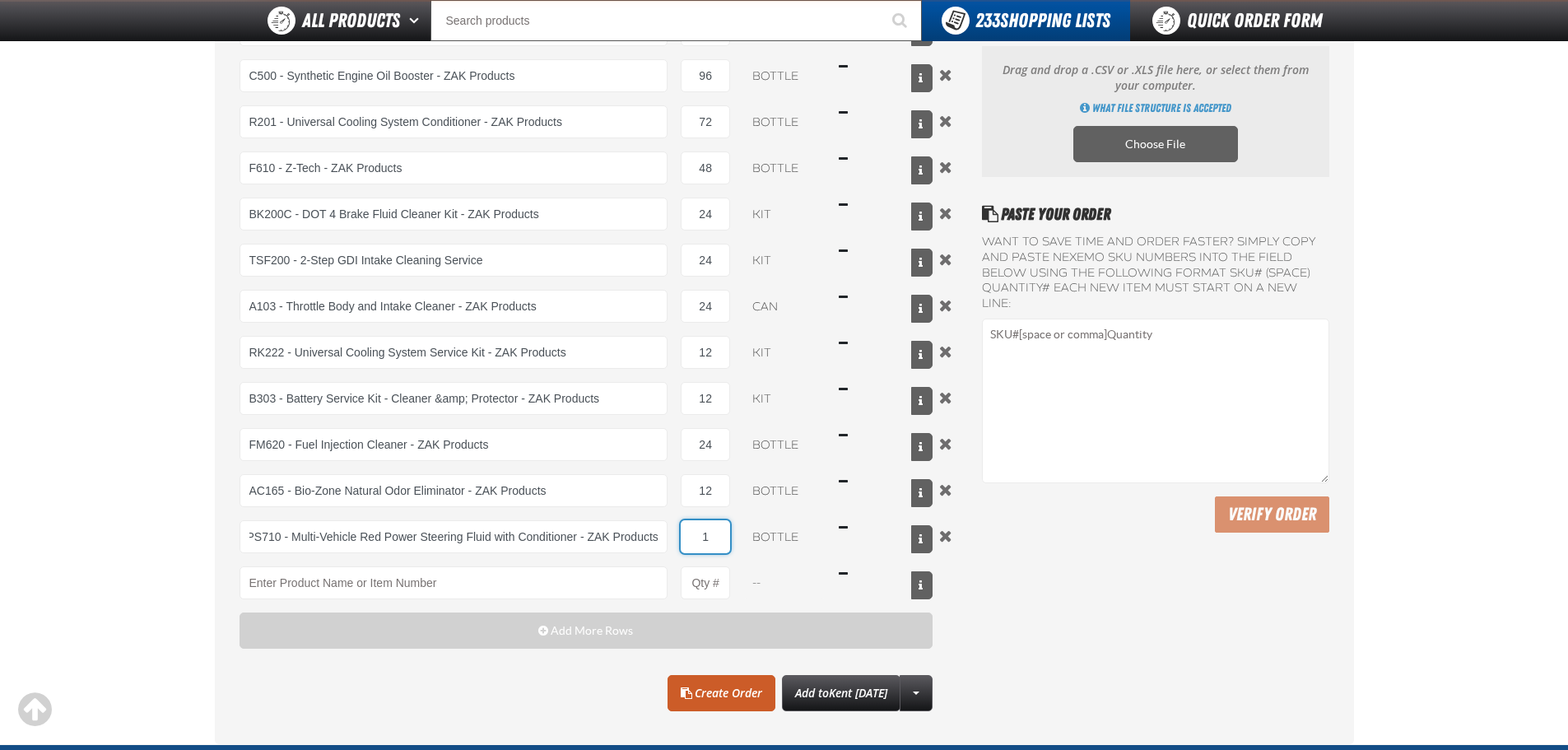
scroll to position [0, 0]
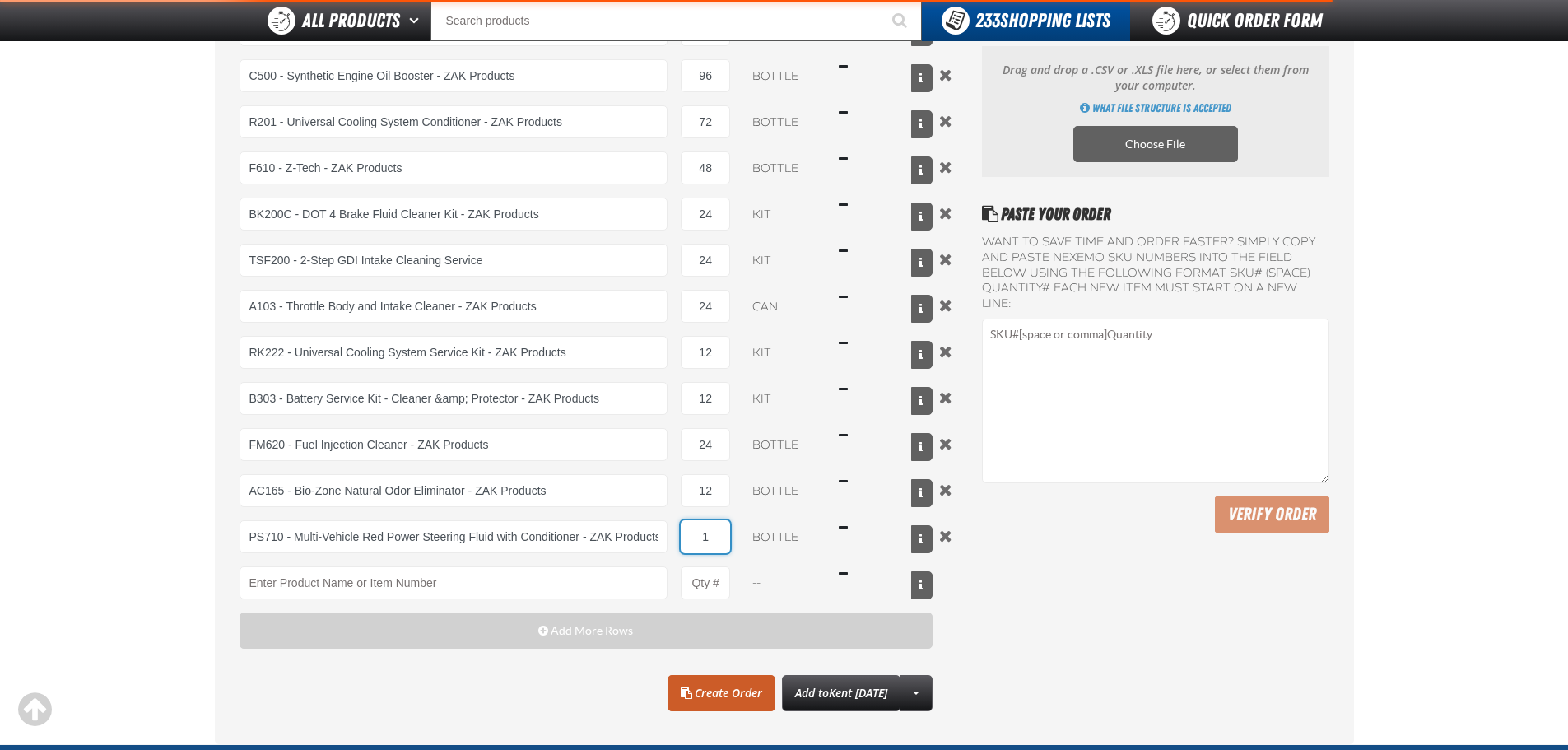
drag, startPoint x: 699, startPoint y: 548, endPoint x: 714, endPoint y: 541, distance: 16.6
click at [714, 541] on input "1" at bounding box center [705, 537] width 49 height 33
type input "PS710 - Multi-Vehicle Red Power Steering Fluid with Conditioner - ZAK Products"
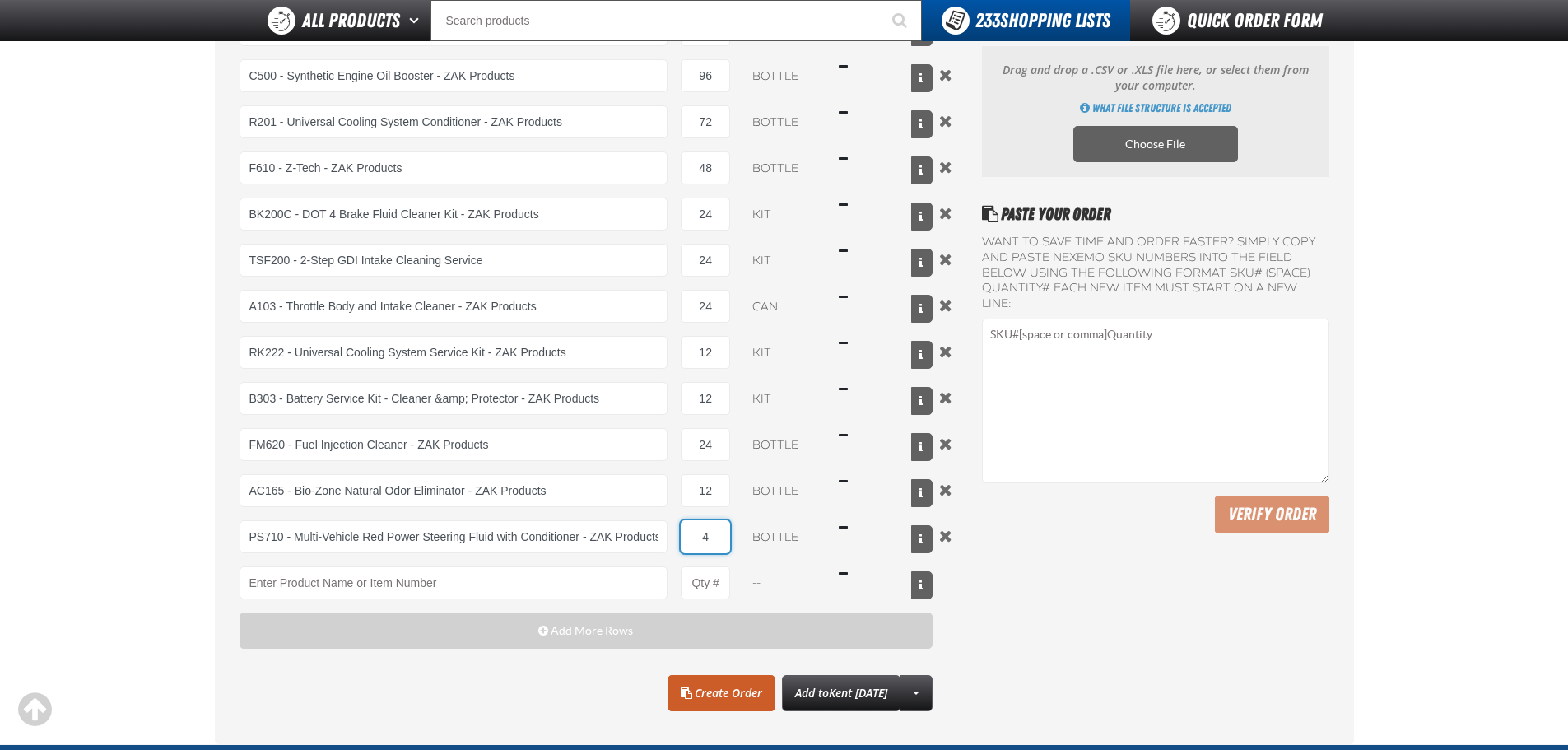
type input "4"
click at [1049, 612] on div "Paste Your Order Want to save time and order faster? Simply copy and paste NEXE…" at bounding box center [1155, 456] width 347 height 510
click at [717, 696] on link "Create Order" at bounding box center [721, 692] width 108 height 36
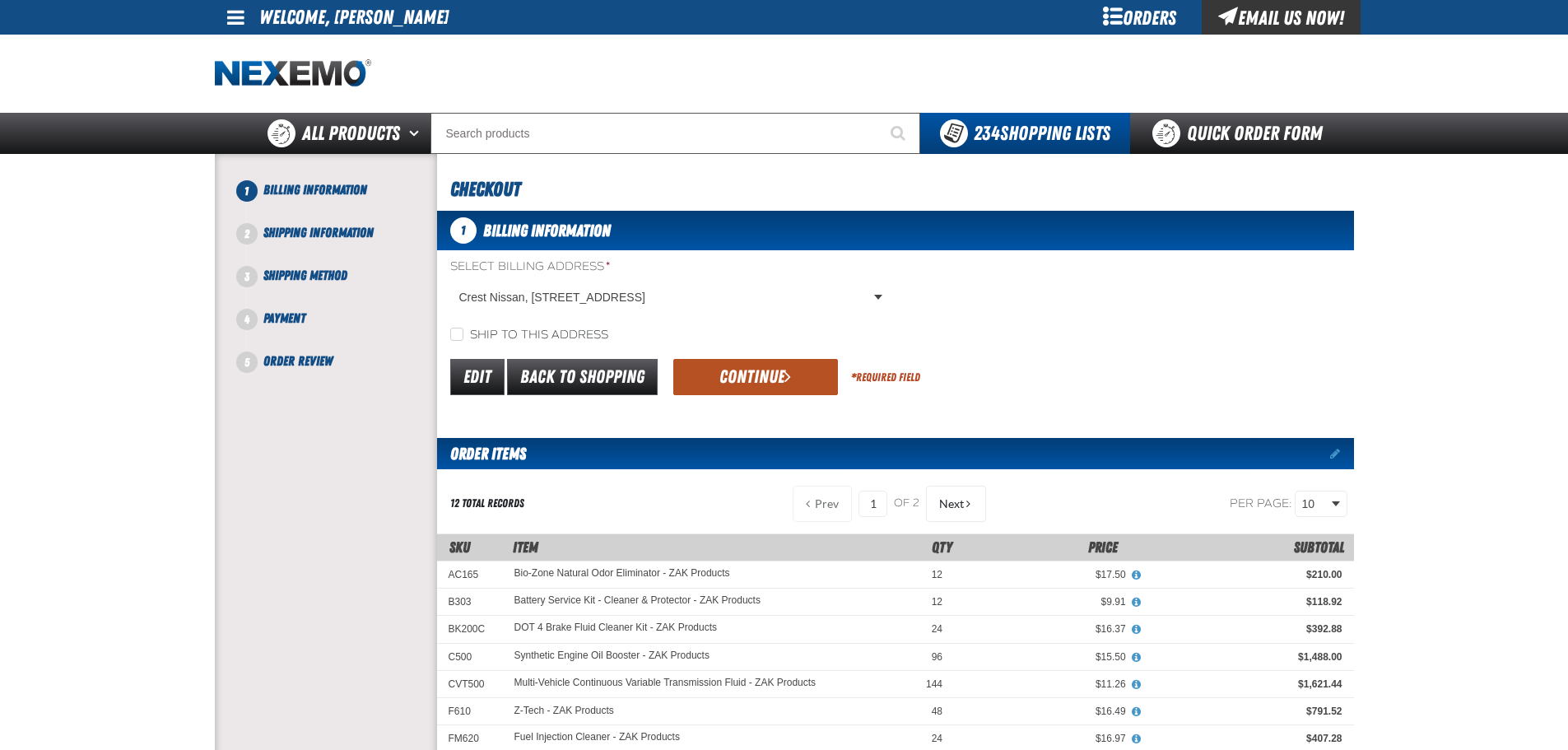
click at [721, 372] on button "Continue" at bounding box center [755, 377] width 165 height 36
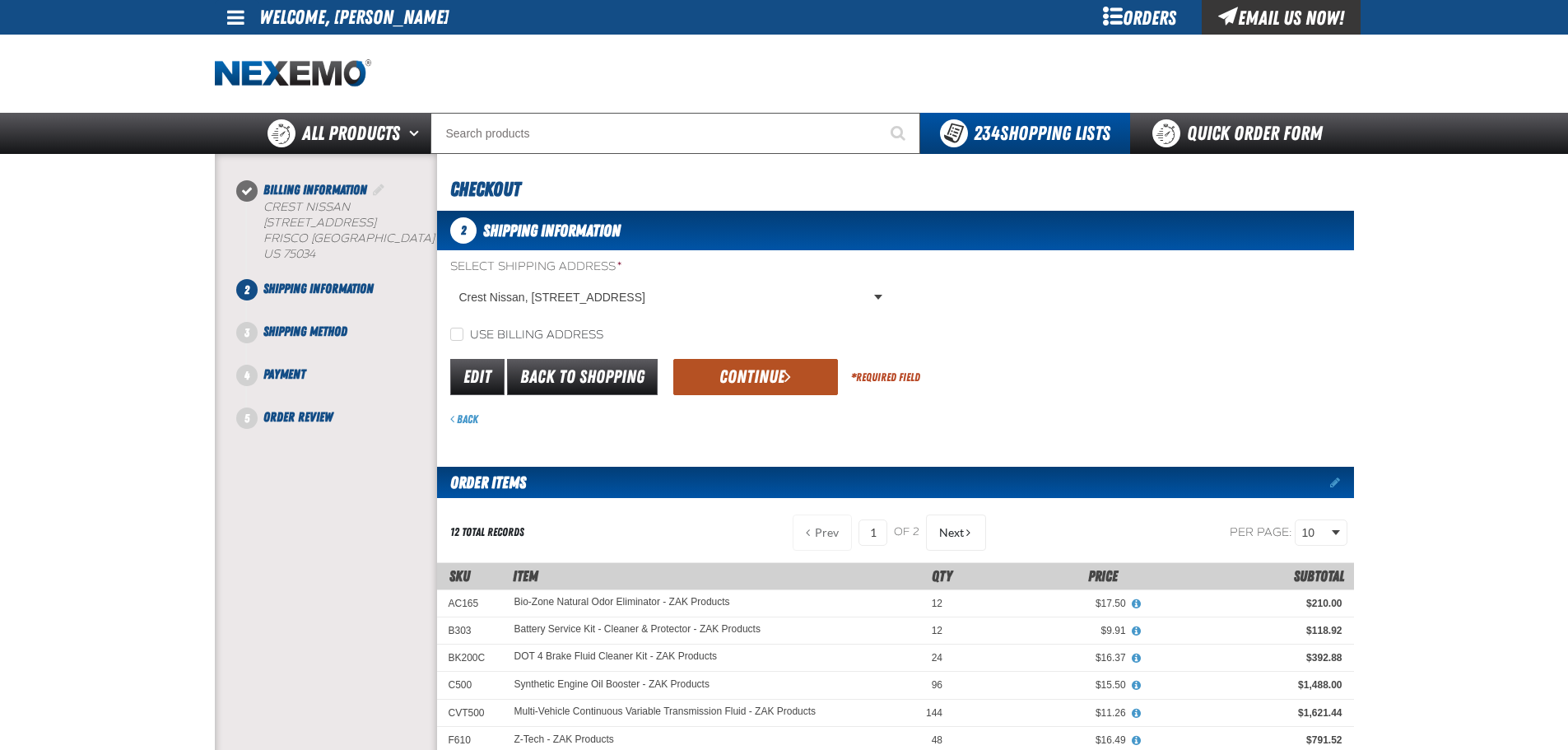
click at [712, 375] on button "Continue" at bounding box center [755, 377] width 165 height 36
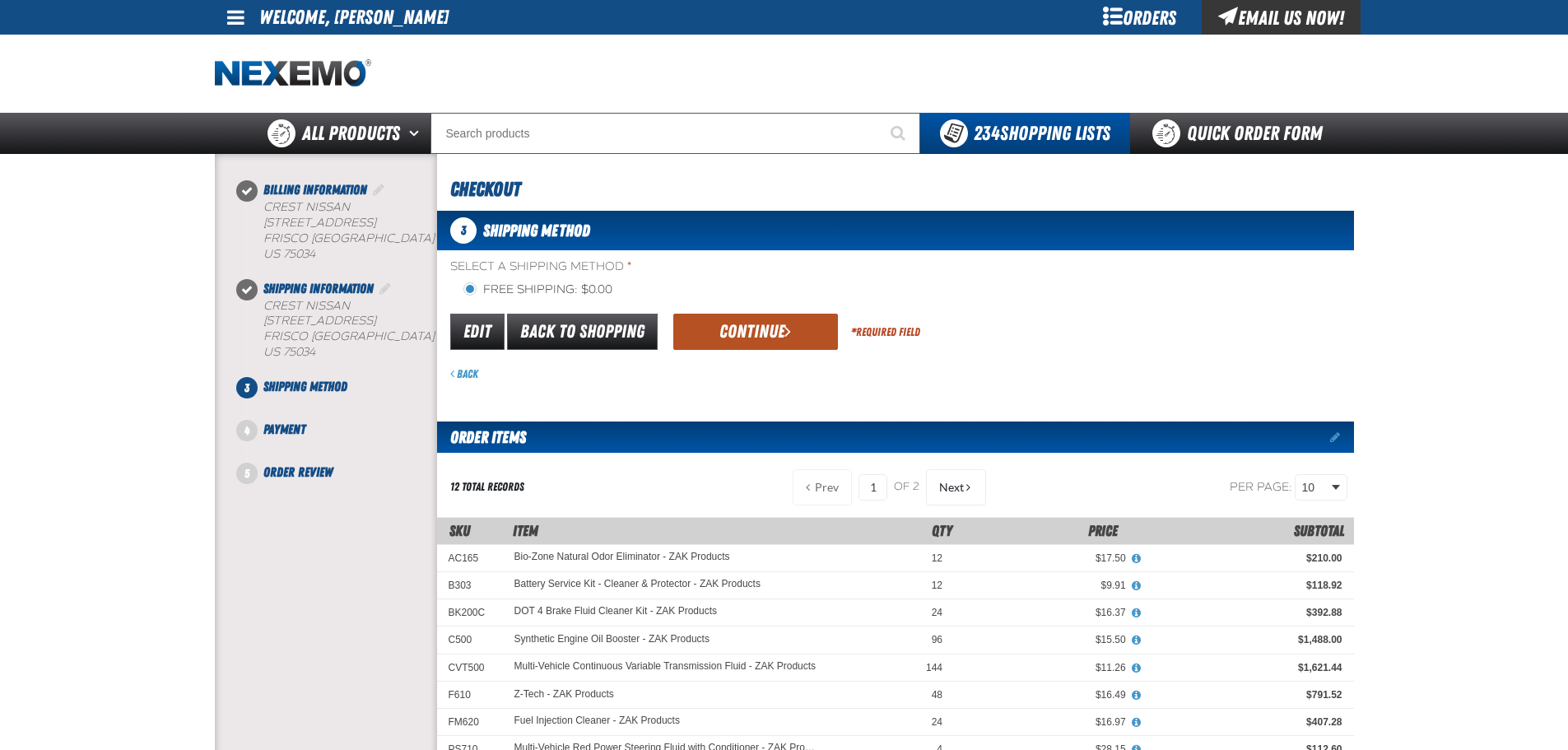
click at [701, 340] on button "Continue" at bounding box center [755, 331] width 165 height 36
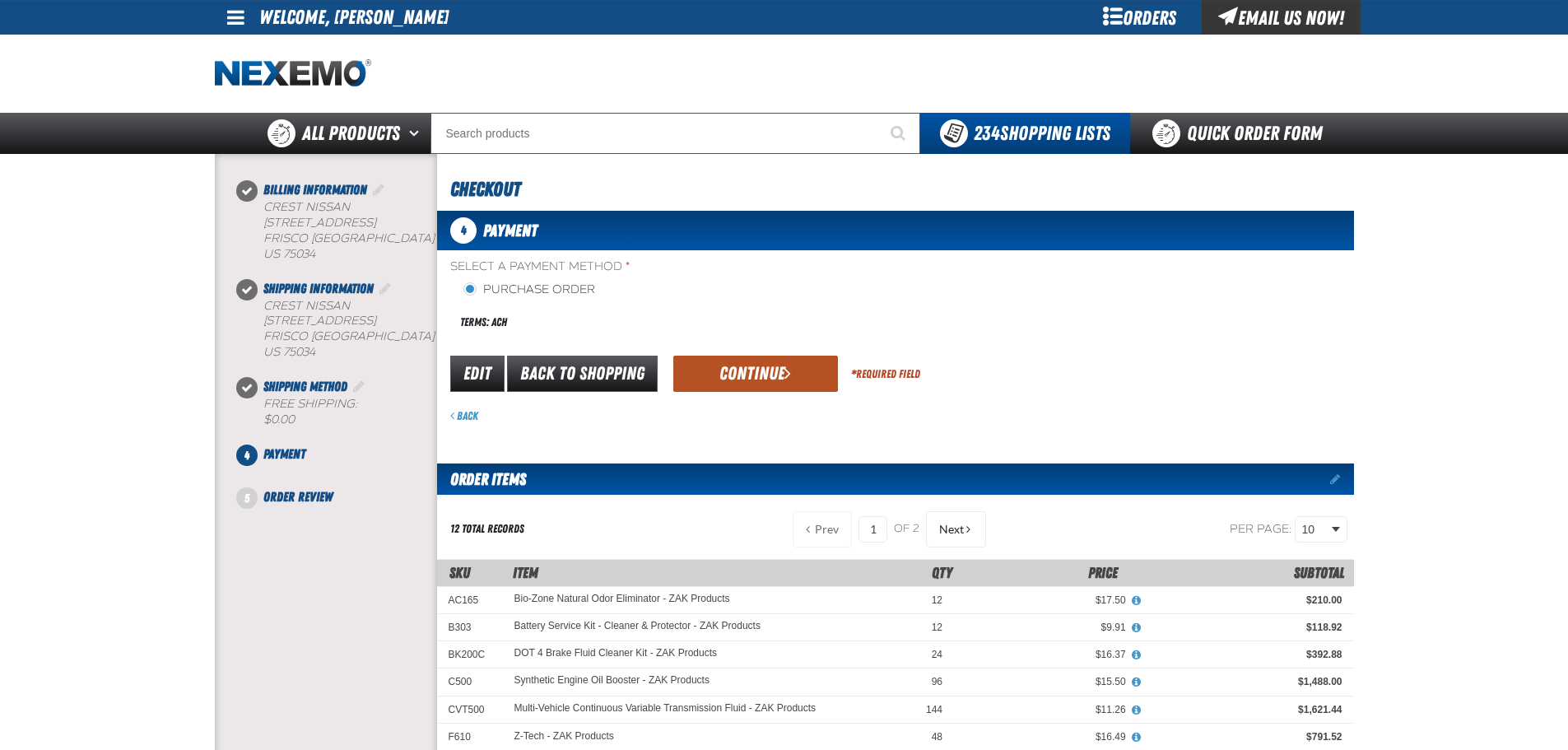
click at [729, 376] on button "Continue" at bounding box center [755, 373] width 165 height 36
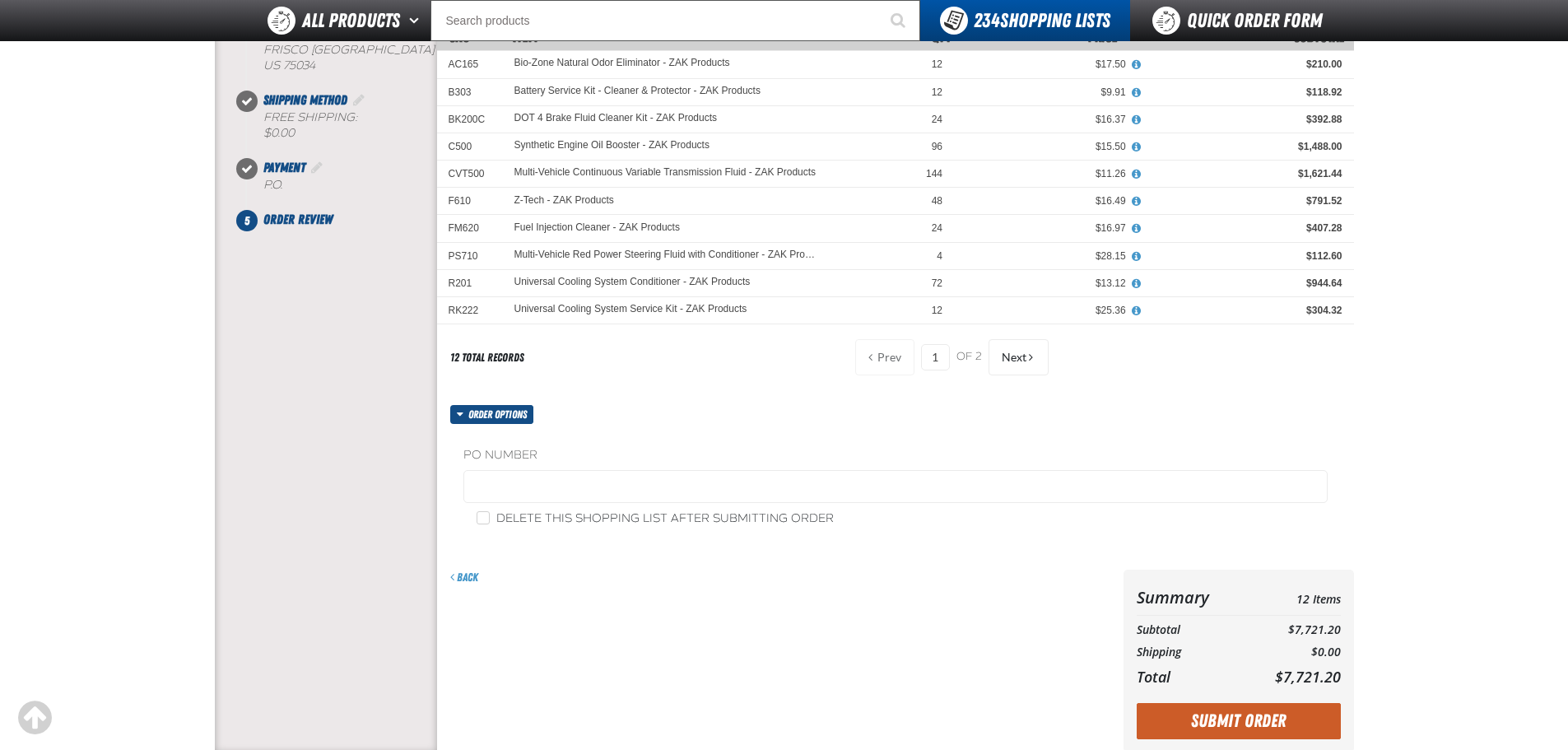
scroll to position [247, 0]
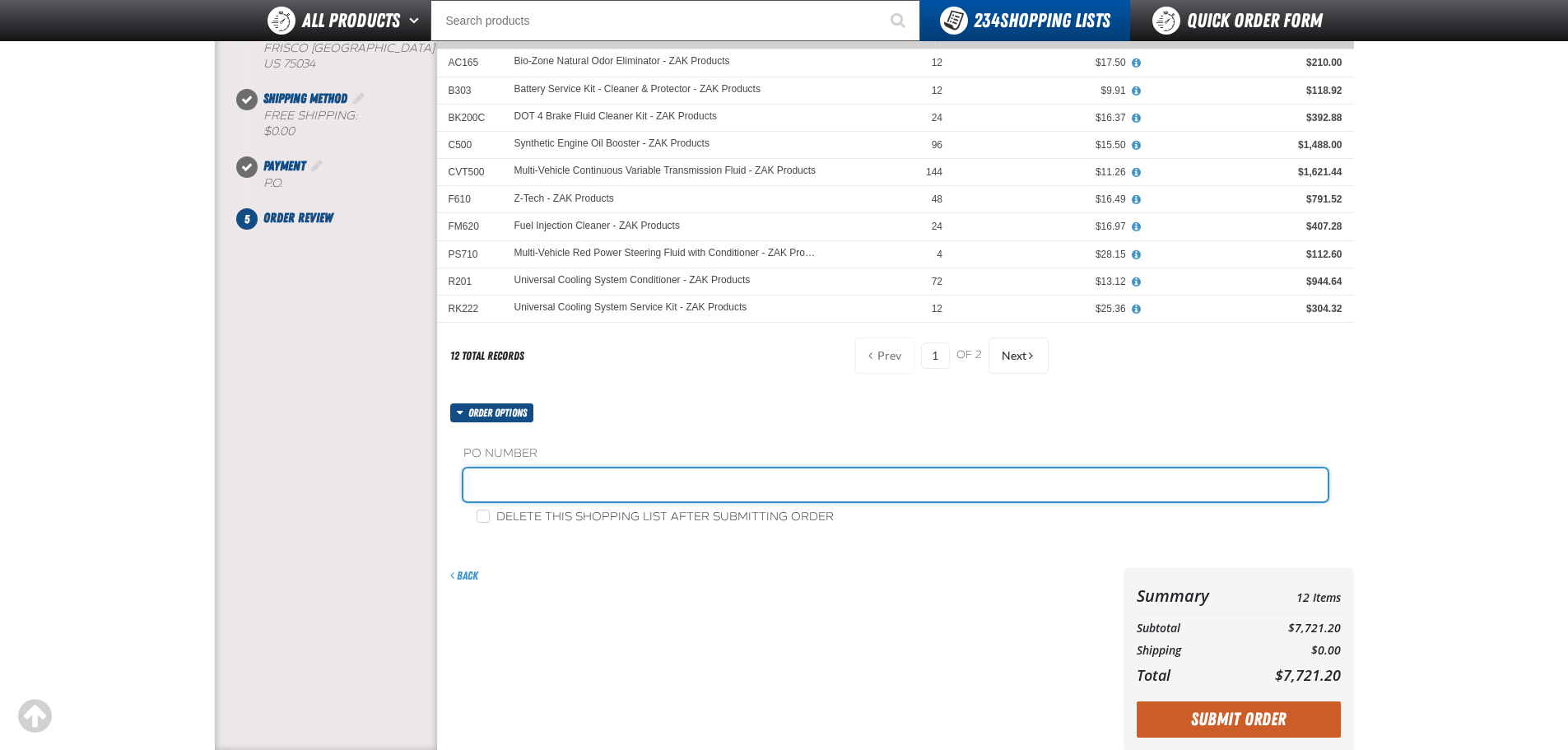
click at [597, 489] on input "text" at bounding box center [895, 485] width 864 height 33
type input "ZAK0918"
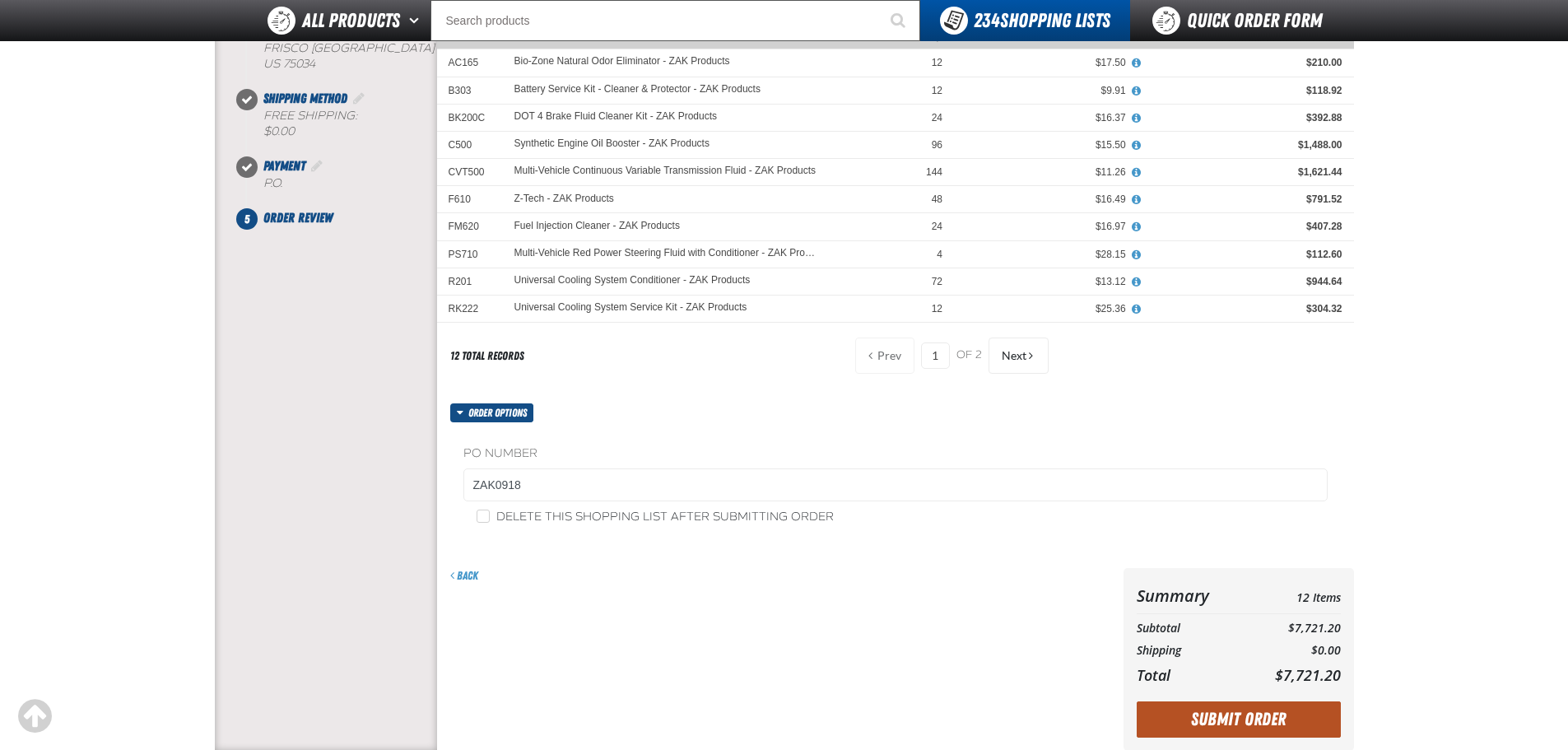
click at [1201, 716] on button "Submit Order" at bounding box center [1238, 718] width 204 height 36
